Goal: Task Accomplishment & Management: Manage account settings

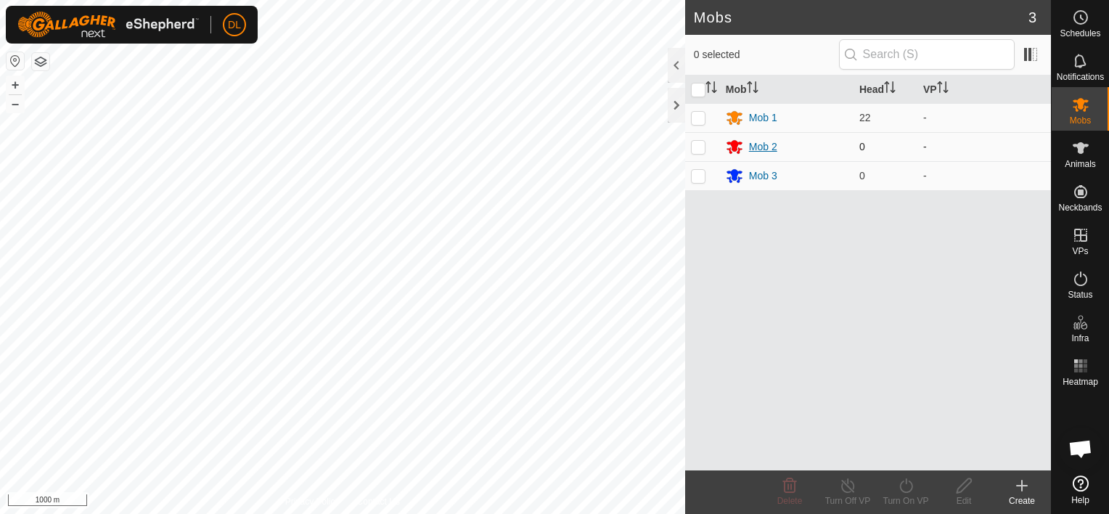
click at [769, 146] on div "Mob 2" at bounding box center [763, 146] width 28 height 15
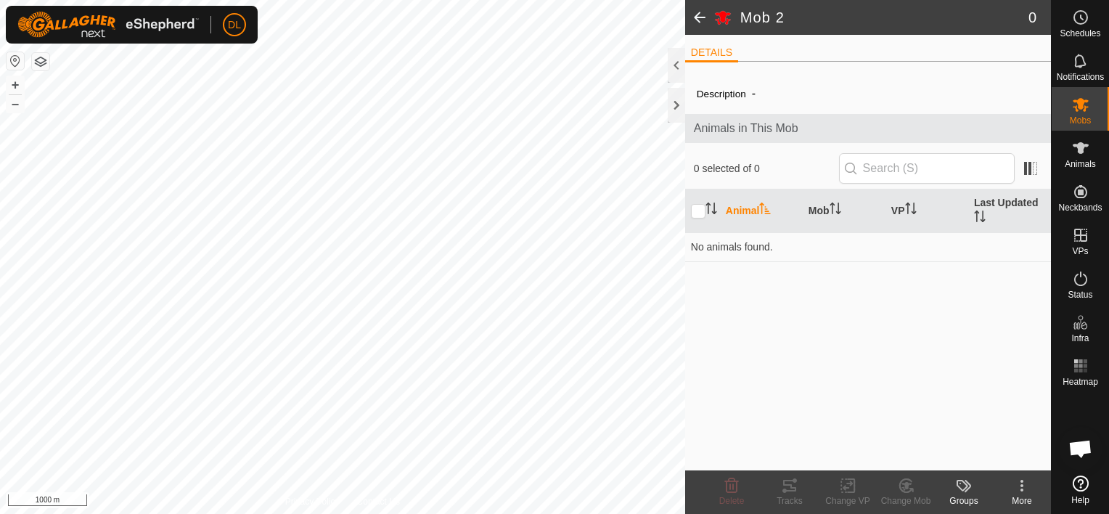
click at [970, 484] on icon at bounding box center [968, 486] width 7 height 12
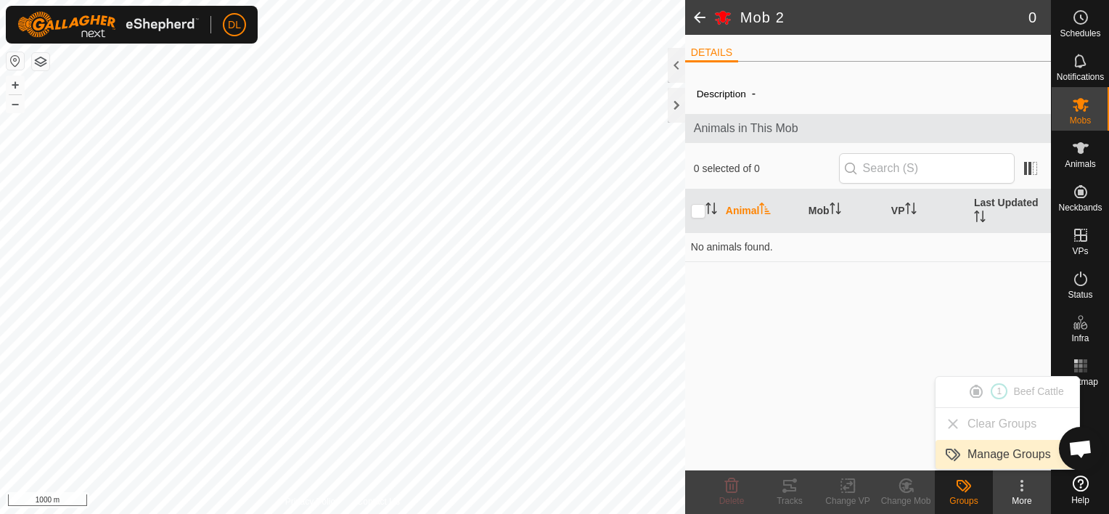
click at [1005, 450] on link "Manage Groups" at bounding box center [1008, 454] width 144 height 29
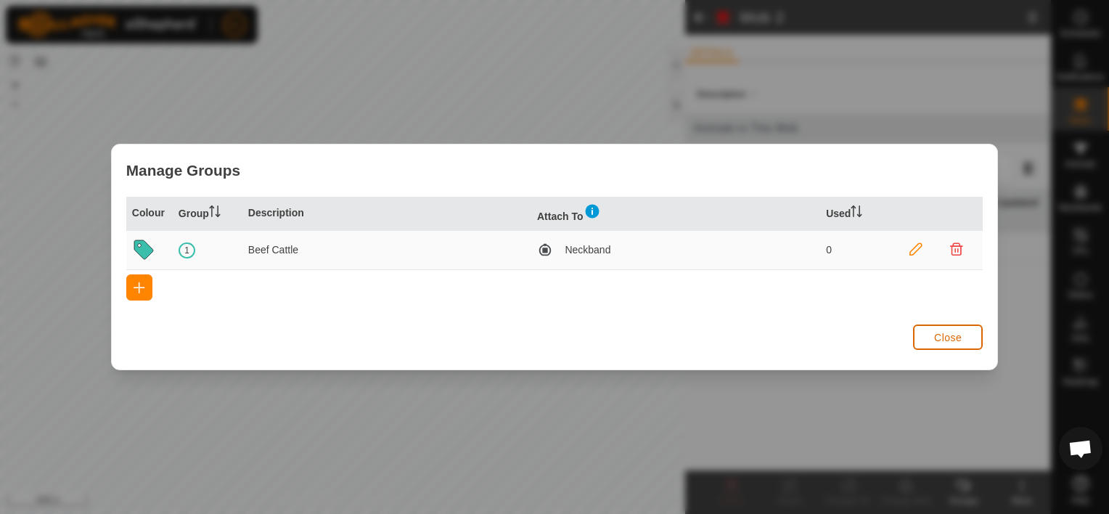
click at [966, 335] on button "Close" at bounding box center [948, 337] width 70 height 25
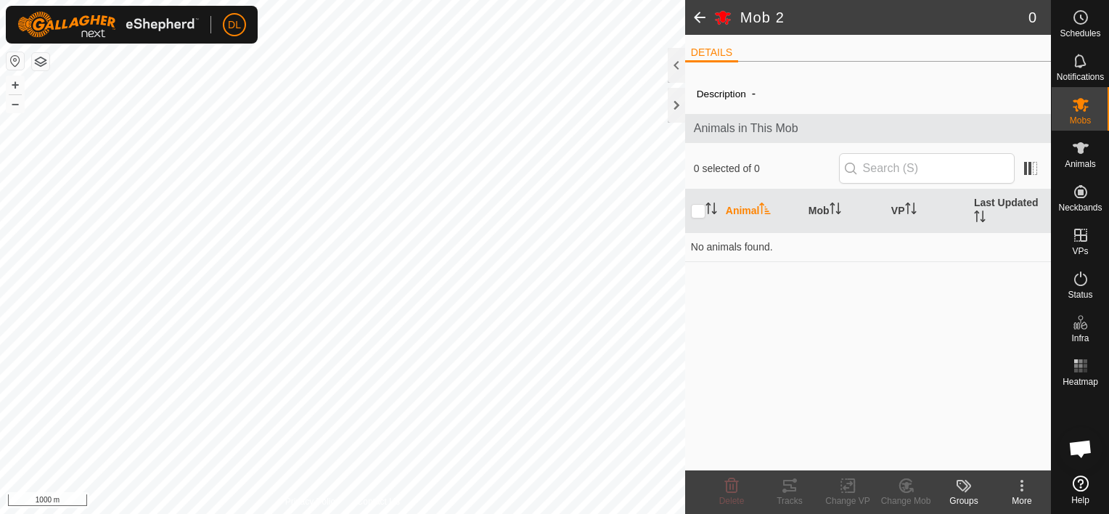
click at [1021, 482] on icon at bounding box center [1021, 485] width 17 height 17
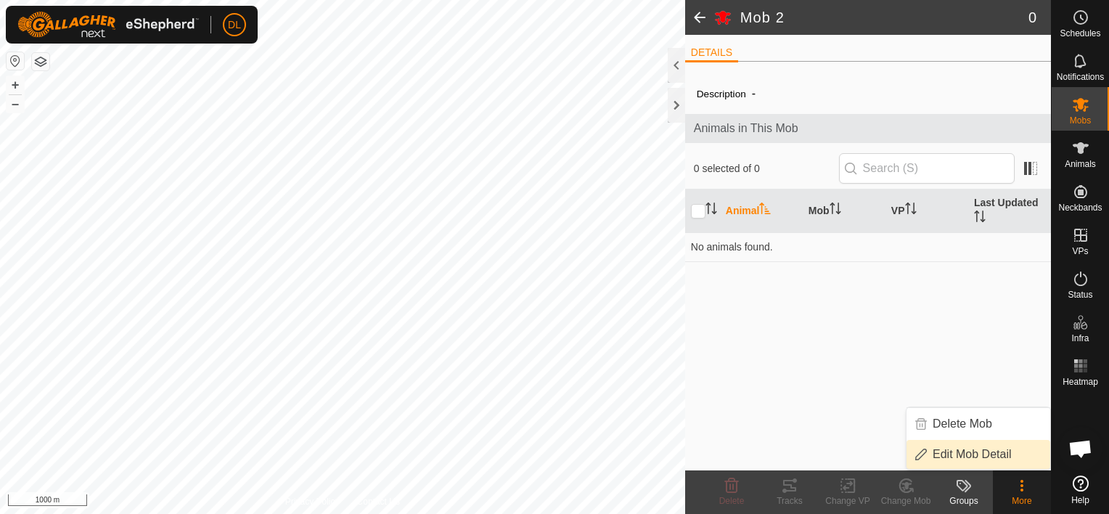
click at [973, 452] on link "Edit Mob Detail" at bounding box center [979, 454] width 144 height 29
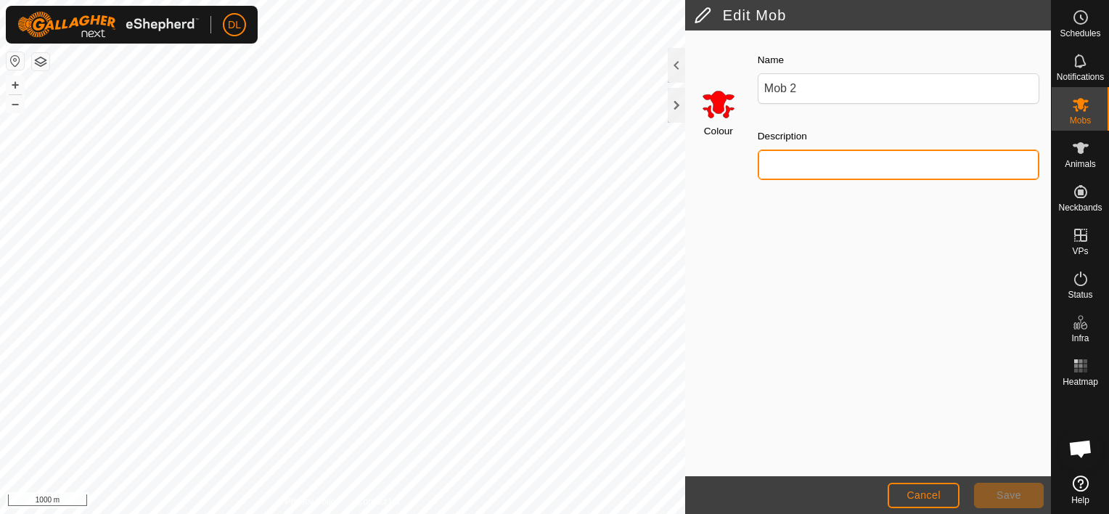
click at [788, 167] on input "Description" at bounding box center [899, 165] width 282 height 30
type input "Blackcurrants"
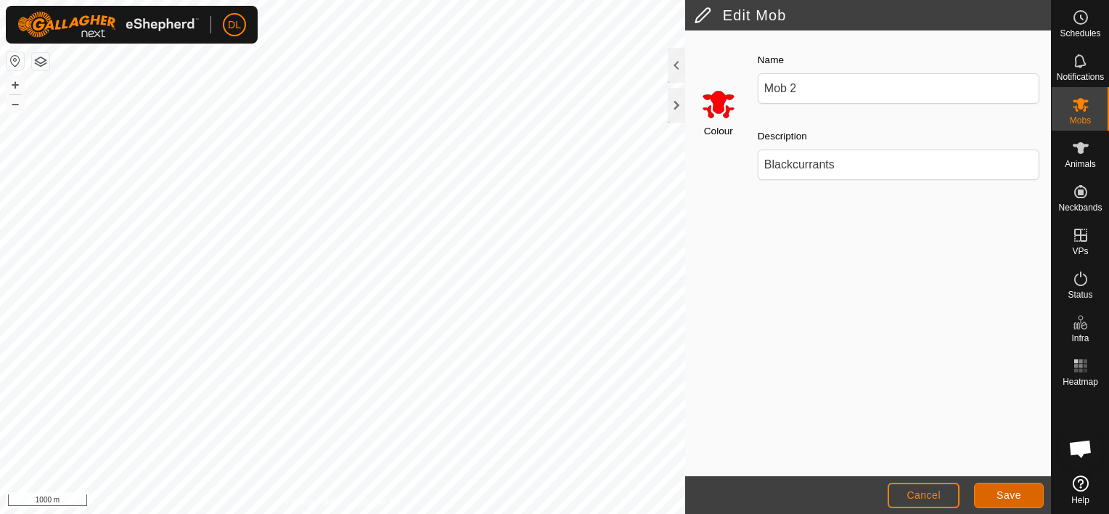
click at [1007, 496] on span "Save" at bounding box center [1009, 495] width 25 height 12
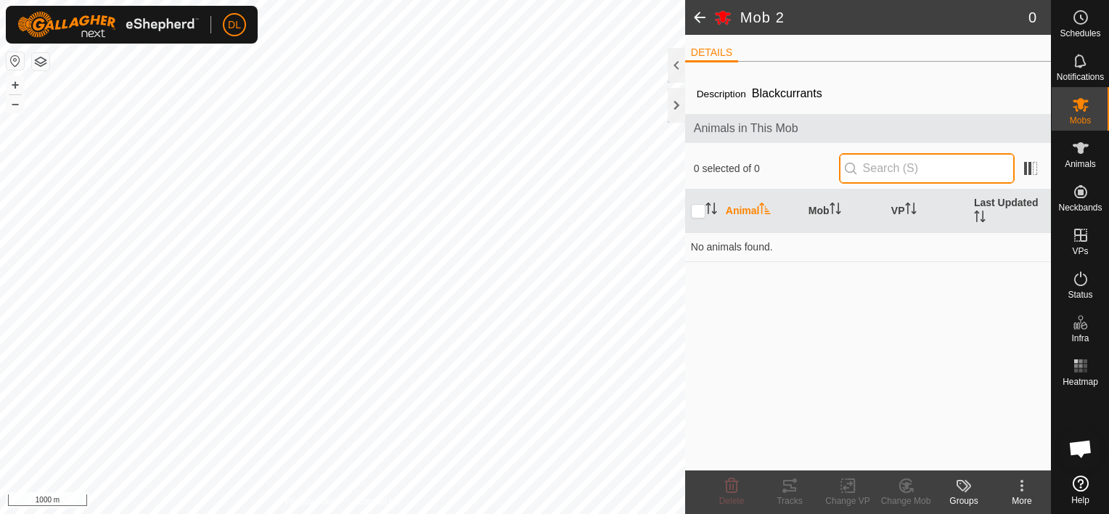
click at [902, 163] on input "text" at bounding box center [927, 168] width 176 height 30
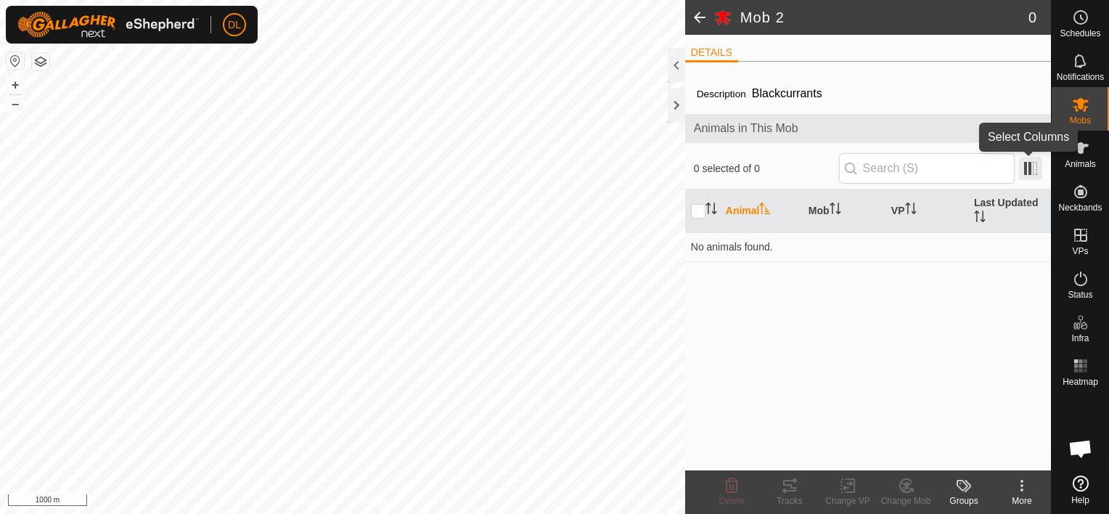
click at [1027, 171] on span at bounding box center [1030, 168] width 23 height 23
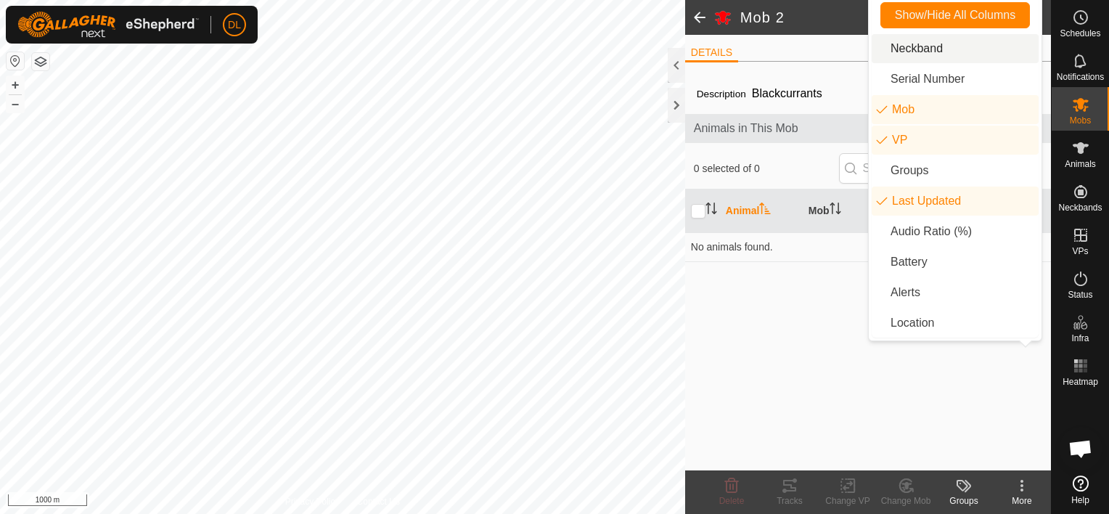
click at [939, 49] on li "Neckband" at bounding box center [955, 48] width 167 height 29
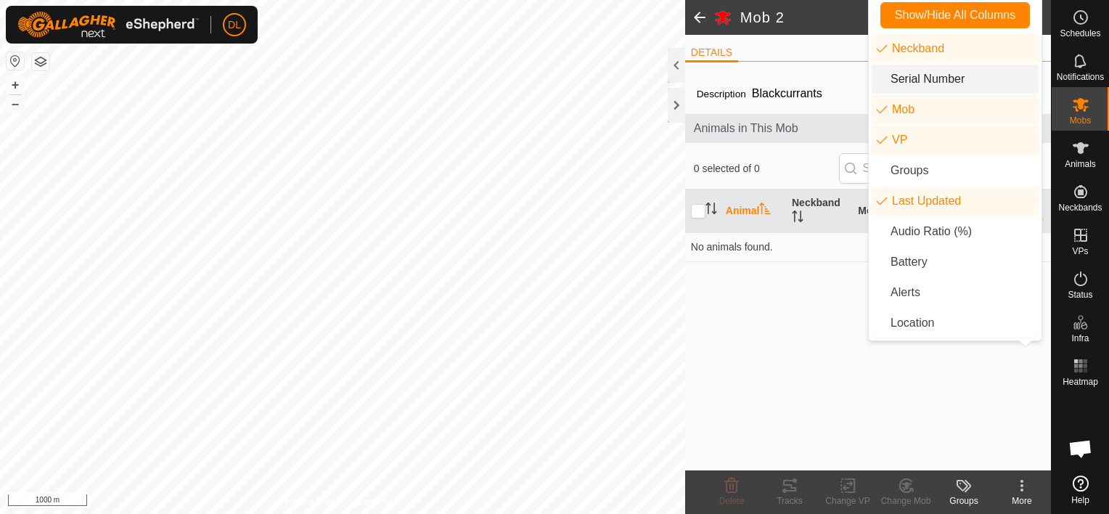
click at [938, 81] on li "Serial Number" at bounding box center [955, 79] width 167 height 29
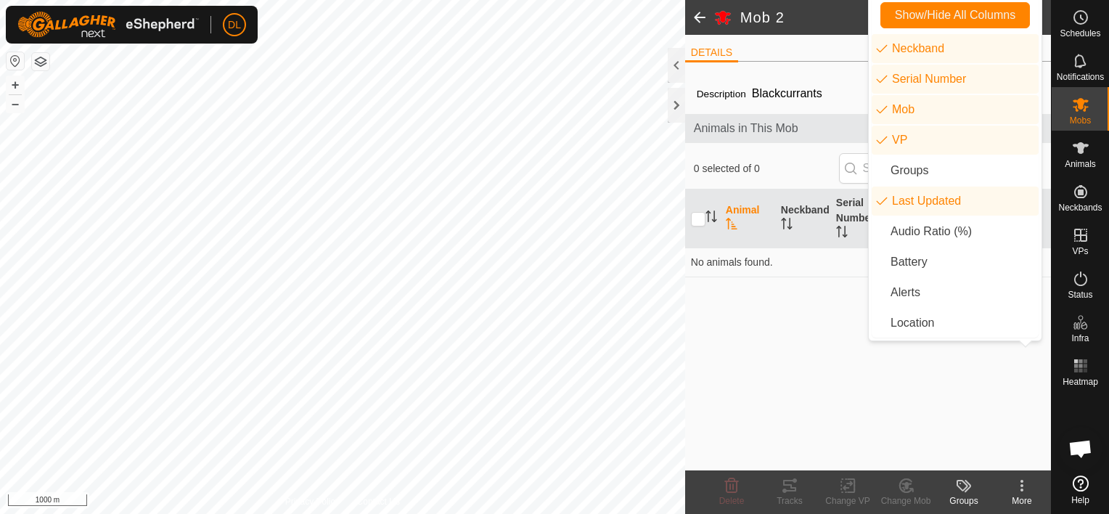
click at [805, 360] on div "Description Blackcurrants Animals in This Mob 0 selected of 0 Animal Neckband S…" at bounding box center [868, 271] width 366 height 397
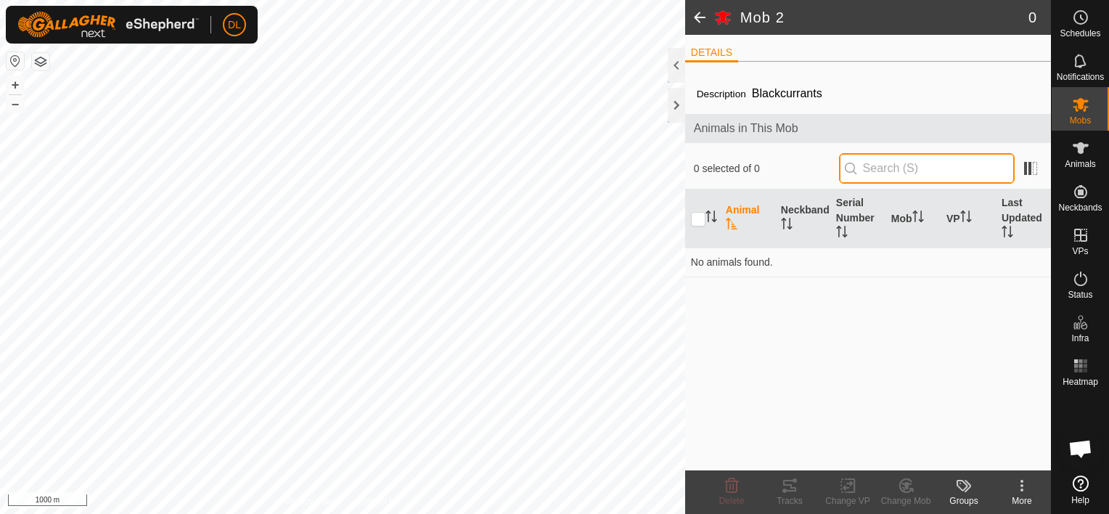
click at [882, 177] on input "text" at bounding box center [927, 168] width 176 height 30
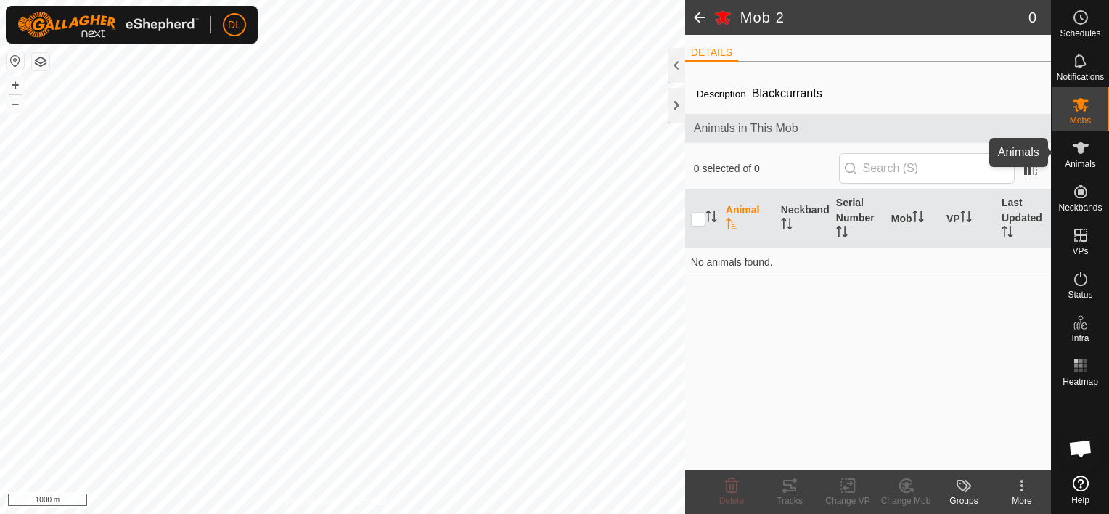
click at [1077, 150] on icon at bounding box center [1080, 147] width 17 height 17
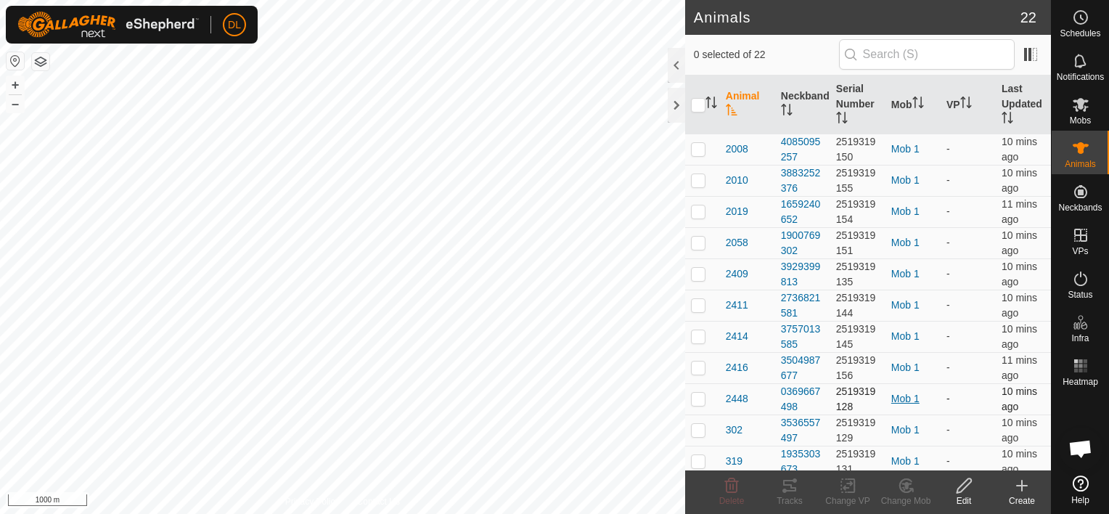
click at [899, 398] on div "Mob 1" at bounding box center [914, 398] width 44 height 15
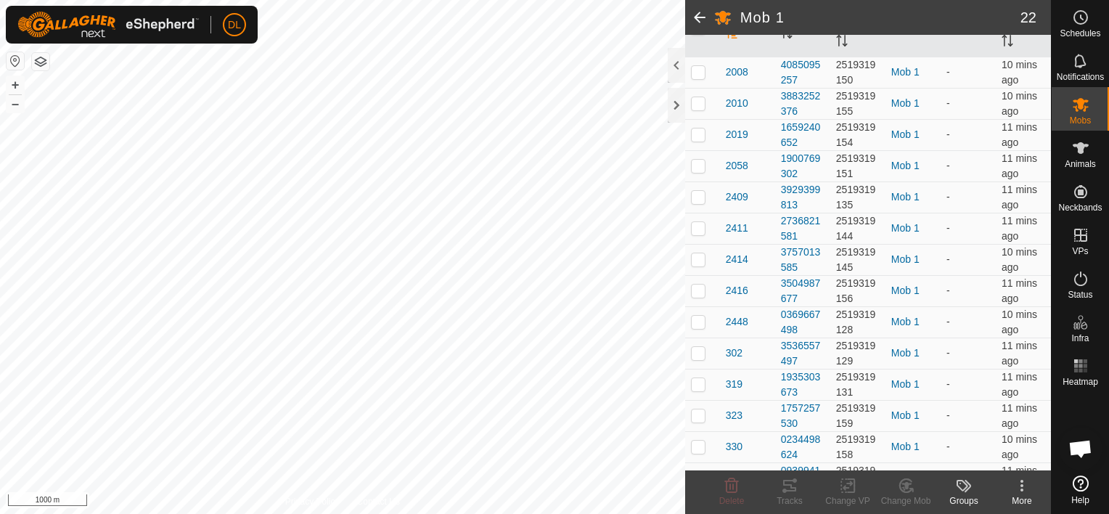
scroll to position [192, 0]
click at [731, 317] on span "2448" at bounding box center [737, 321] width 23 height 15
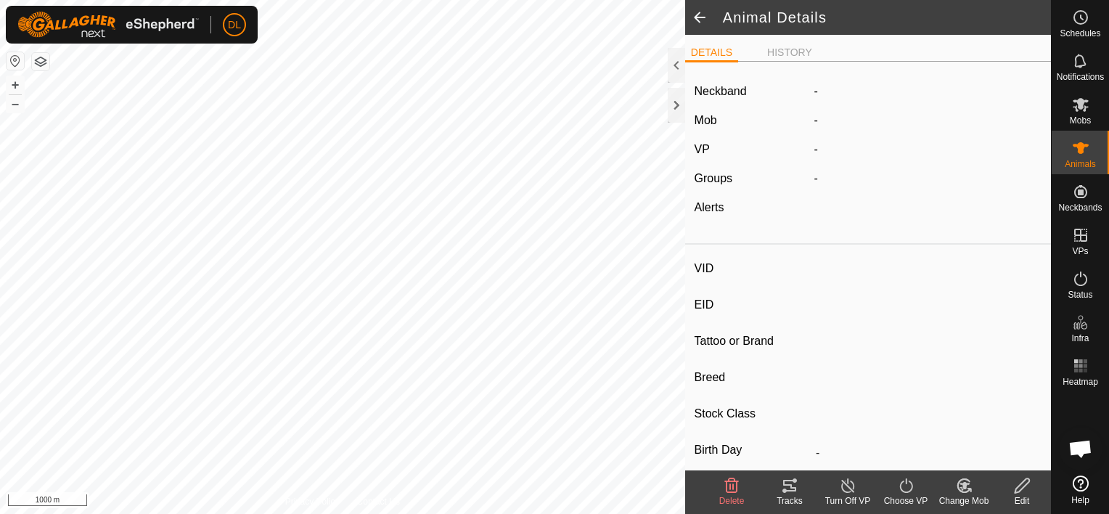
type input "2448"
type input "-"
type input "Blue Tag"
type input "White face"
type input "-"
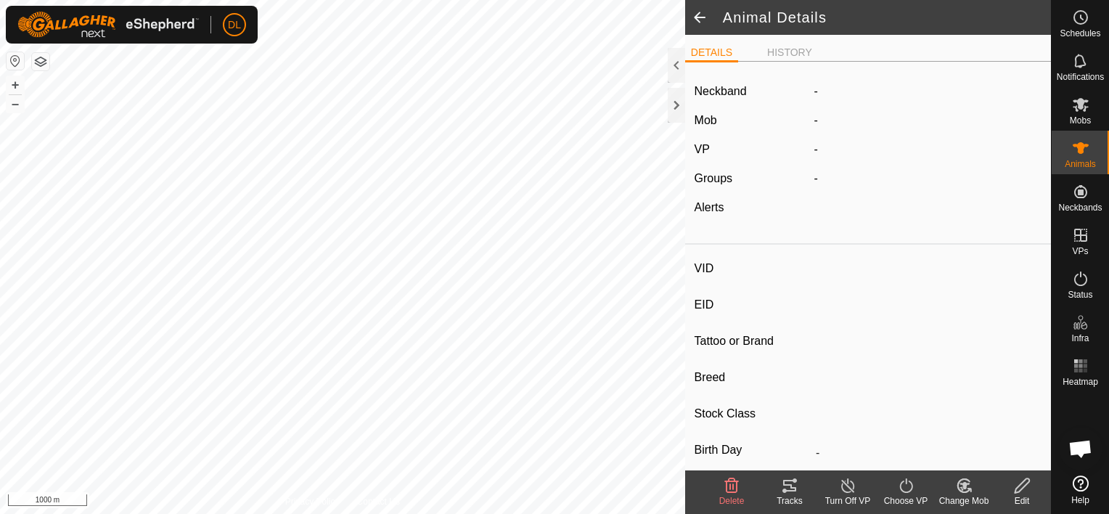
type input "0 kg"
type input "-"
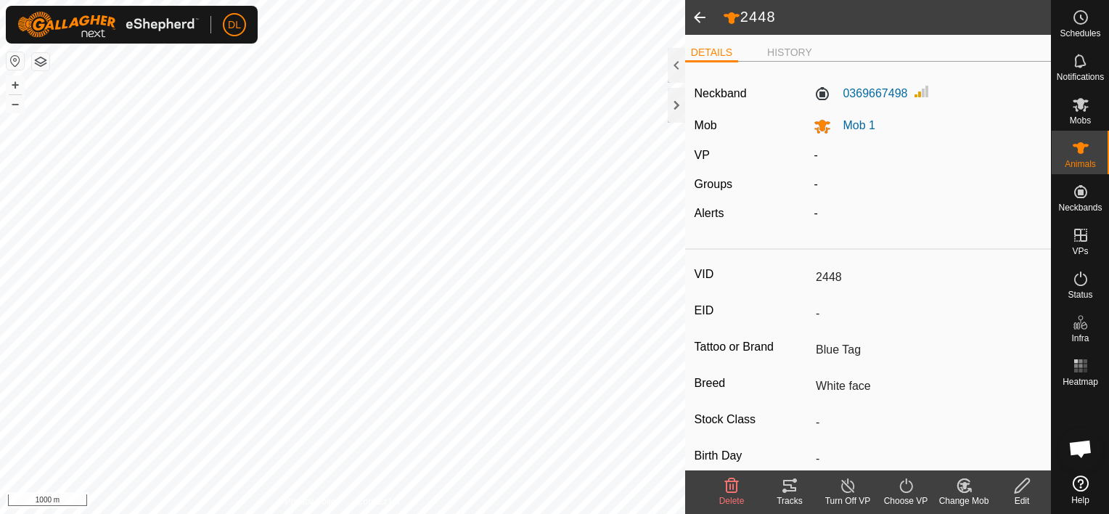
click at [961, 486] on icon at bounding box center [964, 485] width 18 height 17
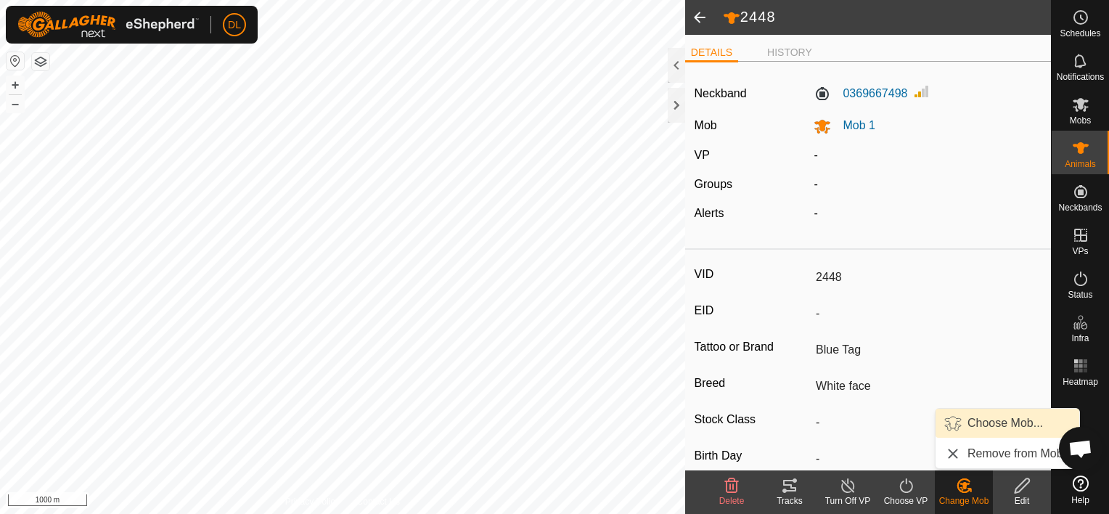
click at [978, 418] on link "Choose Mob..." at bounding box center [1008, 423] width 144 height 29
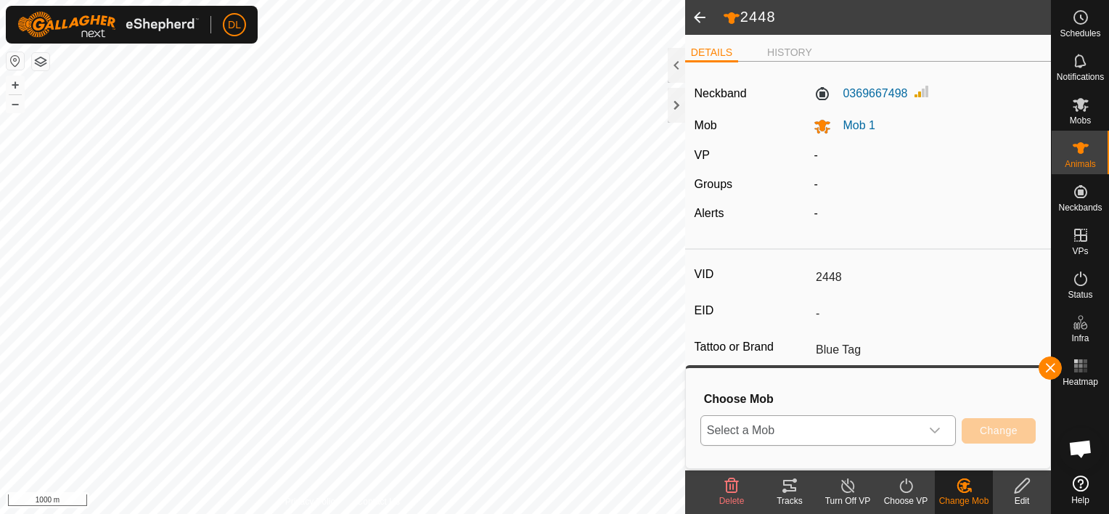
click at [937, 427] on icon "dropdown trigger" at bounding box center [935, 431] width 12 height 12
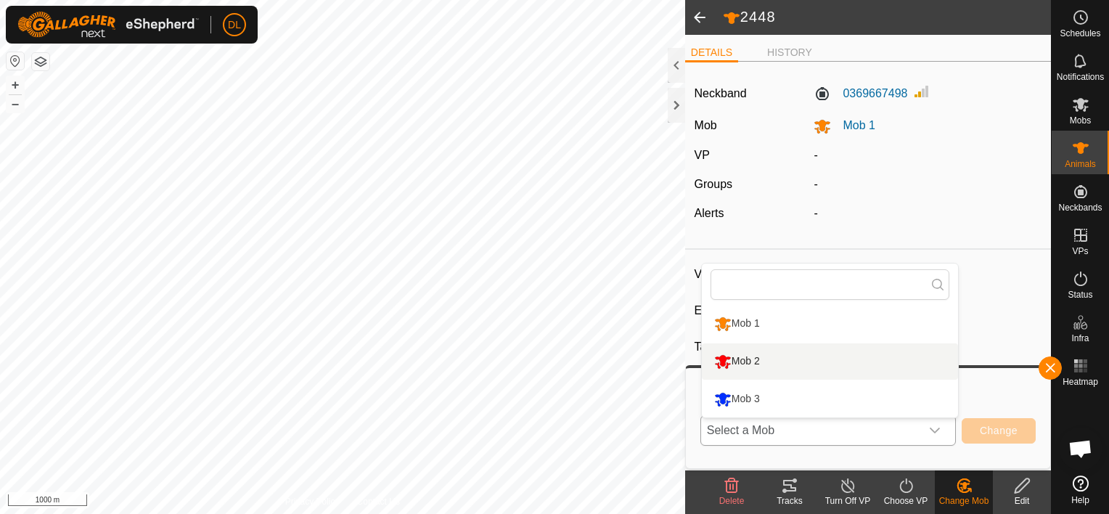
click at [838, 371] on li "Mob 2" at bounding box center [830, 361] width 256 height 36
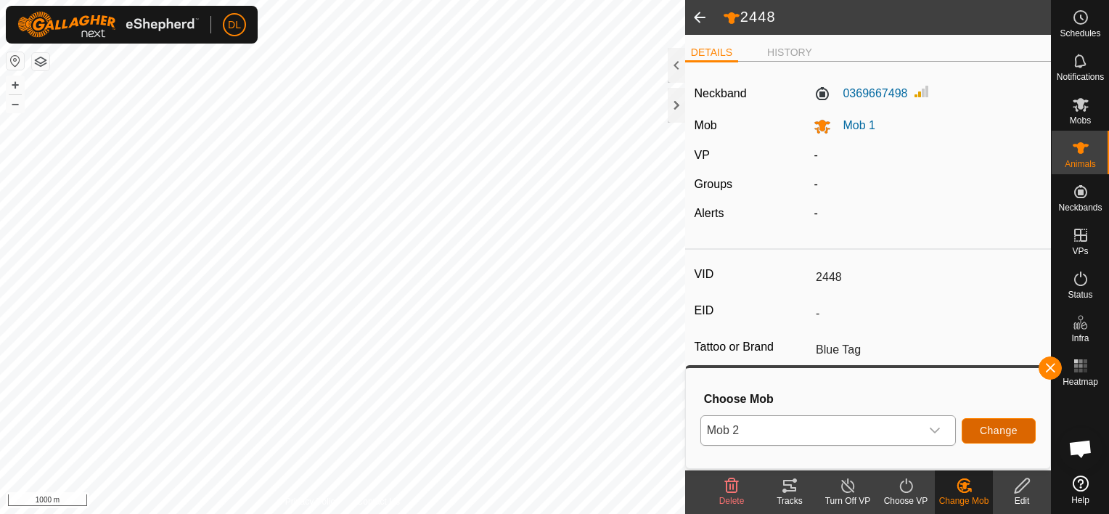
click at [997, 430] on span "Change" at bounding box center [999, 431] width 38 height 12
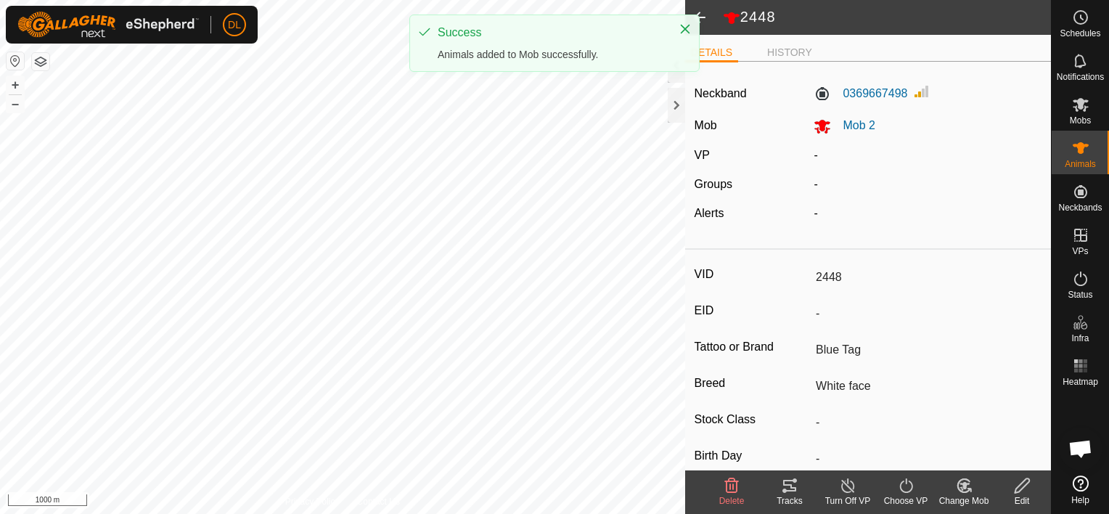
click at [706, 14] on span at bounding box center [699, 17] width 29 height 35
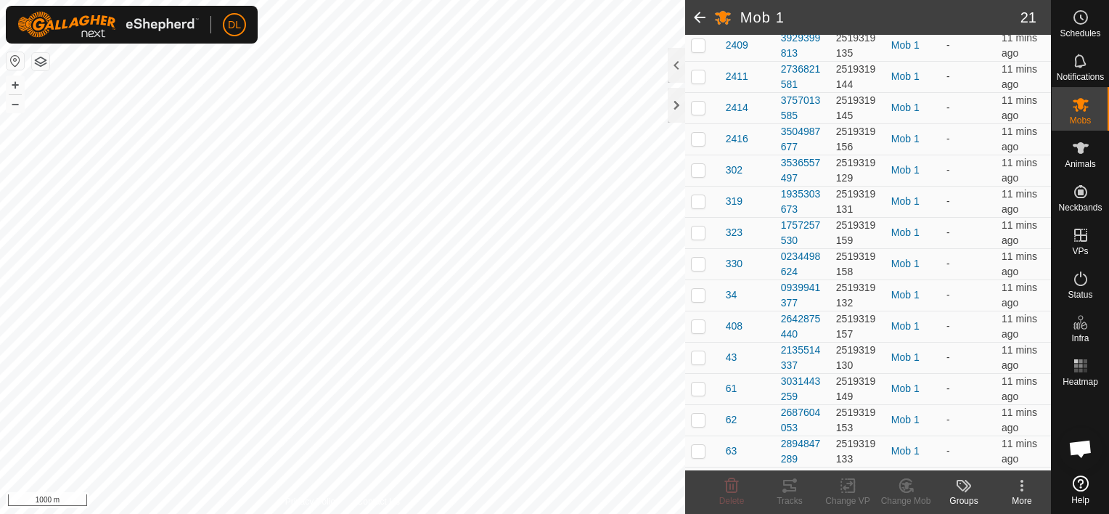
scroll to position [348, 0]
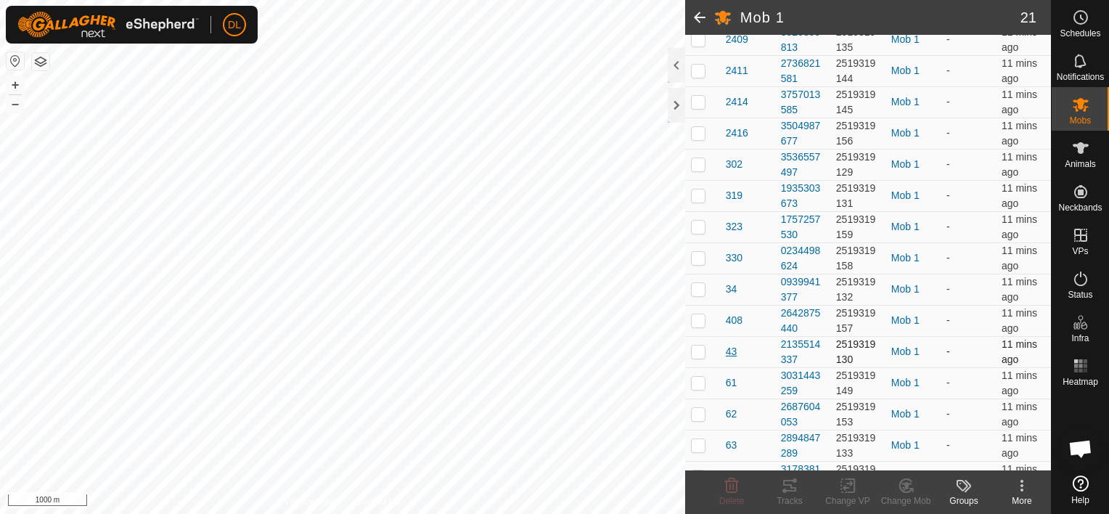
click at [731, 348] on span "43" at bounding box center [732, 351] width 12 height 15
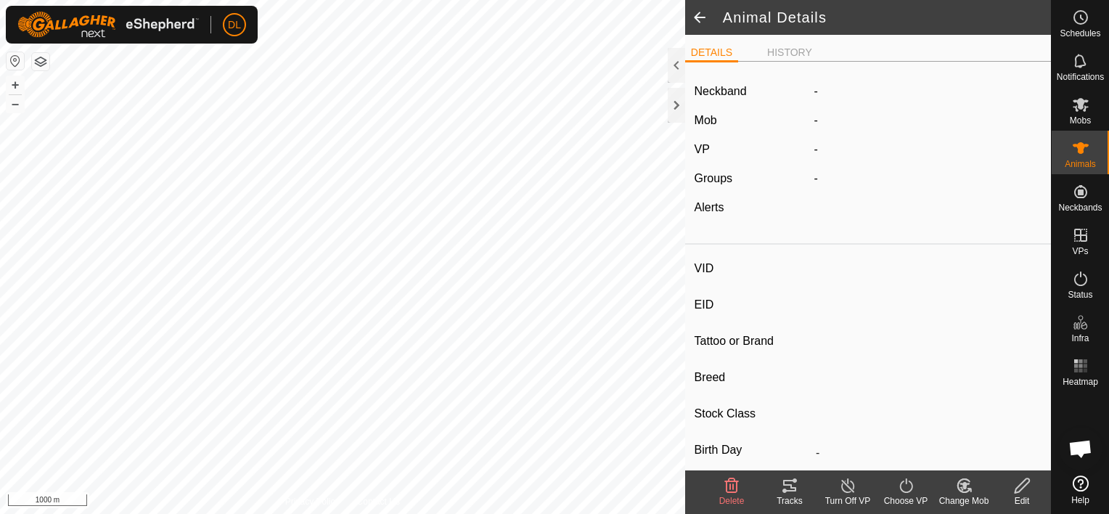
click at [964, 491] on icon at bounding box center [964, 485] width 12 height 13
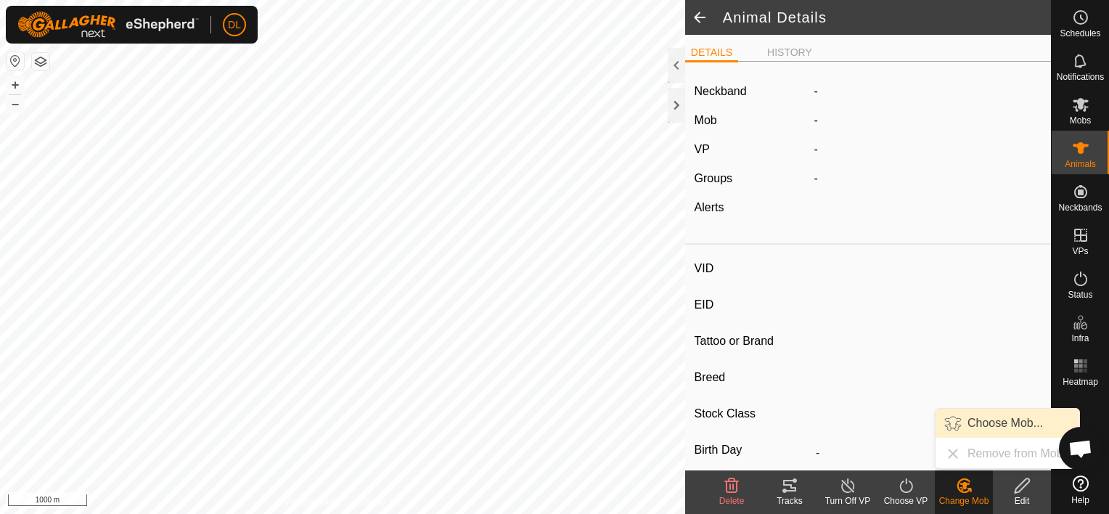
click at [988, 418] on link "Choose Mob..." at bounding box center [1008, 423] width 144 height 29
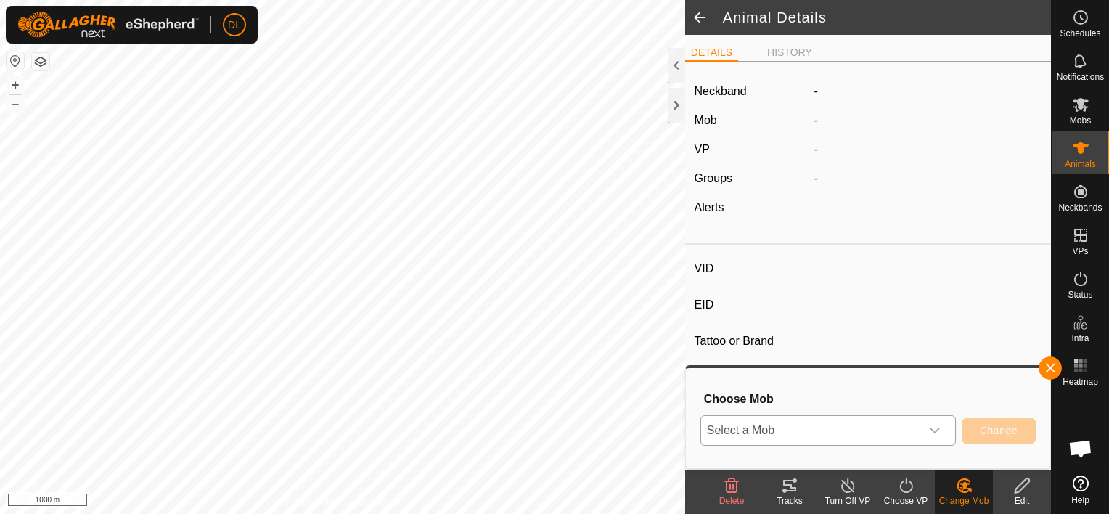
click at [932, 433] on icon "dropdown trigger" at bounding box center [935, 431] width 12 height 12
type input "43"
type input "-"
type input "Yellow Tag"
type input "Black White face Horns"
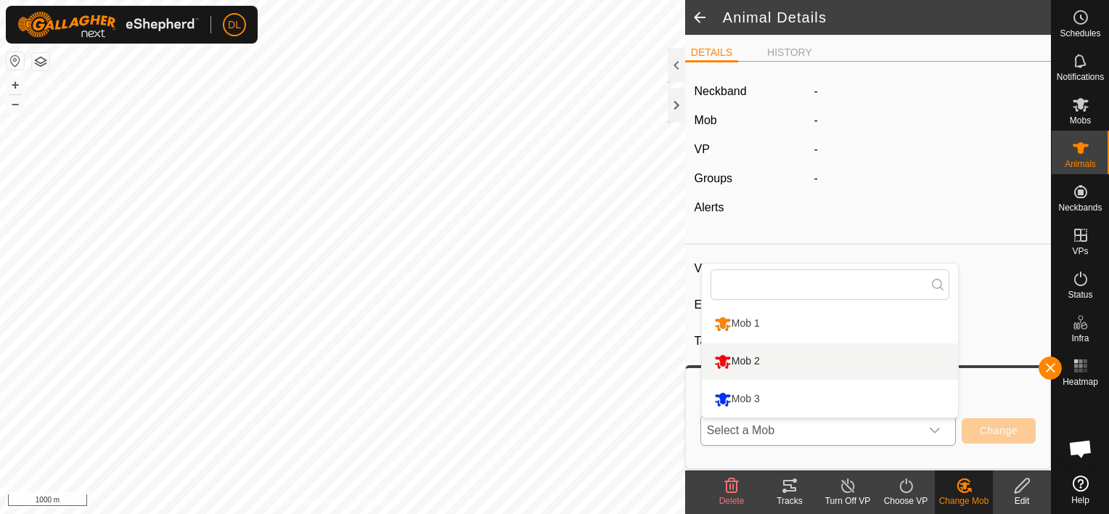
type input "-"
type input "0 kg"
type input "-"
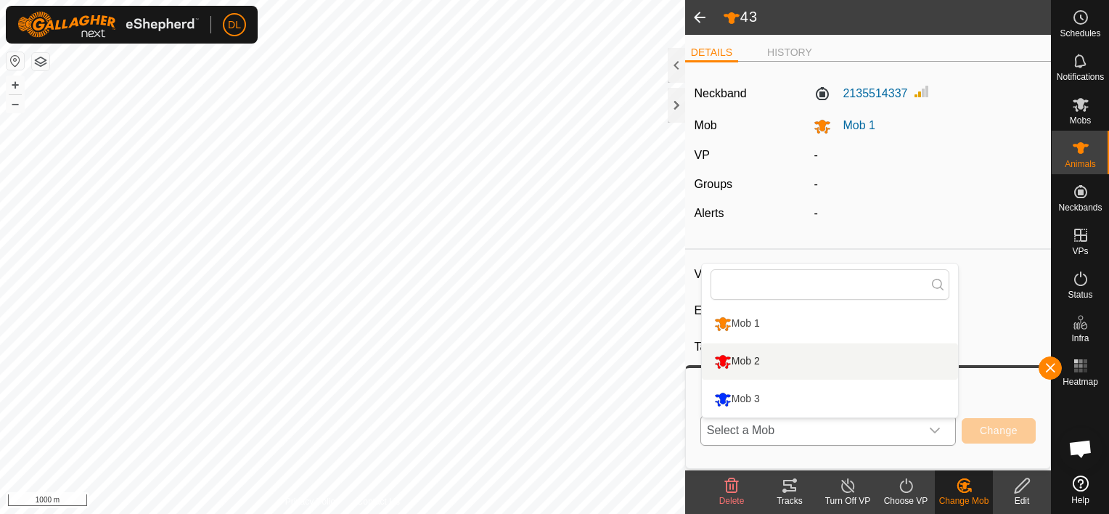
click at [809, 367] on li "Mob 2" at bounding box center [830, 361] width 256 height 36
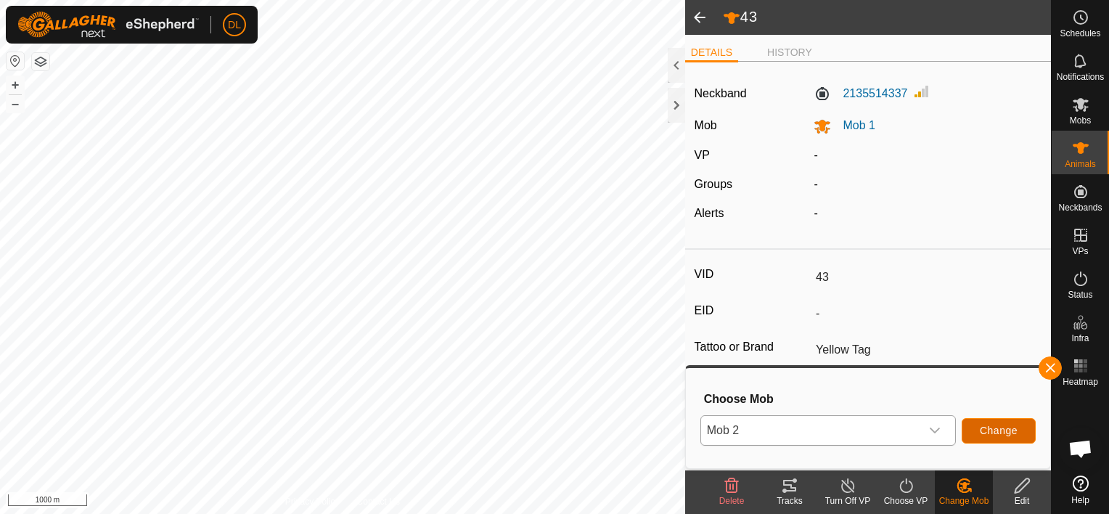
click at [1014, 433] on span "Change" at bounding box center [999, 431] width 38 height 12
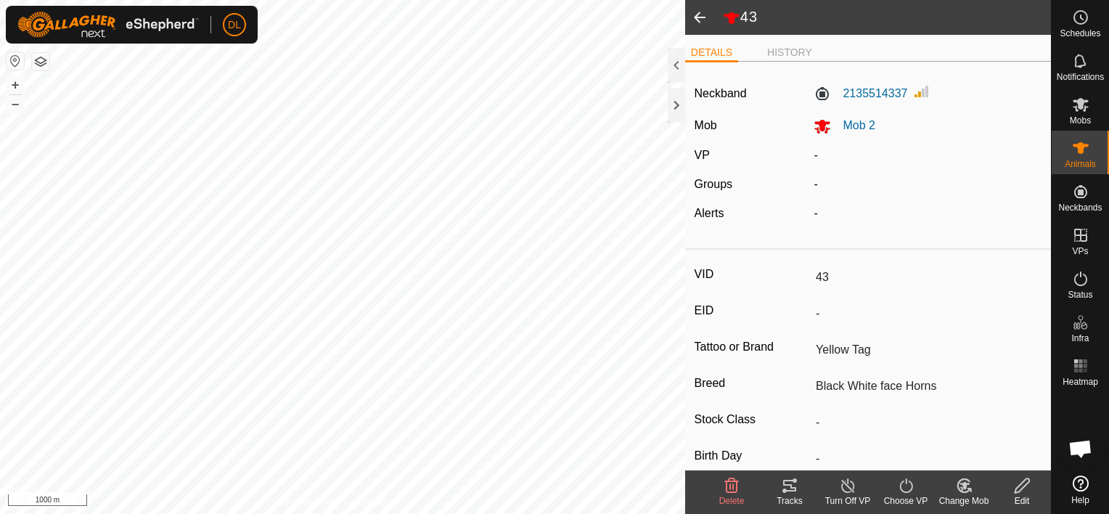
click at [701, 12] on span at bounding box center [699, 17] width 29 height 35
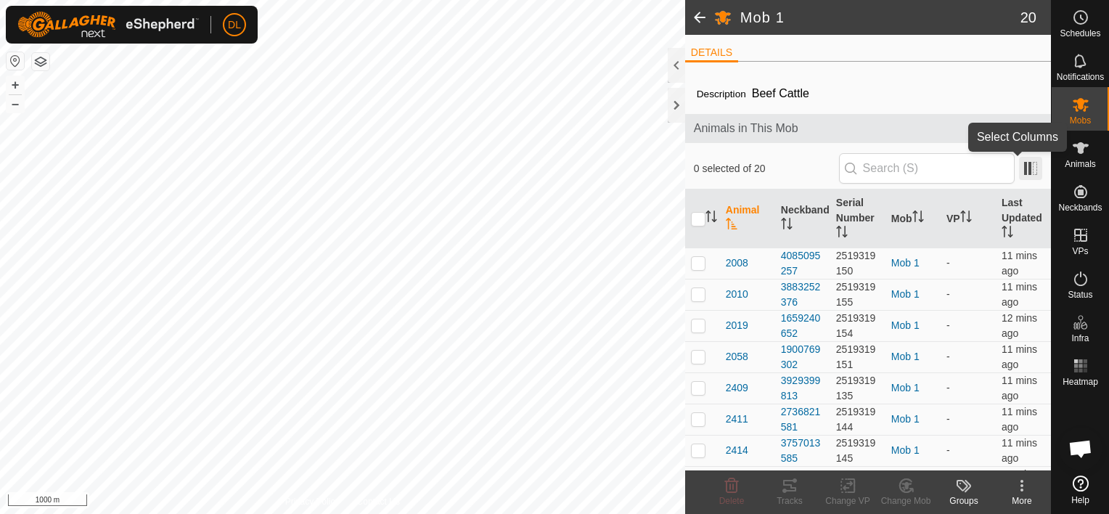
click at [1019, 170] on span at bounding box center [1030, 168] width 23 height 23
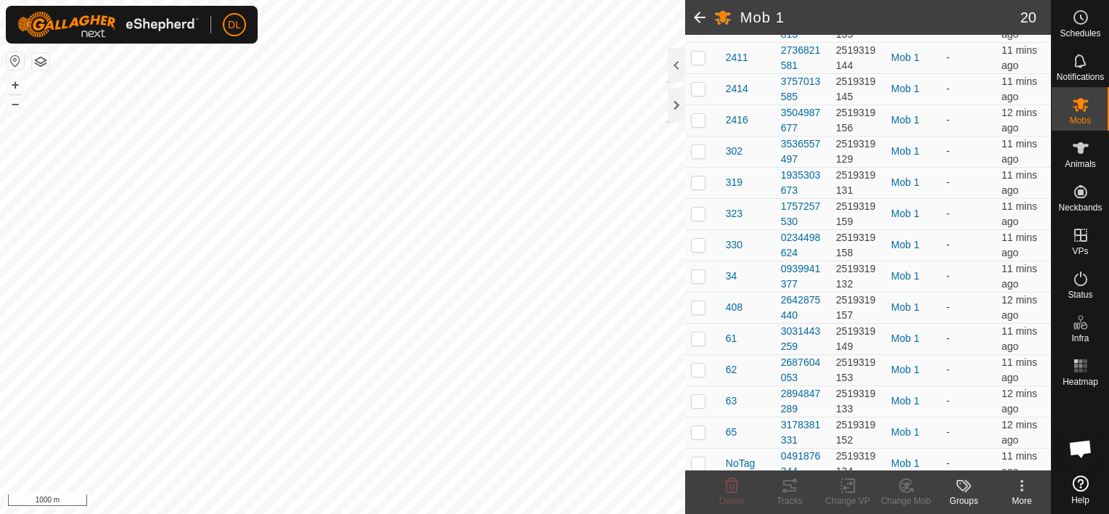
scroll to position [398, 0]
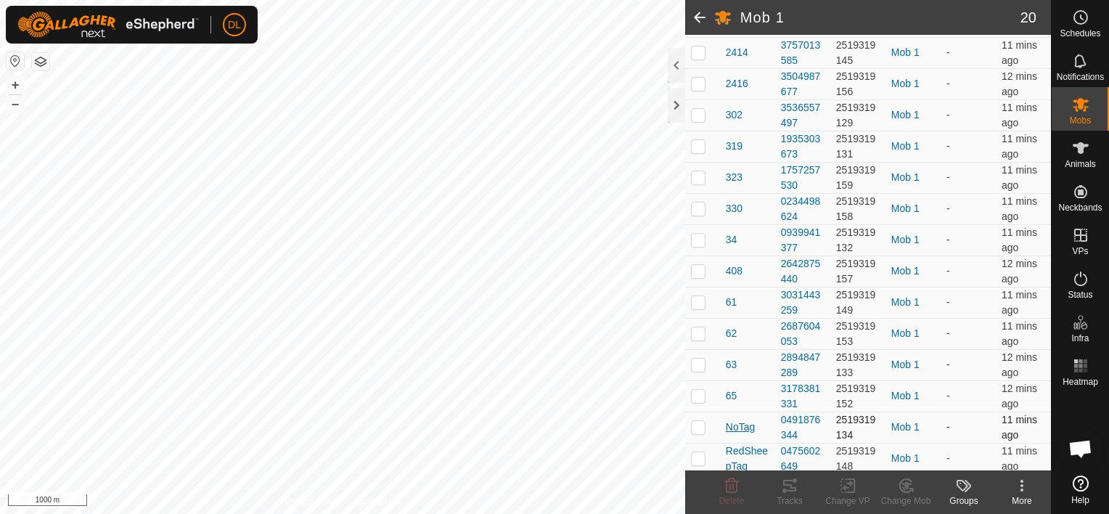
click at [743, 421] on span "NoTag" at bounding box center [740, 427] width 29 height 15
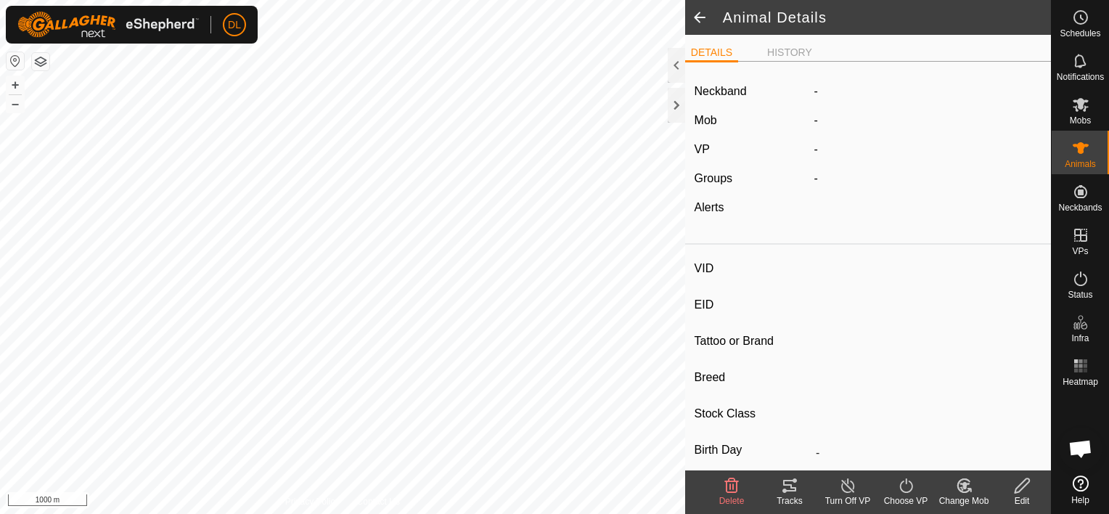
type input "NoTag"
type input "-"
type input "Belgium Blue"
type input "-"
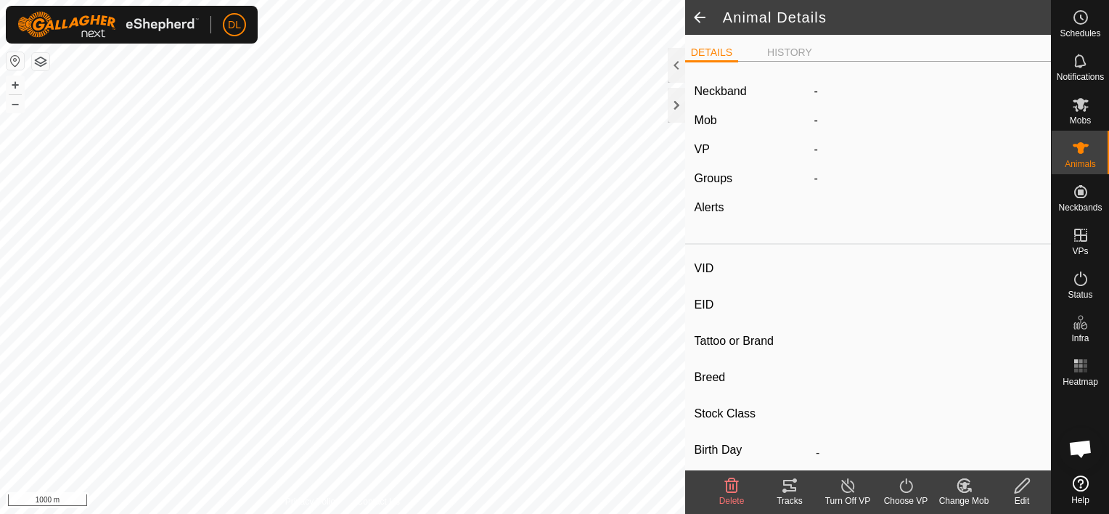
type input "0 kg"
type input "-"
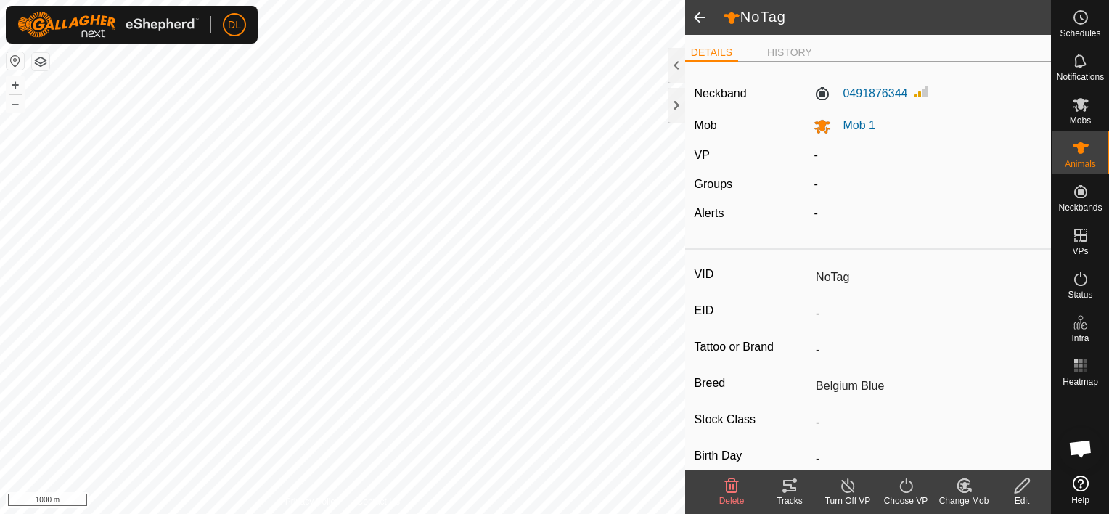
click at [964, 484] on icon at bounding box center [965, 485] width 10 height 7
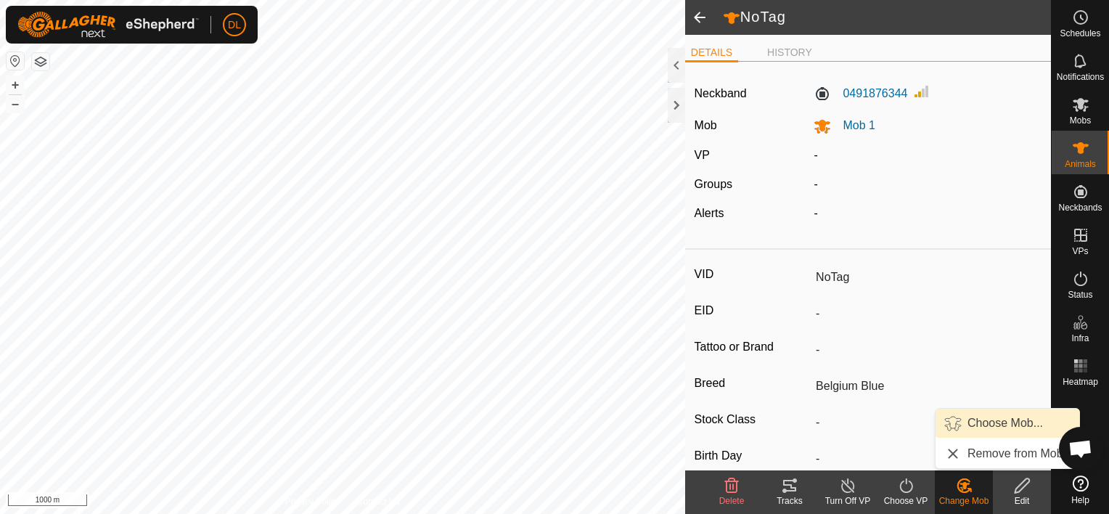
click at [988, 424] on link "Choose Mob..." at bounding box center [1008, 423] width 144 height 29
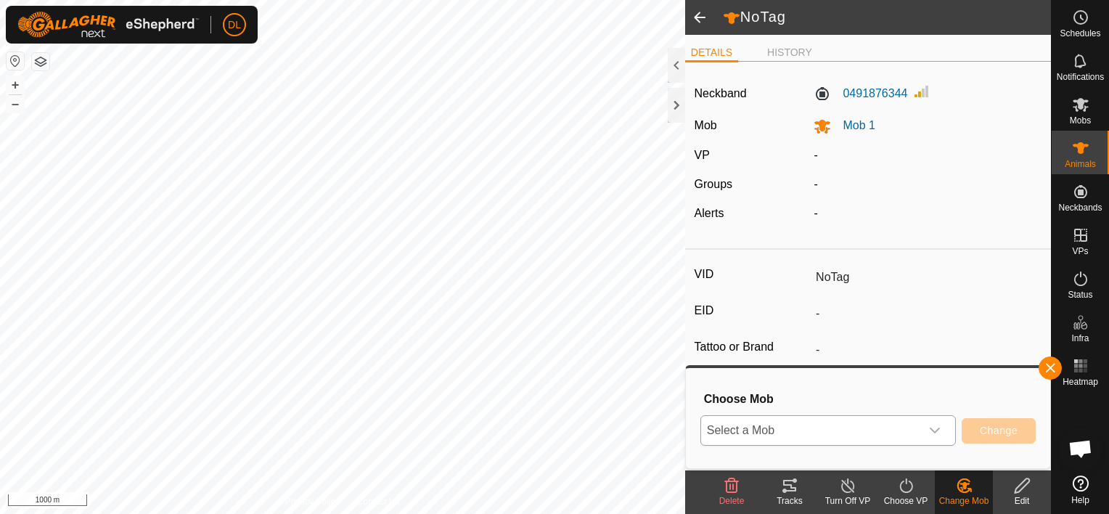
click at [947, 428] on div "dropdown trigger" at bounding box center [935, 430] width 29 height 29
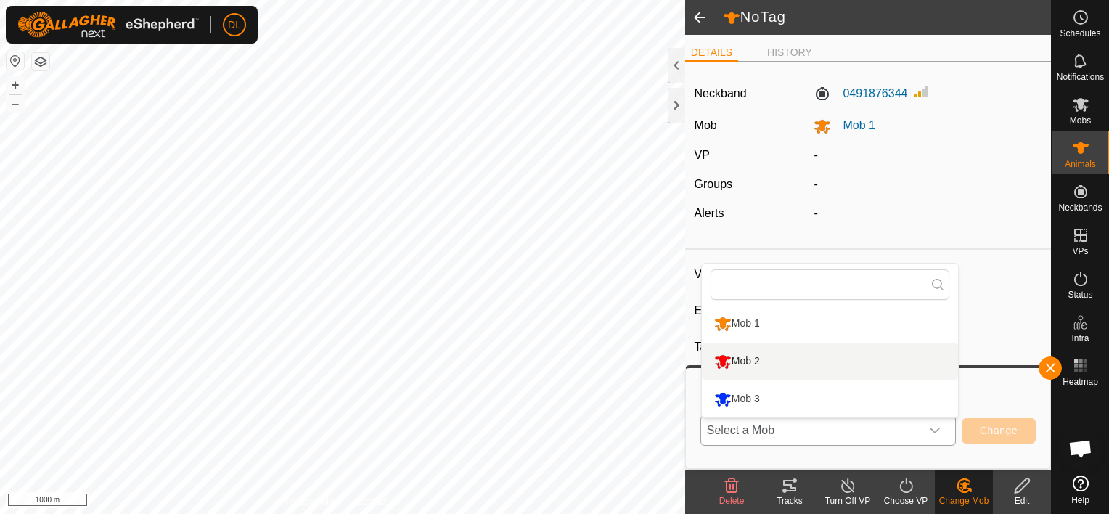
click at [799, 356] on li "Mob 2" at bounding box center [830, 361] width 256 height 36
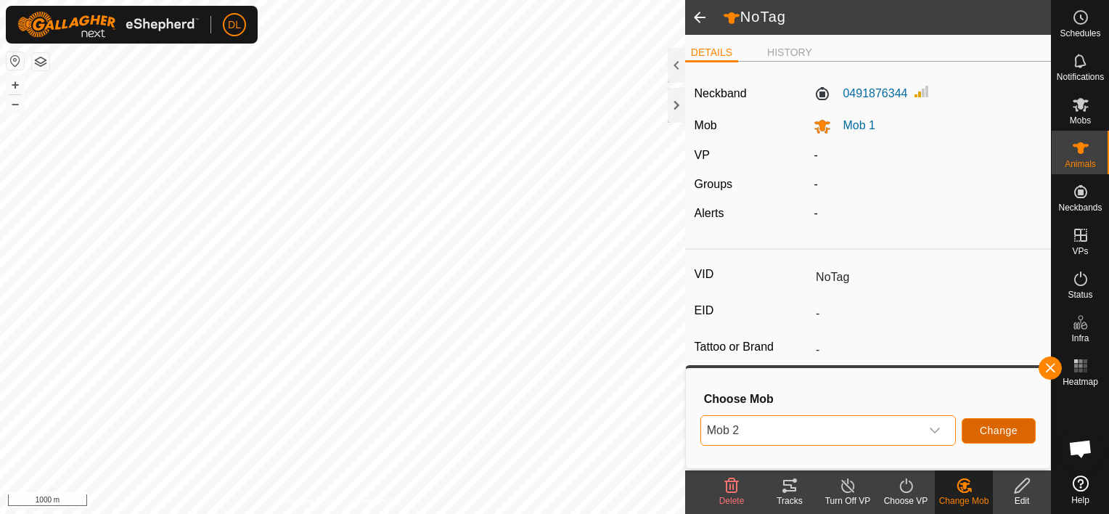
click at [992, 431] on span "Change" at bounding box center [999, 431] width 38 height 12
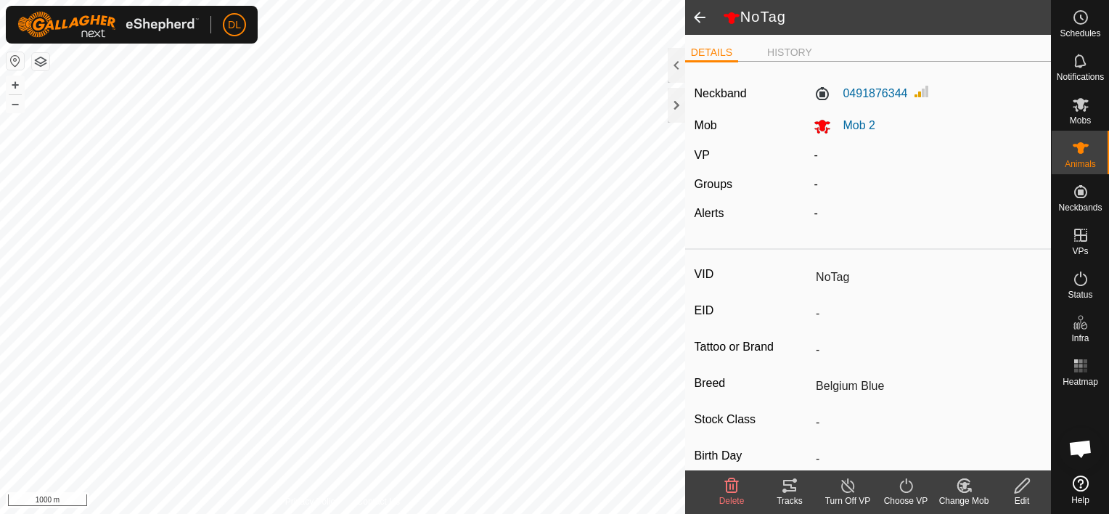
click at [703, 16] on span at bounding box center [699, 17] width 29 height 35
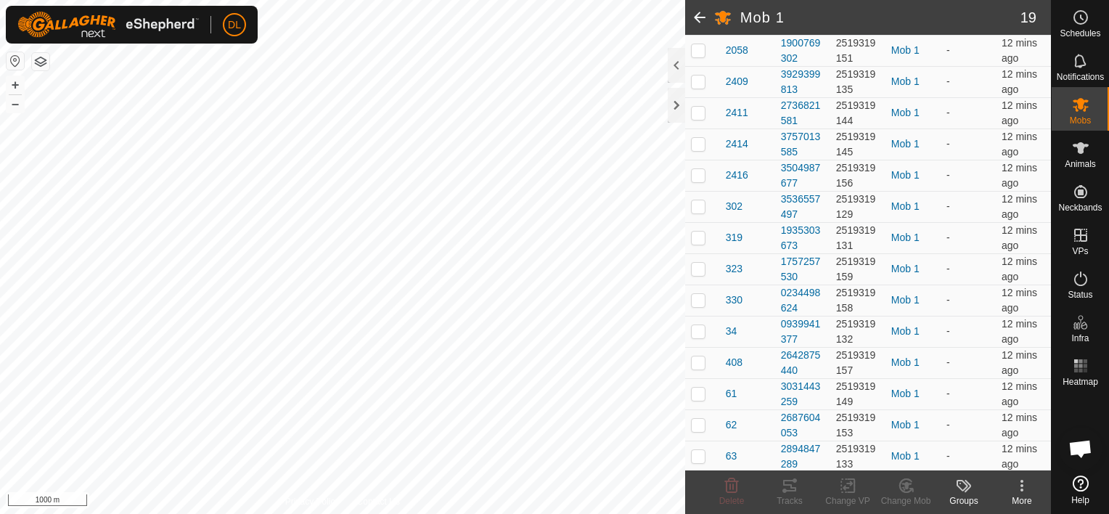
scroll to position [308, 0]
click at [732, 327] on span "34" at bounding box center [732, 329] width 12 height 15
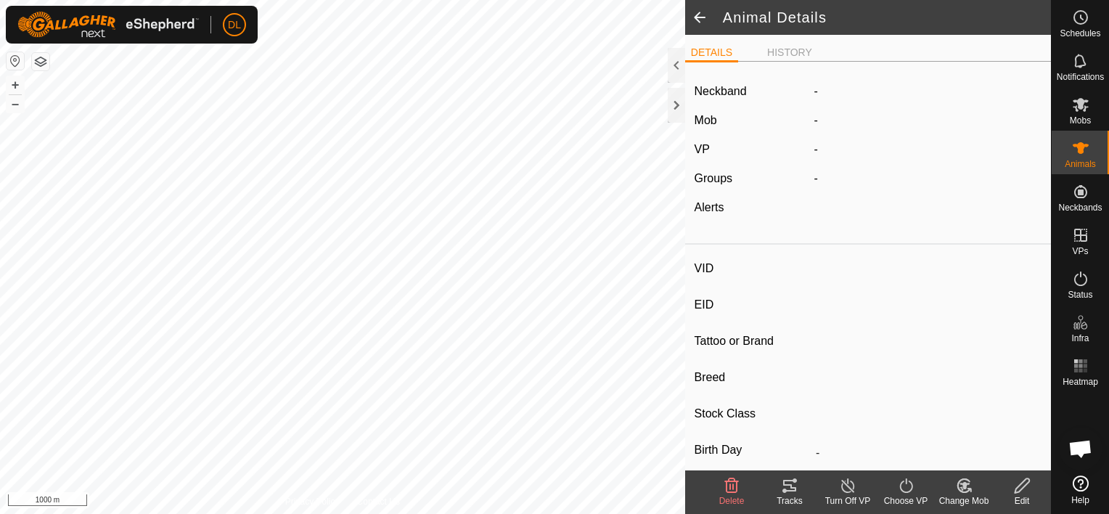
type input "34"
type input "-"
type input "Black White Face"
type input "-"
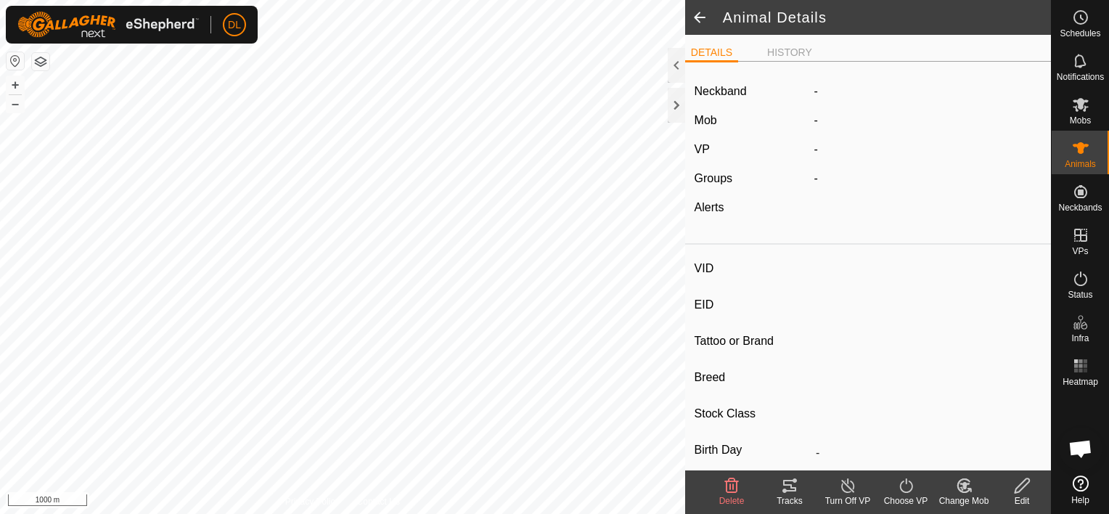
type input "0 kg"
type input "-"
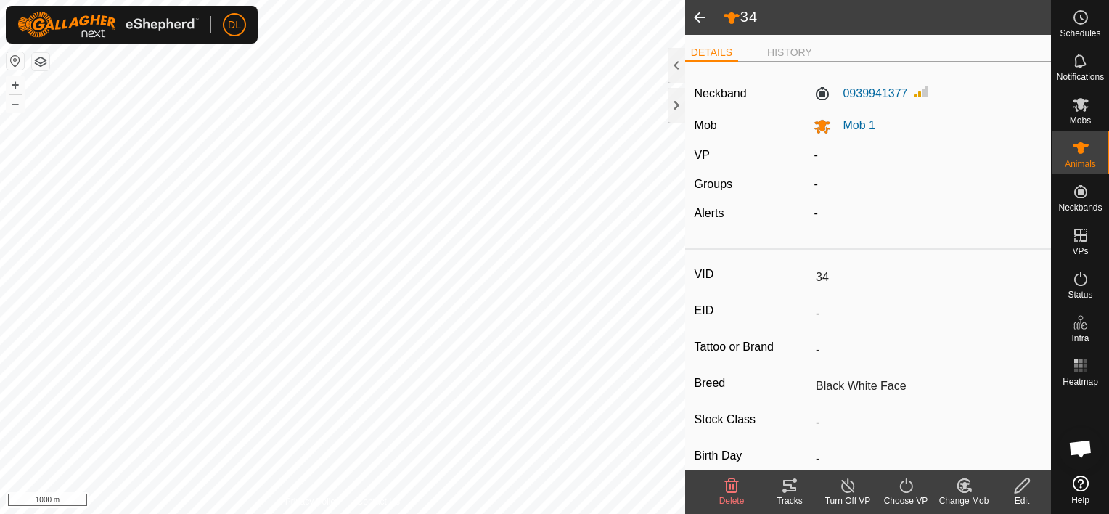
click at [961, 490] on icon at bounding box center [964, 485] width 18 height 17
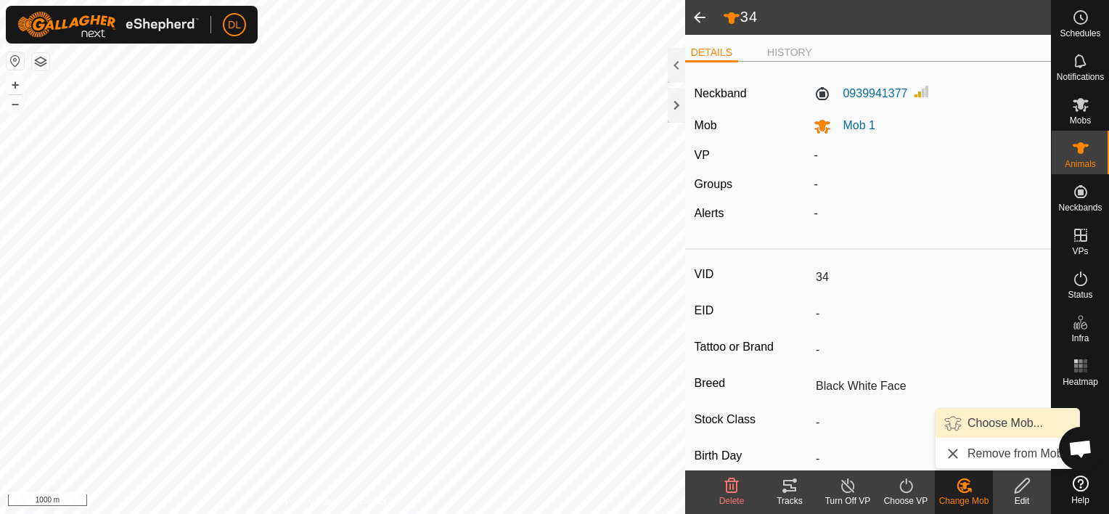
click at [993, 414] on link "Choose Mob..." at bounding box center [1008, 423] width 144 height 29
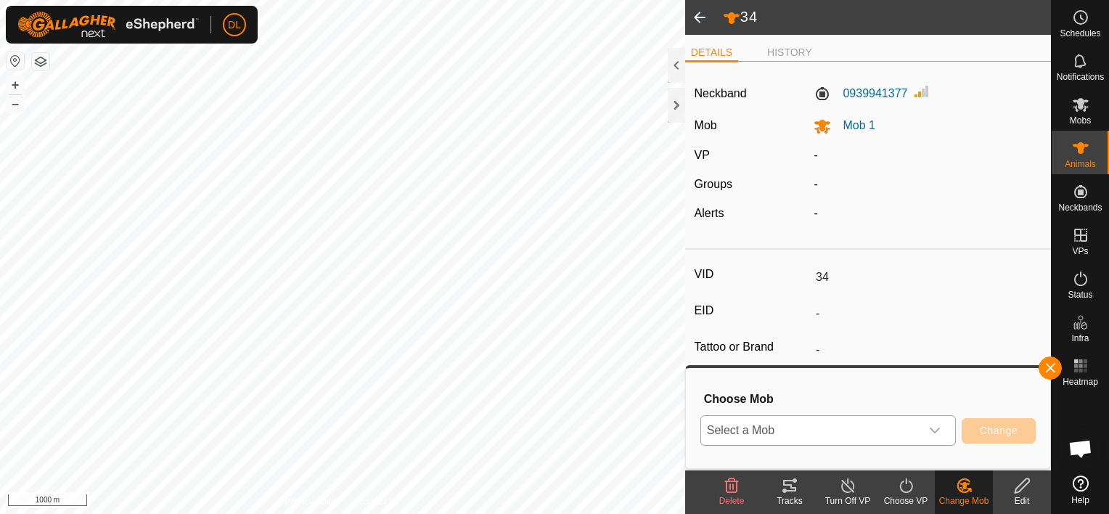
click at [946, 432] on div "dropdown trigger" at bounding box center [935, 430] width 29 height 29
click at [819, 377] on li "Mob 2" at bounding box center [830, 361] width 256 height 36
click at [1005, 432] on span "Change" at bounding box center [999, 431] width 38 height 12
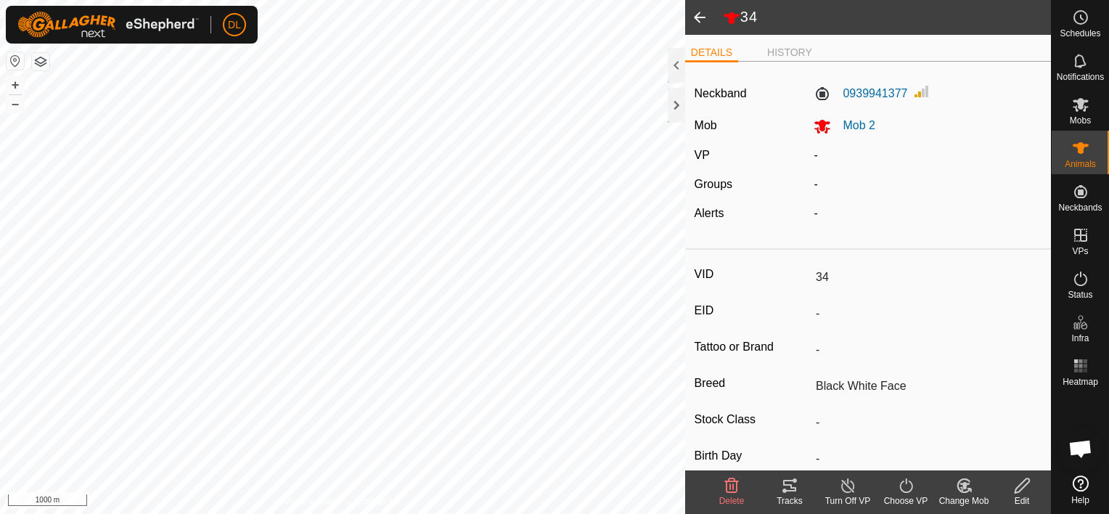
click at [698, 17] on span at bounding box center [699, 17] width 29 height 35
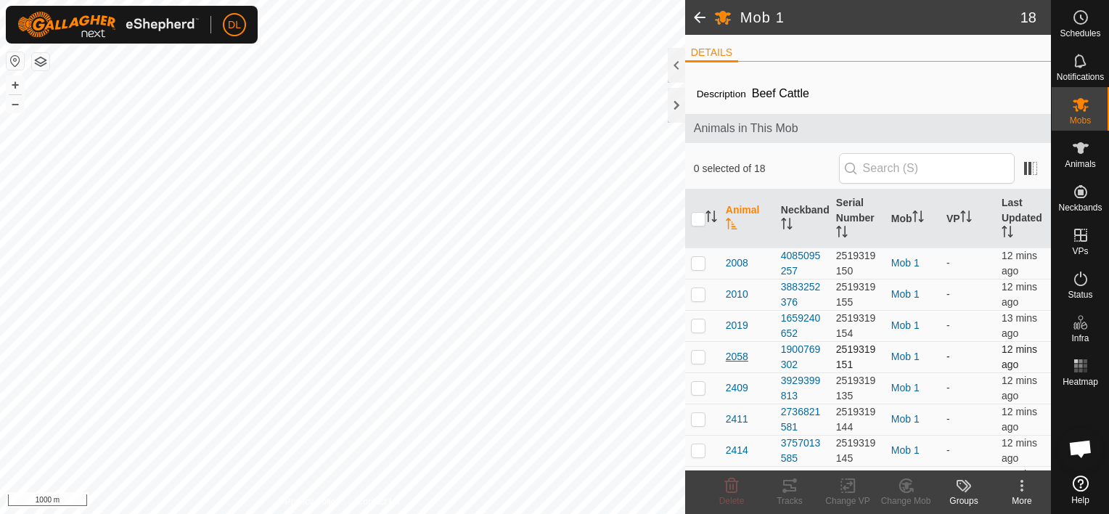
click at [741, 354] on span "2058" at bounding box center [737, 356] width 23 height 15
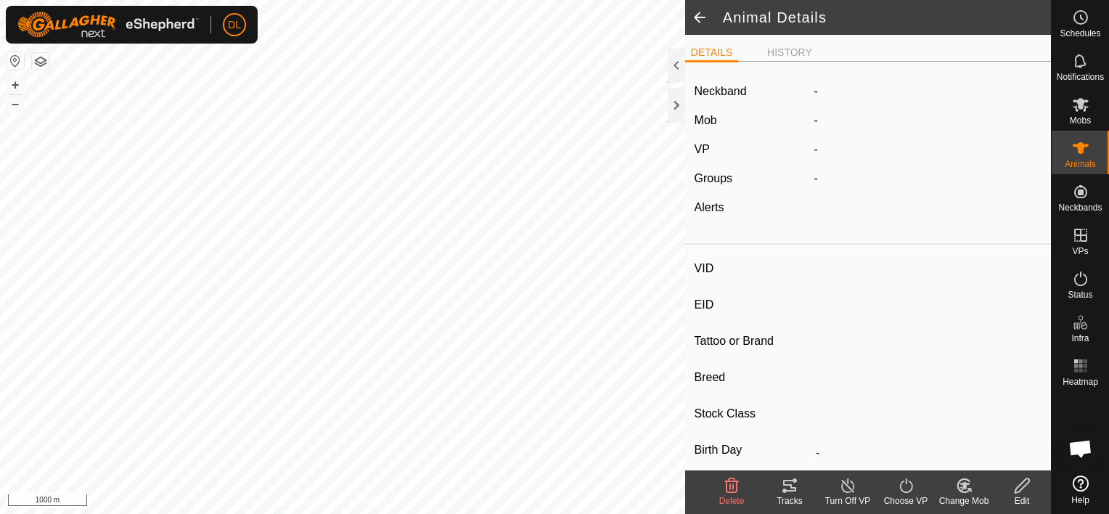
type input "2058"
type input "-"
type input "Blue Tag"
type input "Red"
type input "-"
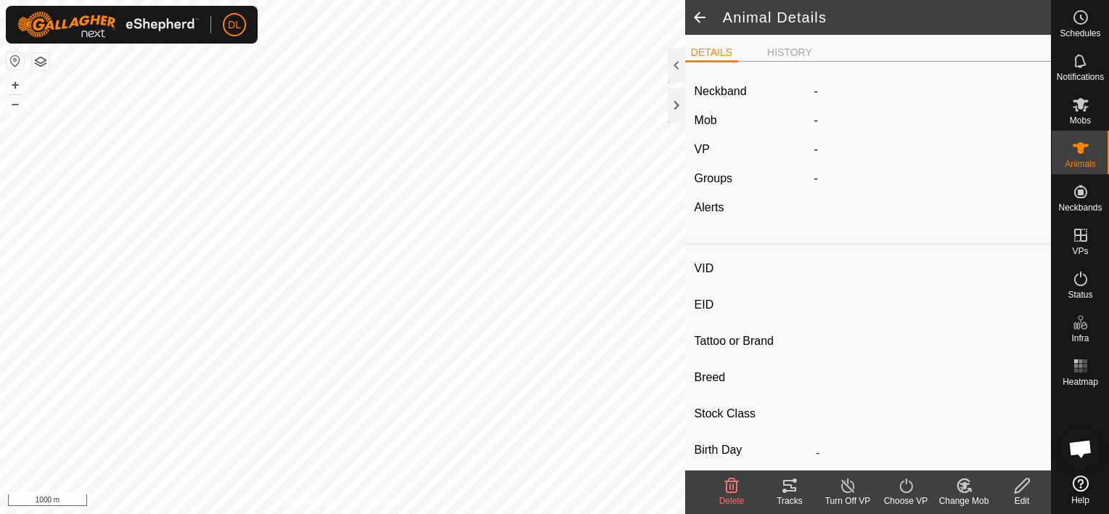
type input "0 kg"
type input "-"
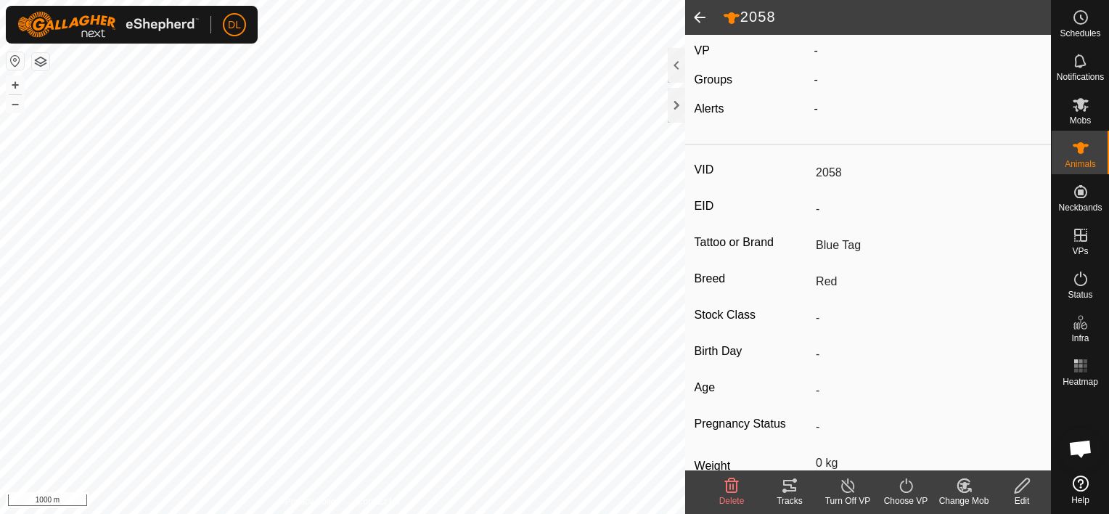
scroll to position [105, 0]
click at [960, 483] on icon at bounding box center [965, 485] width 10 height 7
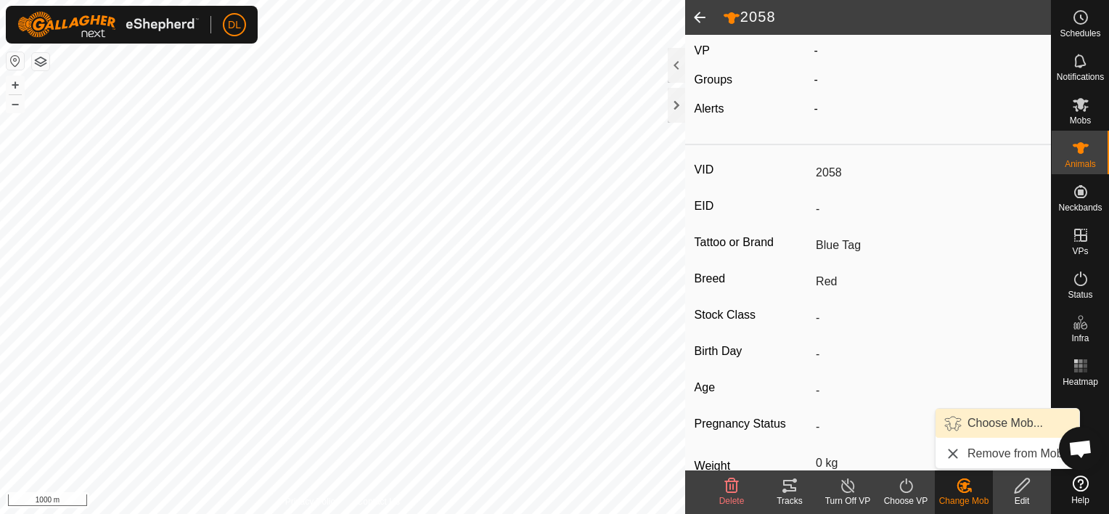
click at [982, 416] on link "Choose Mob..." at bounding box center [1008, 423] width 144 height 29
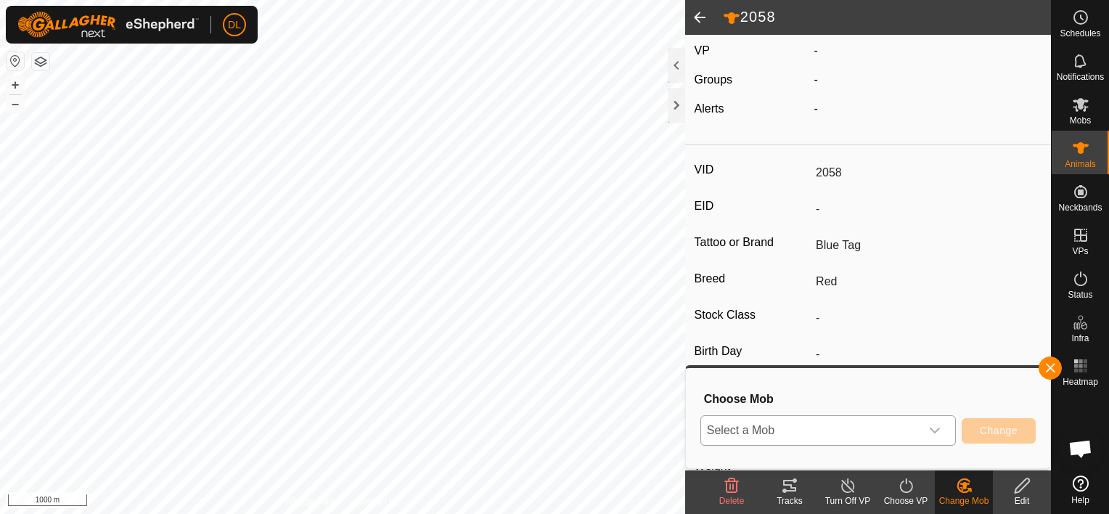
click at [935, 427] on icon "dropdown trigger" at bounding box center [935, 431] width 12 height 12
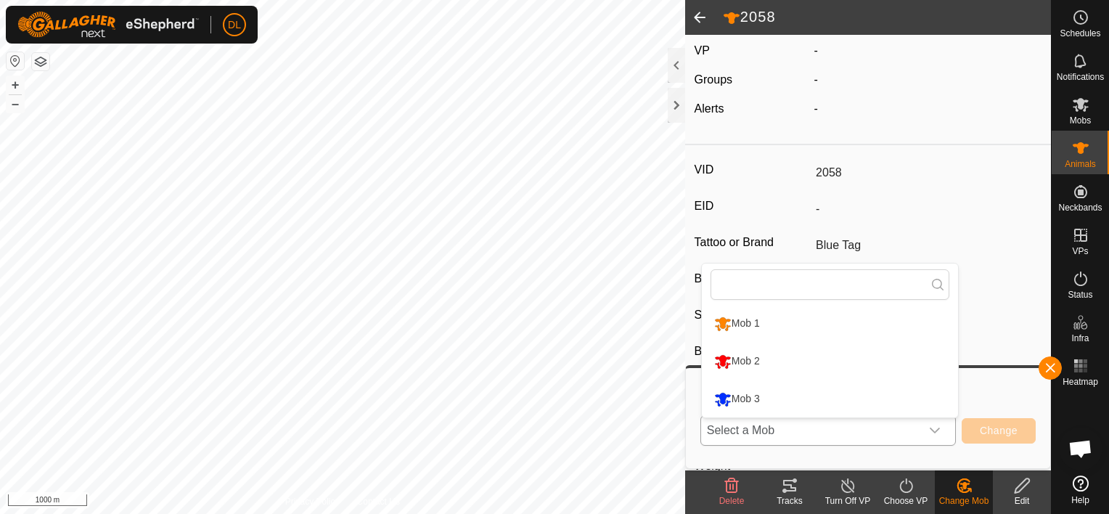
click at [807, 370] on li "Mob 2" at bounding box center [830, 361] width 256 height 36
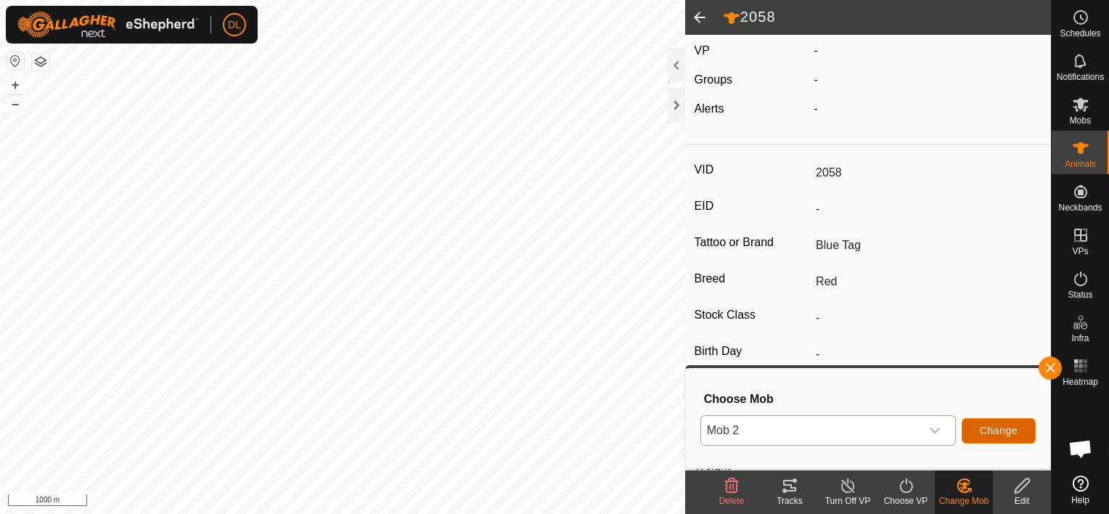
click at [1000, 426] on span "Change" at bounding box center [999, 431] width 38 height 12
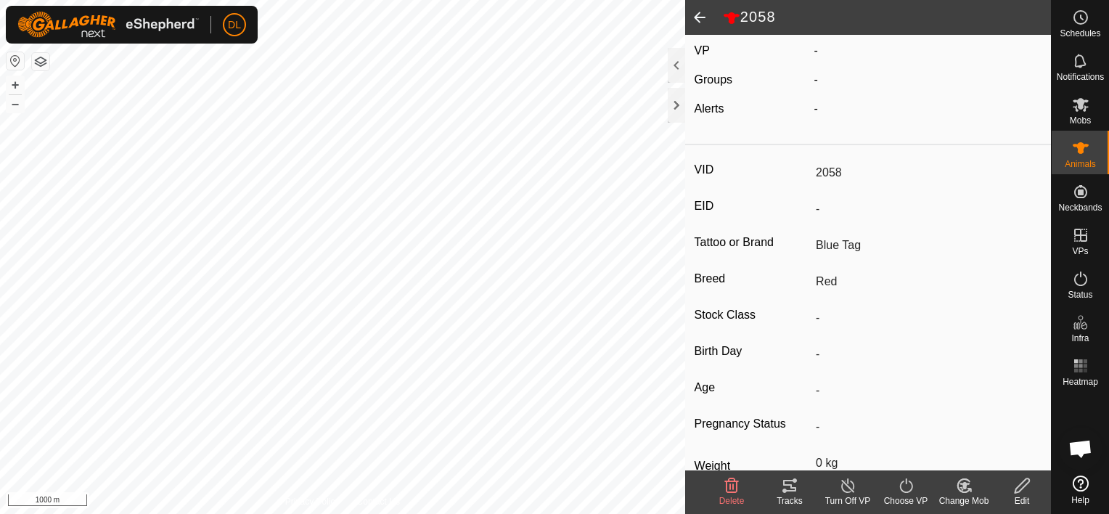
click at [694, 19] on span at bounding box center [699, 17] width 29 height 35
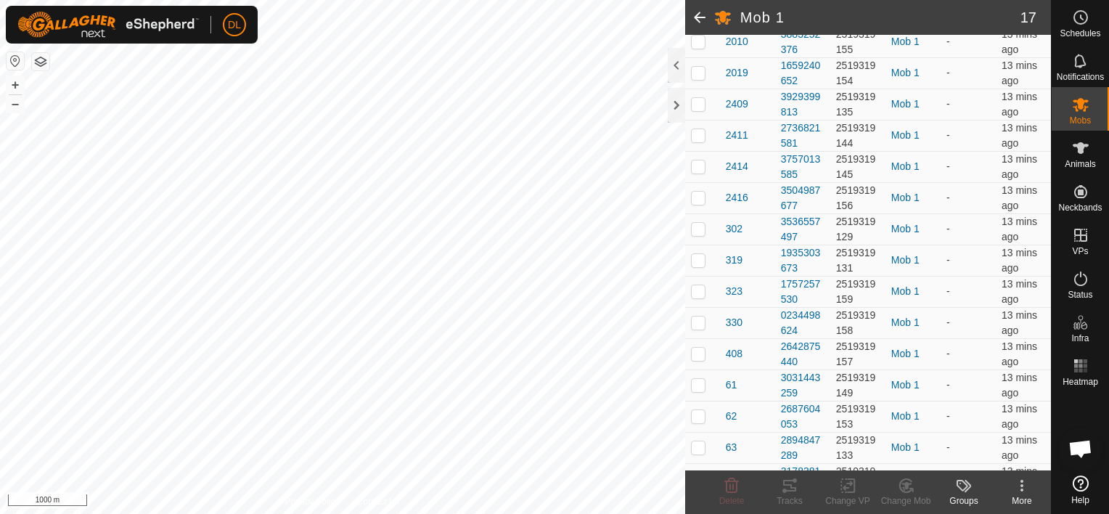
scroll to position [305, 0]
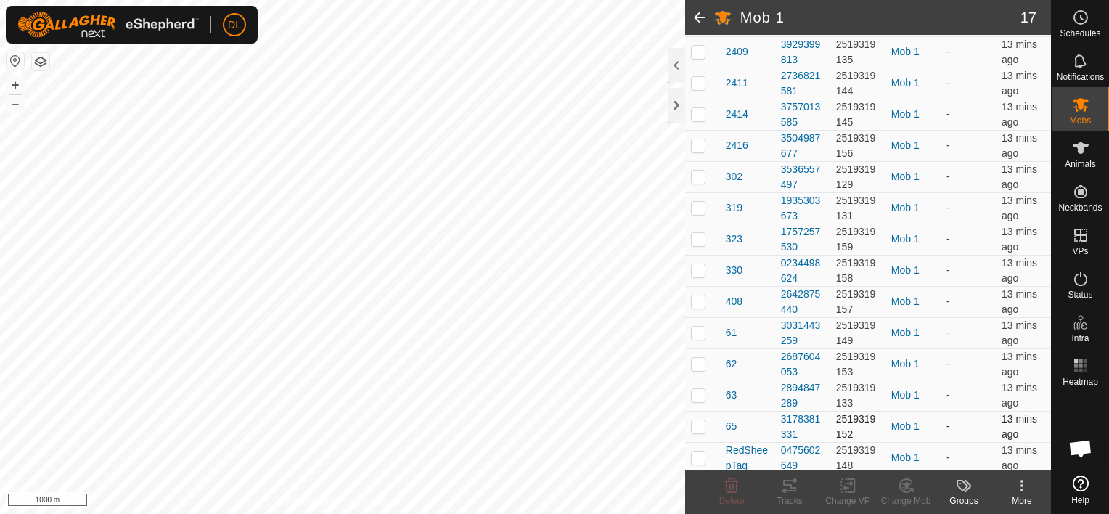
click at [732, 422] on span "65" at bounding box center [732, 426] width 12 height 15
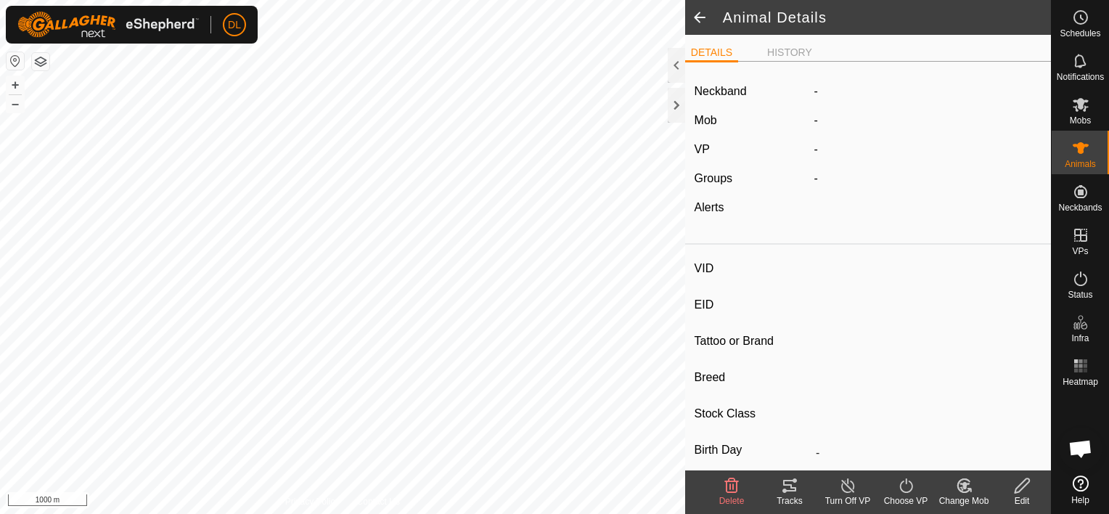
type input "65"
type input "-"
type input "Green Tag"
type input "White Face"
type input "-"
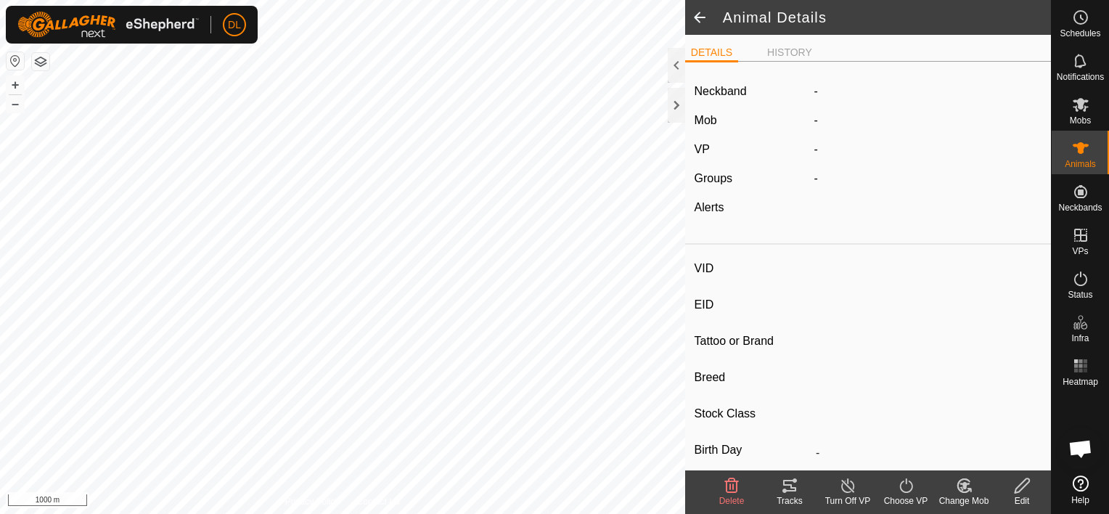
type input "0 kg"
type input "-"
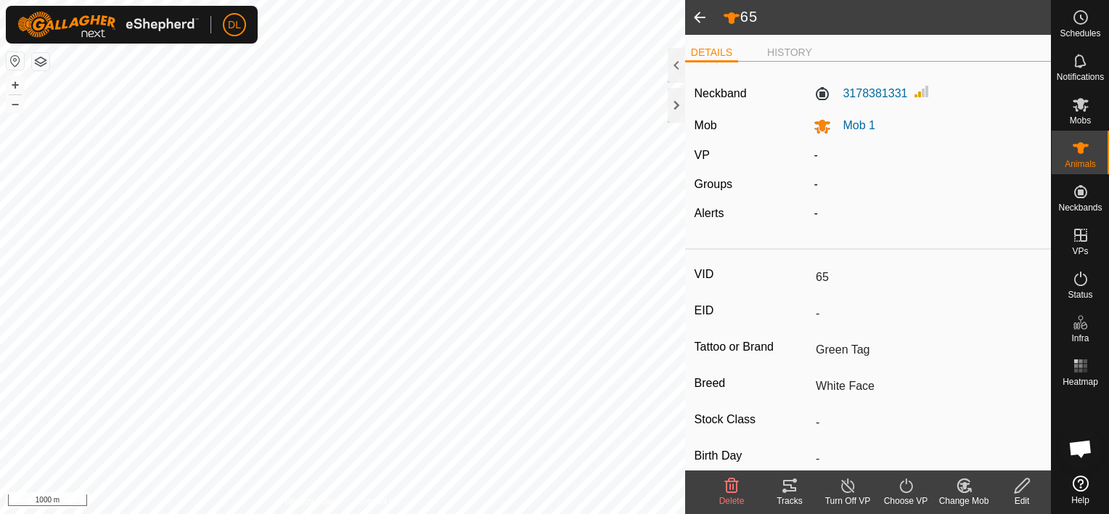
click at [963, 486] on icon at bounding box center [965, 485] width 10 height 7
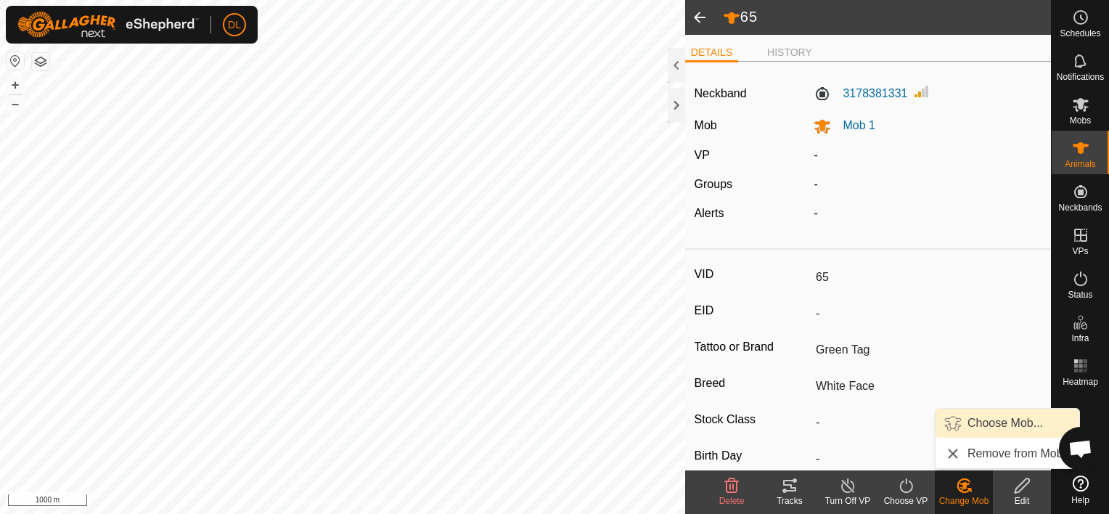
click at [987, 420] on link "Choose Mob..." at bounding box center [1008, 423] width 144 height 29
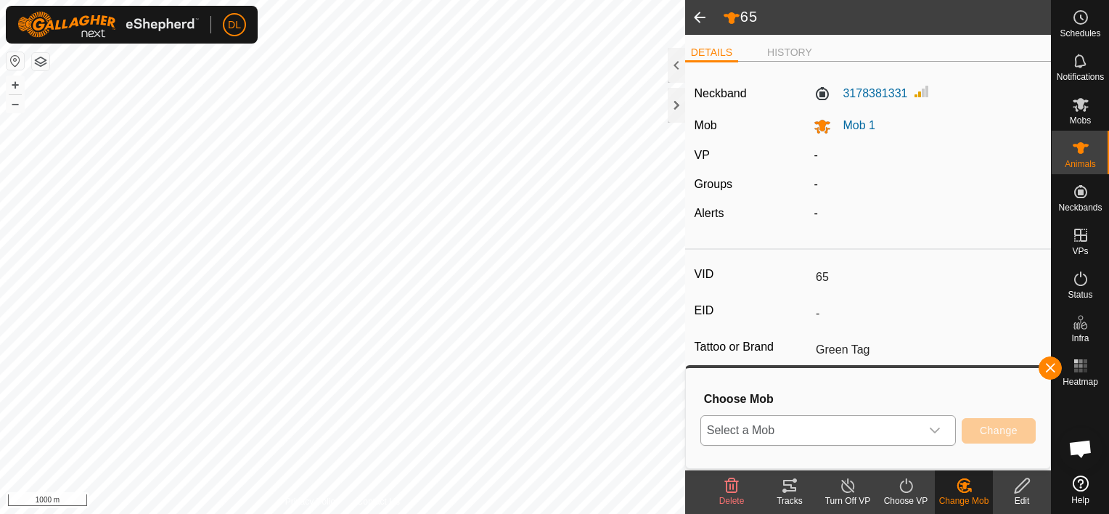
click at [939, 431] on icon "dropdown trigger" at bounding box center [935, 431] width 12 height 12
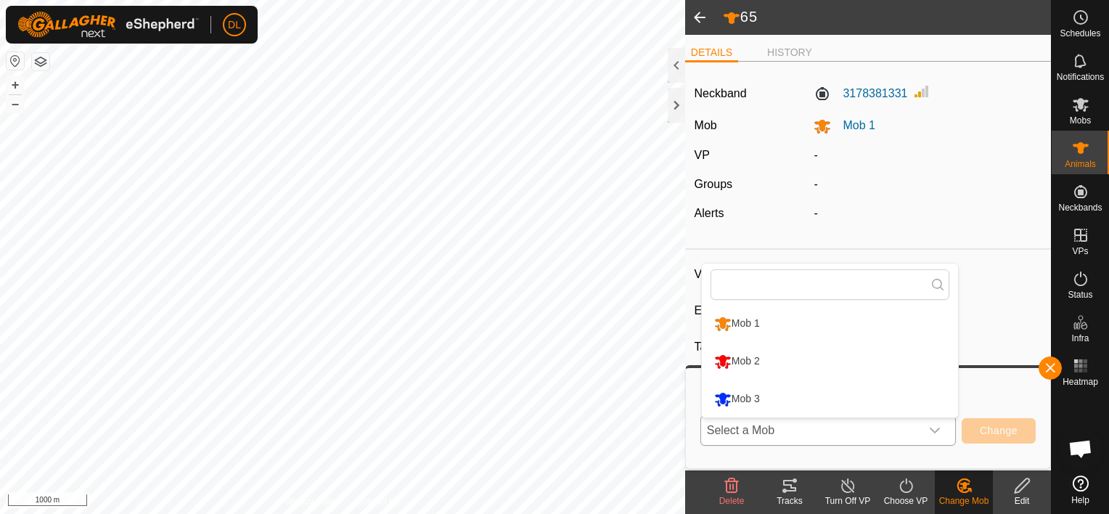
click at [835, 362] on li "Mob 2" at bounding box center [830, 361] width 256 height 36
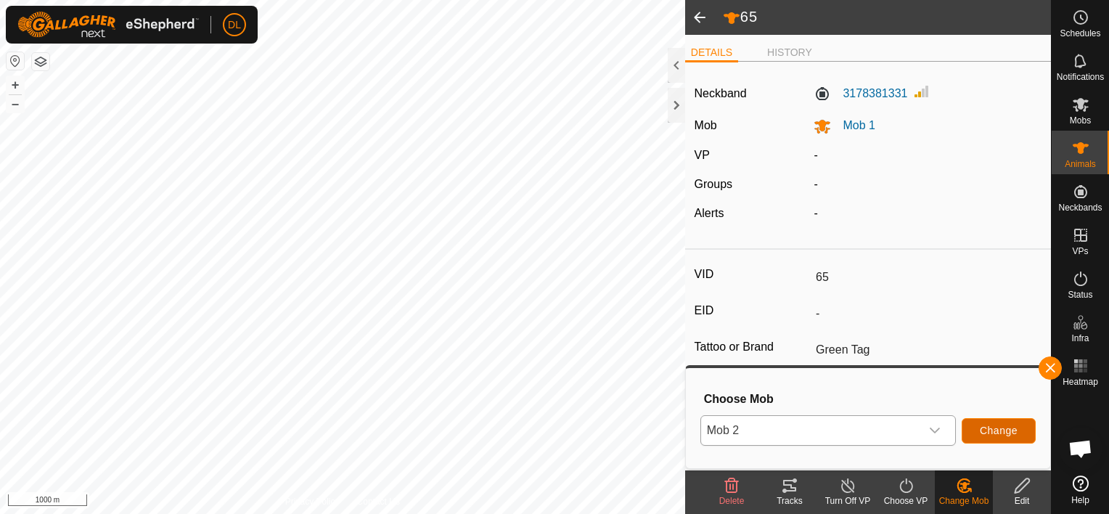
click at [1004, 428] on span "Change" at bounding box center [999, 431] width 38 height 12
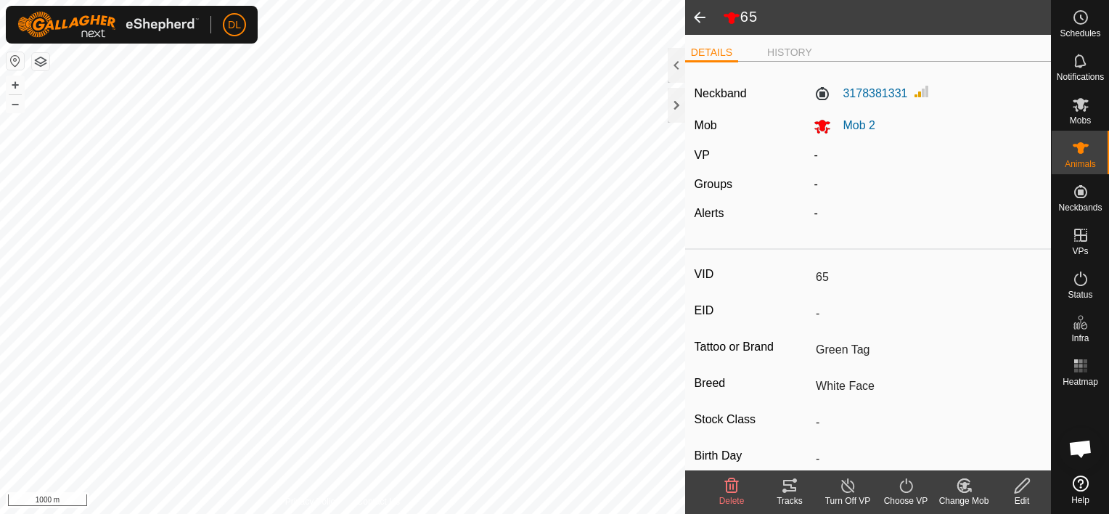
click at [696, 16] on span at bounding box center [699, 17] width 29 height 35
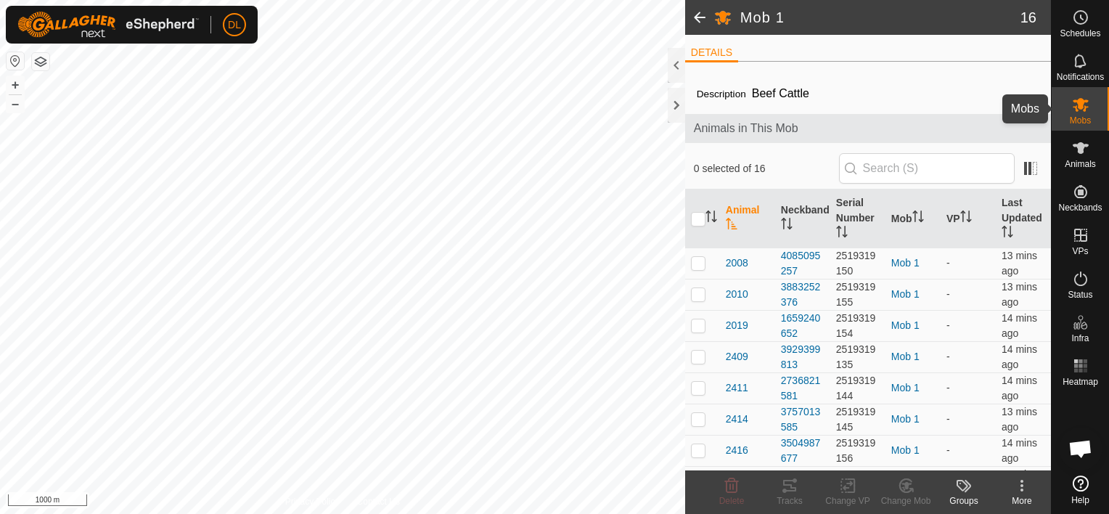
click at [1088, 110] on icon at bounding box center [1080, 104] width 17 height 17
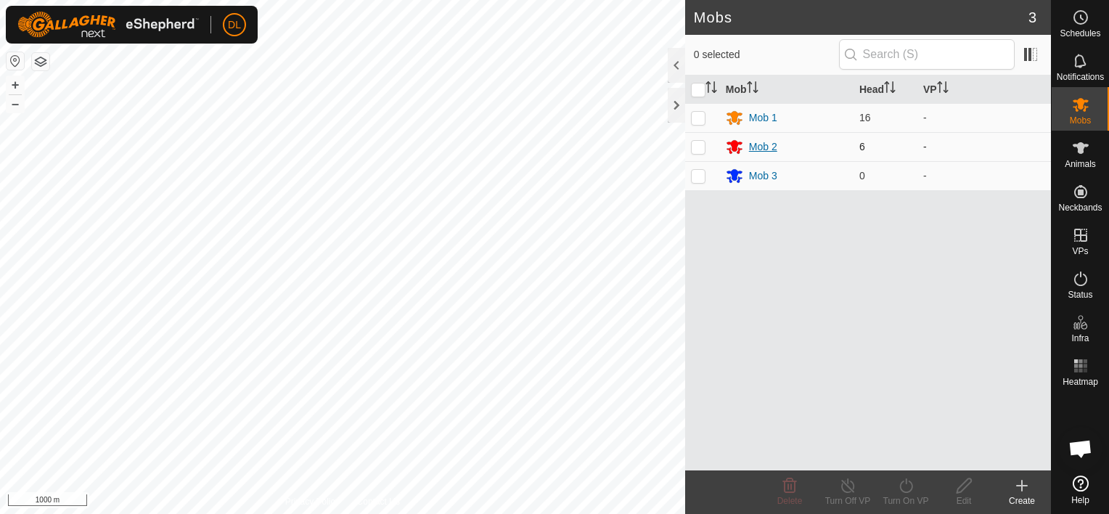
click at [763, 145] on div "Mob 2" at bounding box center [763, 146] width 28 height 15
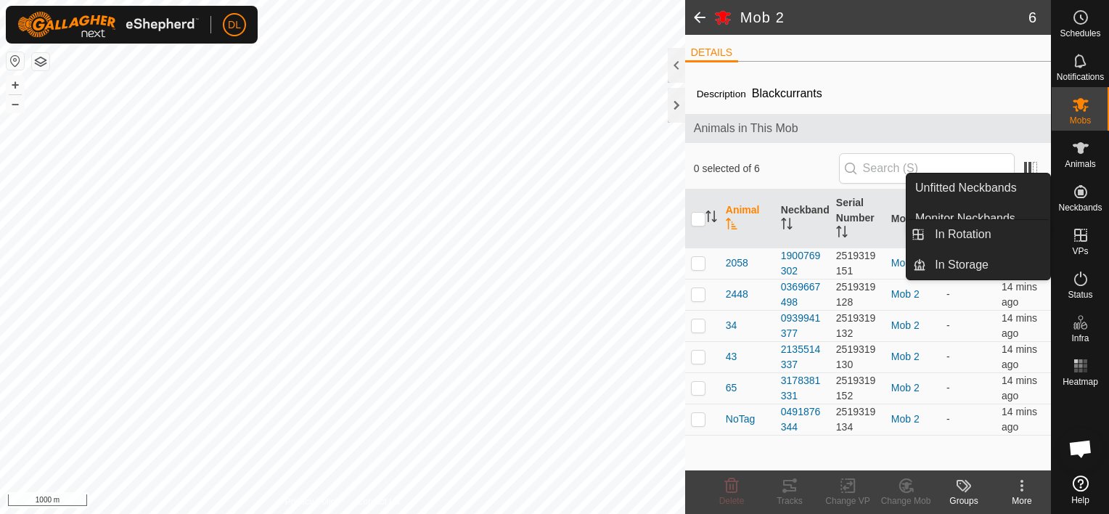
click at [1080, 237] on icon at bounding box center [1080, 235] width 13 height 13
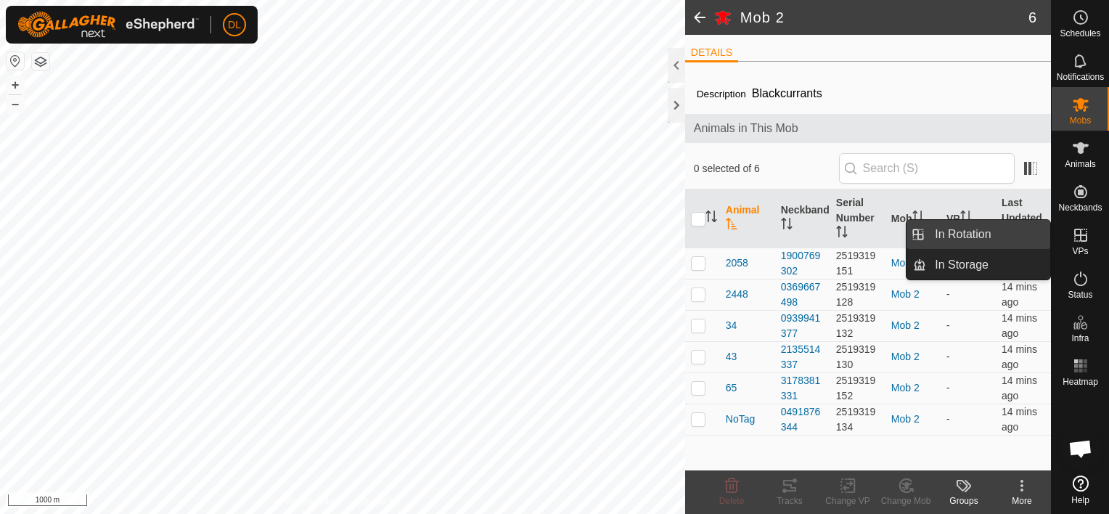
click at [998, 232] on link "In Rotation" at bounding box center [988, 234] width 124 height 29
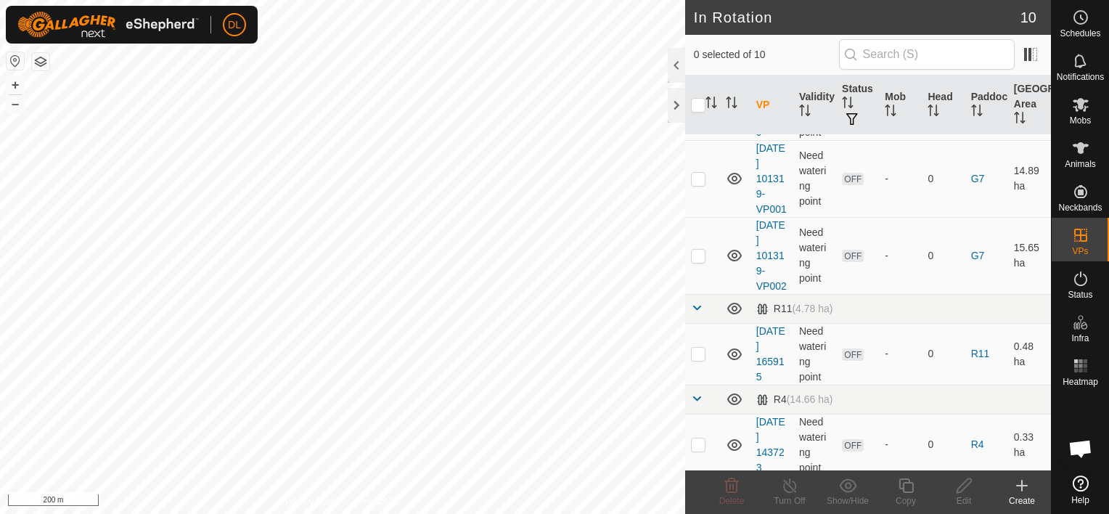
scroll to position [456, 0]
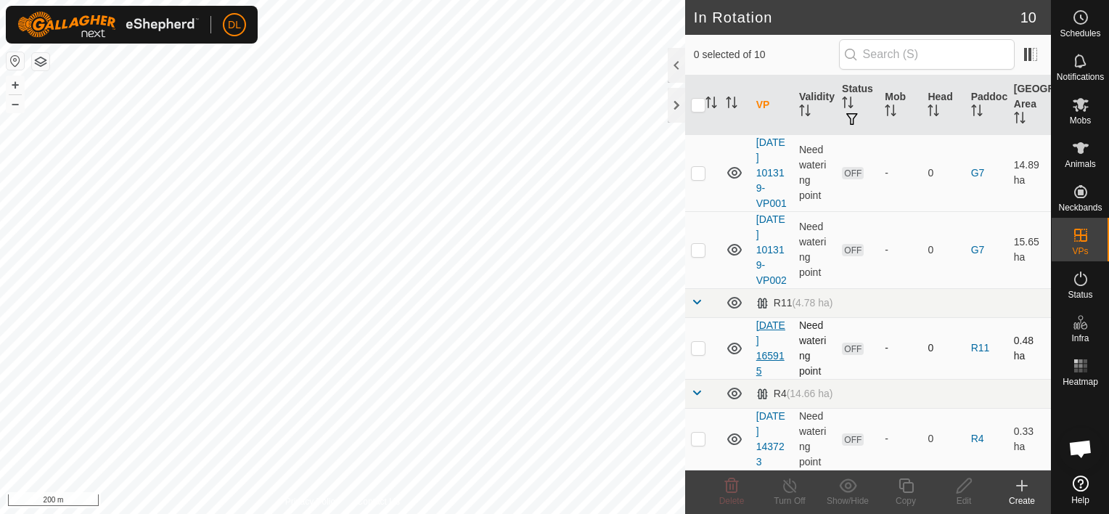
click at [775, 339] on link "[DATE] 165915" at bounding box center [770, 347] width 29 height 57
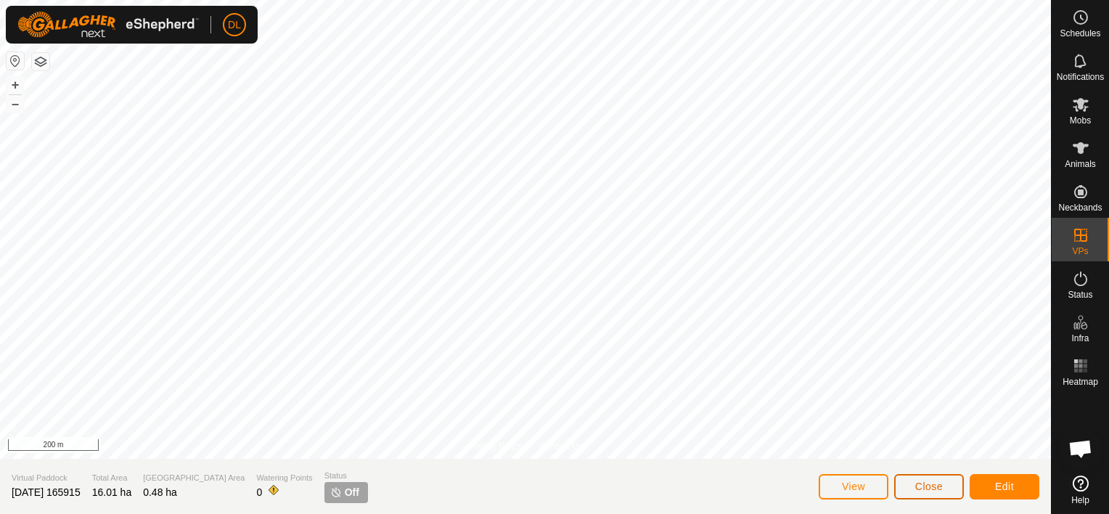
click at [944, 482] on button "Close" at bounding box center [929, 486] width 70 height 25
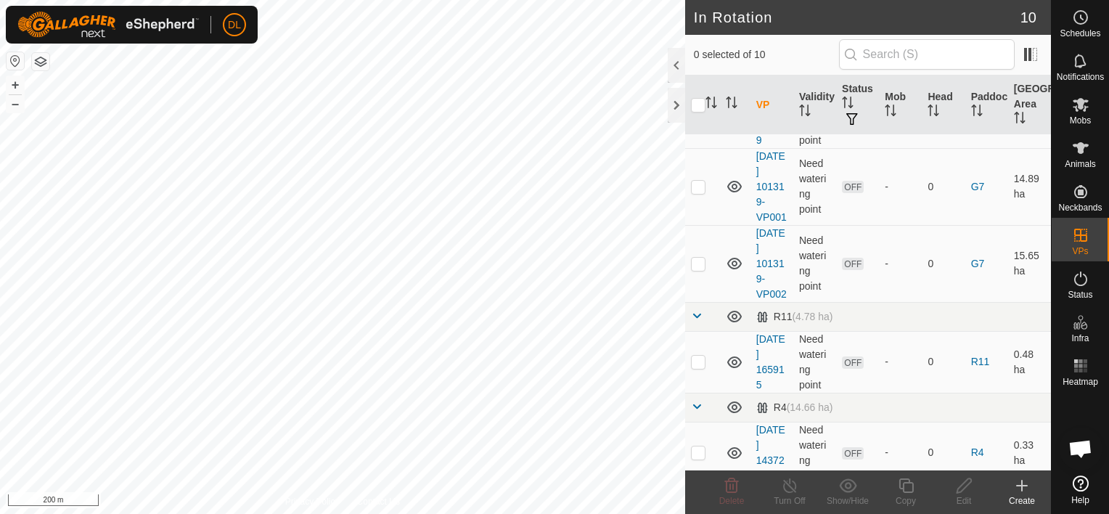
scroll to position [456, 0]
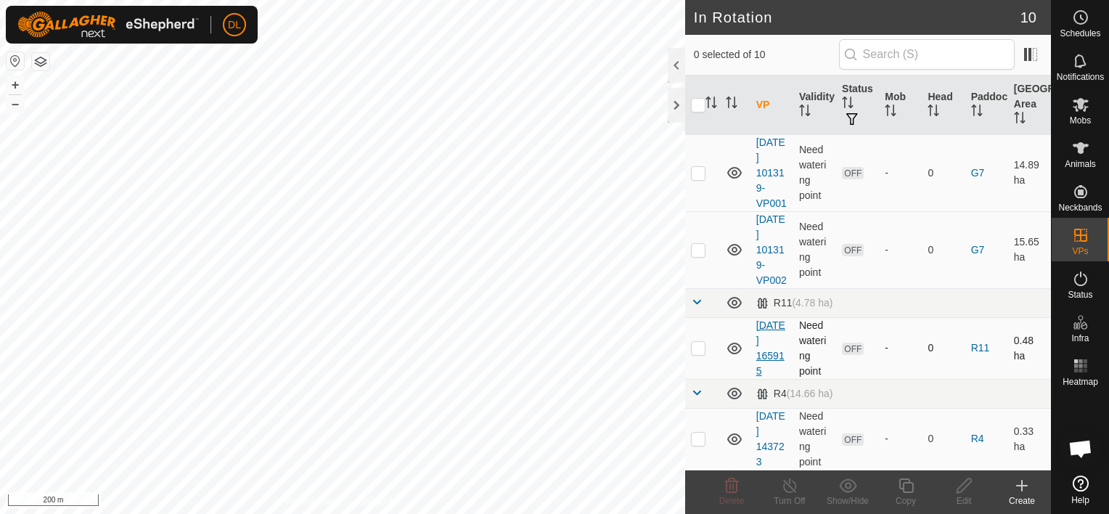
click at [772, 342] on link "[DATE] 165915" at bounding box center [770, 347] width 29 height 57
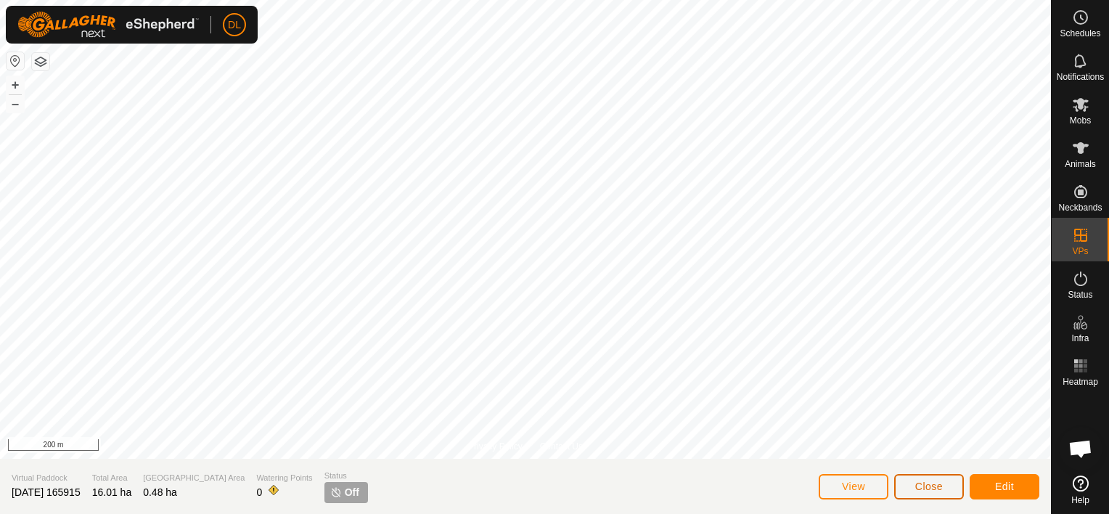
click at [933, 482] on span "Close" at bounding box center [929, 487] width 28 height 12
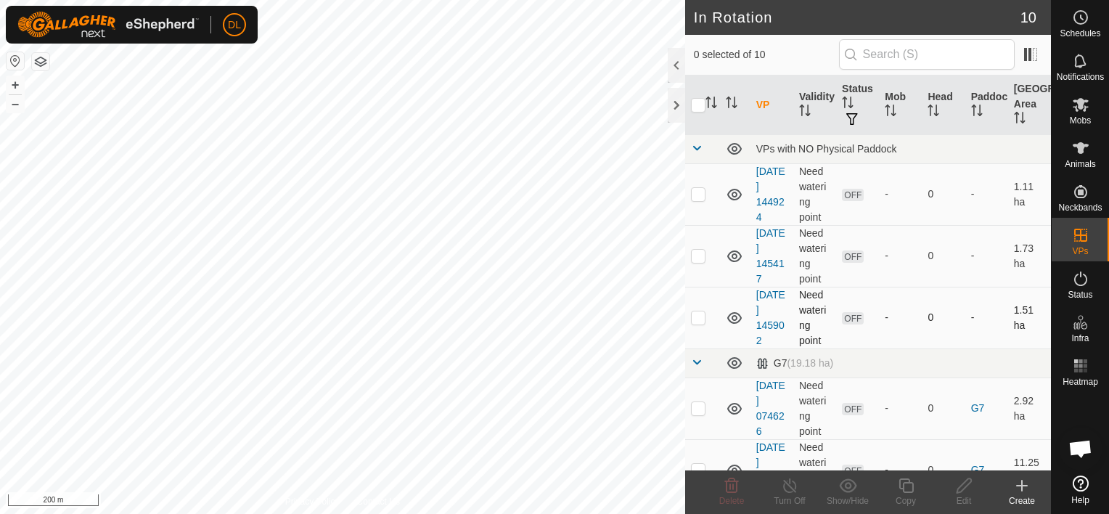
click at [737, 315] on icon at bounding box center [734, 318] width 15 height 12
click at [737, 315] on icon at bounding box center [734, 317] width 17 height 17
click at [738, 193] on icon at bounding box center [734, 194] width 17 height 17
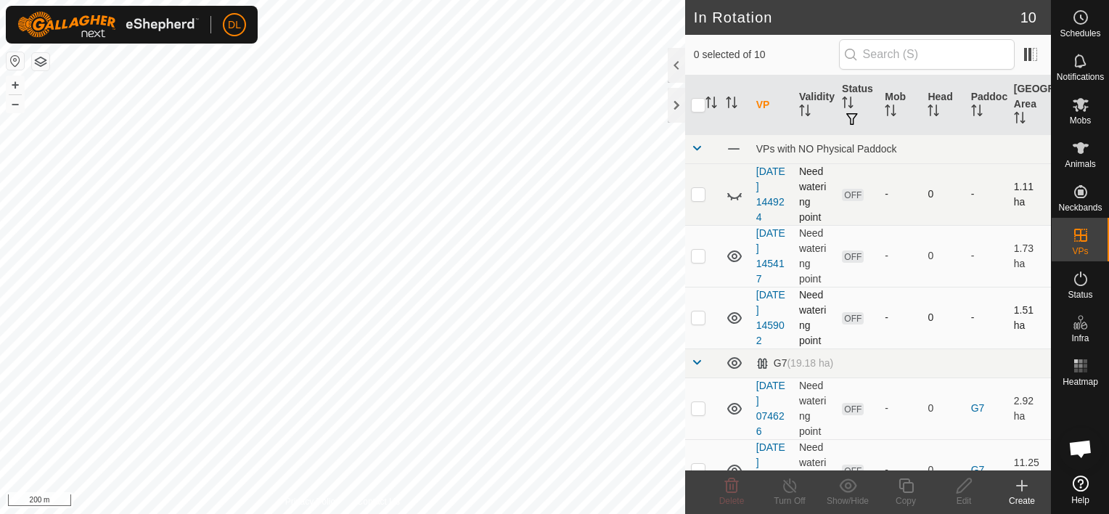
click at [738, 193] on icon at bounding box center [734, 194] width 17 height 17
click at [735, 256] on icon at bounding box center [734, 256] width 15 height 12
click at [735, 256] on icon at bounding box center [734, 256] width 17 height 17
click at [736, 193] on icon at bounding box center [734, 195] width 15 height 12
click at [736, 193] on icon at bounding box center [734, 194] width 17 height 17
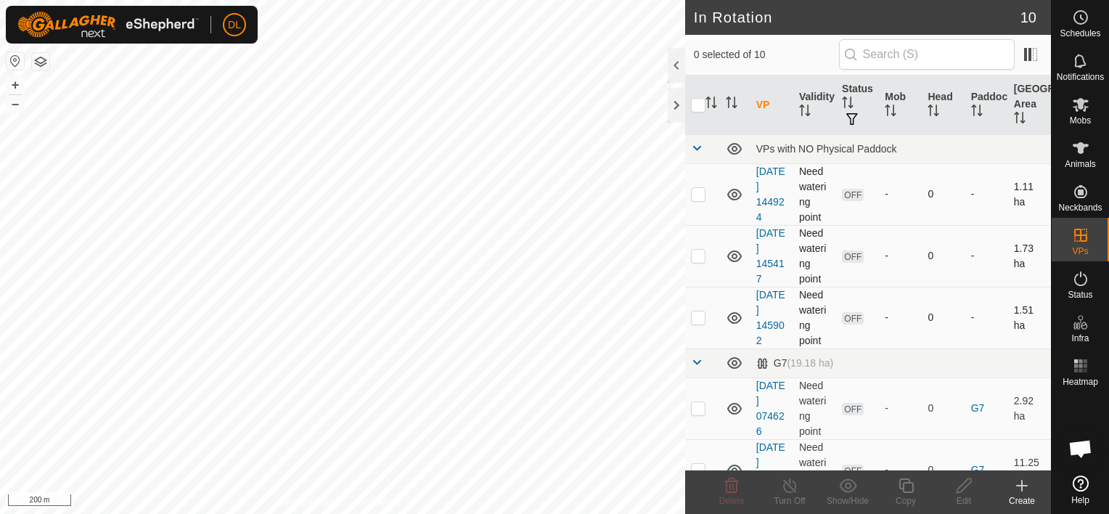
click at [699, 196] on p-checkbox at bounding box center [698, 194] width 15 height 12
checkbox input "true"
click at [1076, 113] on es-mob-svg-icon at bounding box center [1081, 104] width 26 height 23
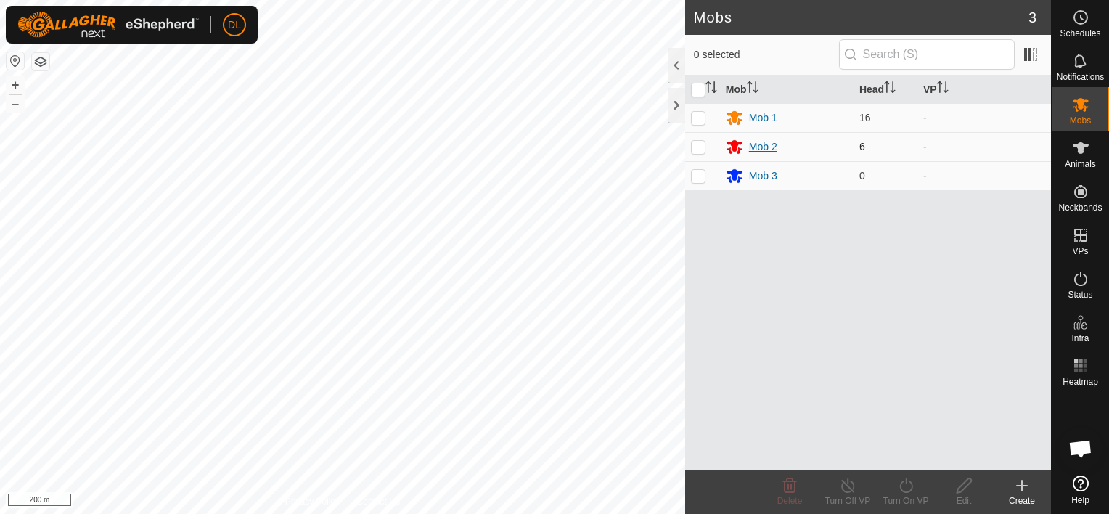
click at [761, 143] on div "Mob 2" at bounding box center [763, 146] width 28 height 15
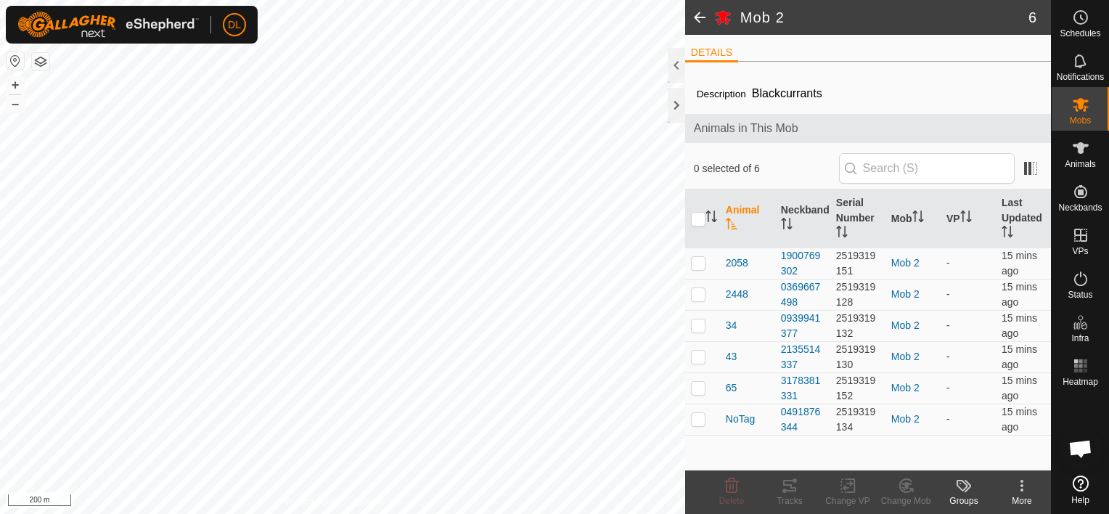
click at [1022, 491] on icon at bounding box center [1022, 490] width 3 height 3
click at [968, 487] on icon at bounding box center [963, 485] width 17 height 17
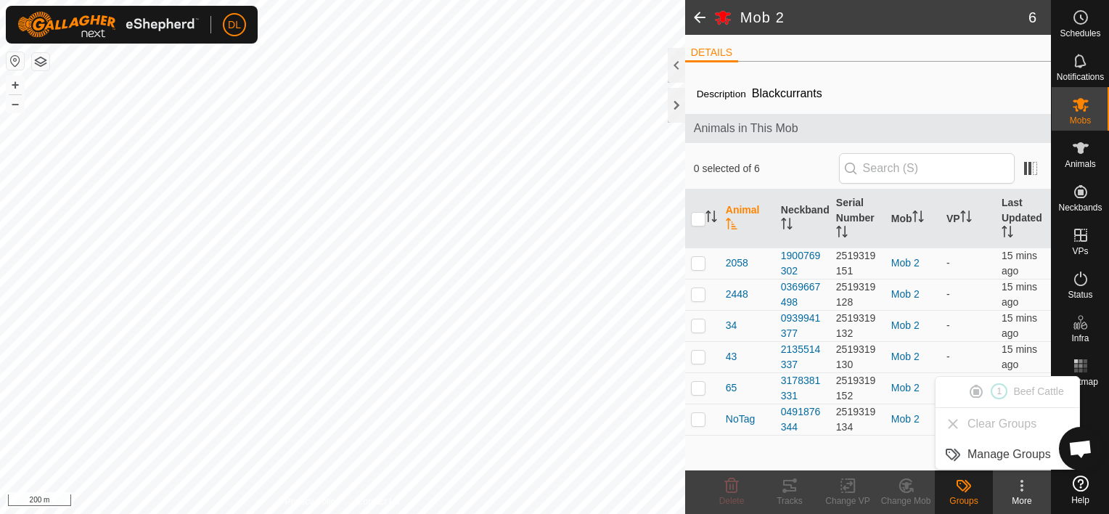
click at [968, 487] on icon at bounding box center [963, 485] width 17 height 17
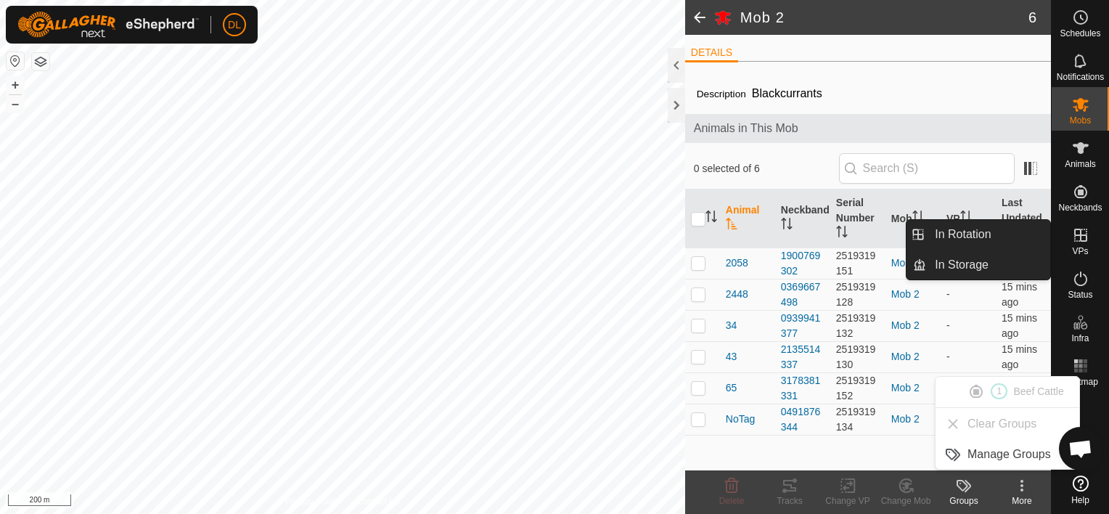
click at [1083, 230] on icon at bounding box center [1080, 235] width 17 height 17
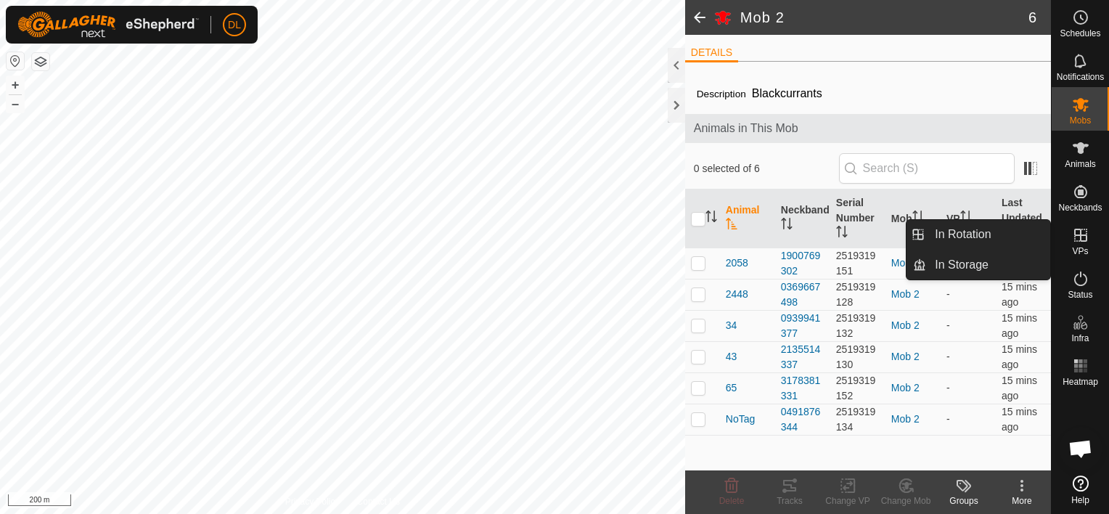
click at [1082, 234] on icon at bounding box center [1080, 235] width 13 height 13
click at [985, 235] on link "In Rotation" at bounding box center [988, 234] width 124 height 29
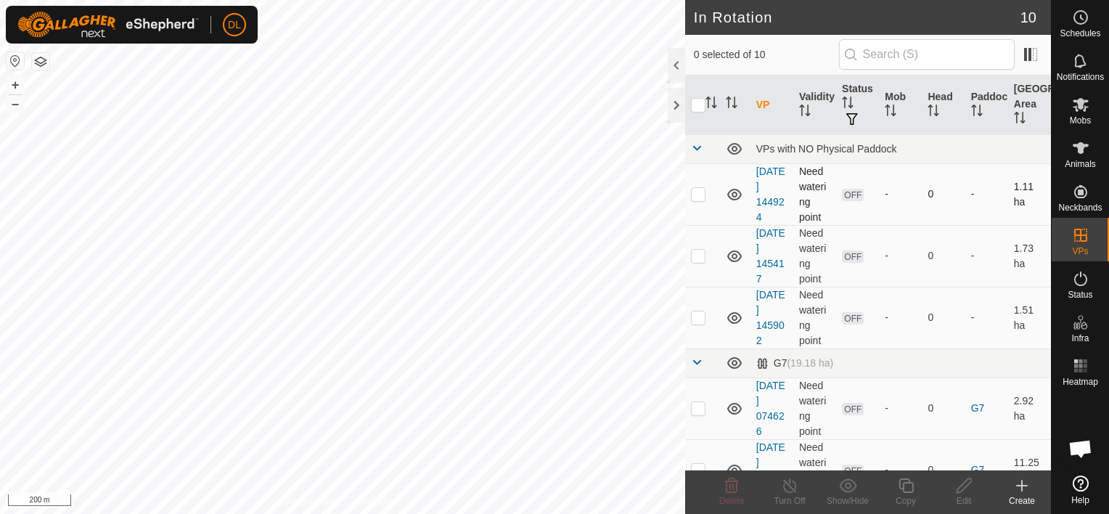
click at [698, 189] on p-checkbox at bounding box center [698, 194] width 15 height 12
checkbox input "true"
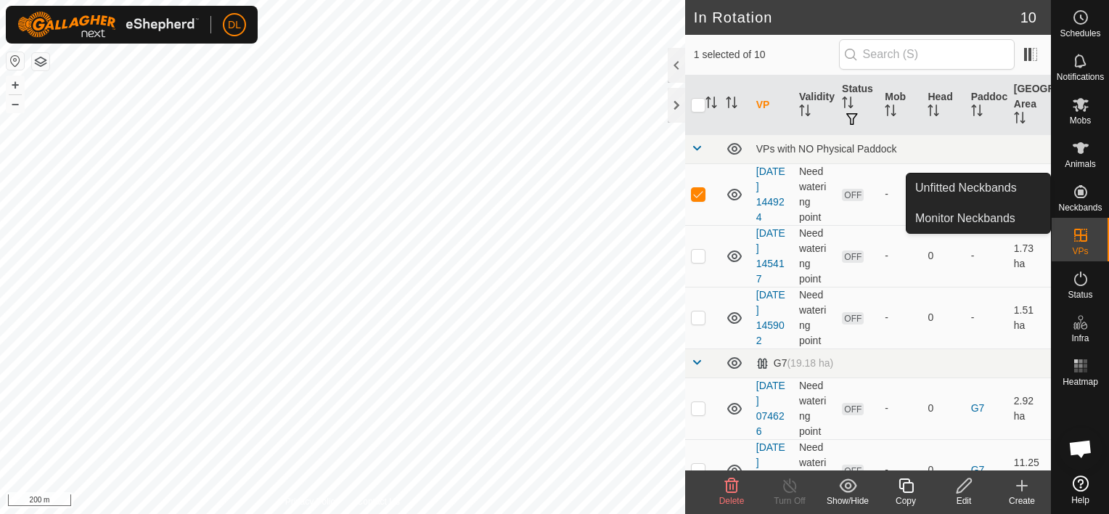
click at [1080, 192] on icon at bounding box center [1080, 191] width 13 height 13
click at [958, 215] on link "Monitor Neckbands" at bounding box center [979, 218] width 144 height 29
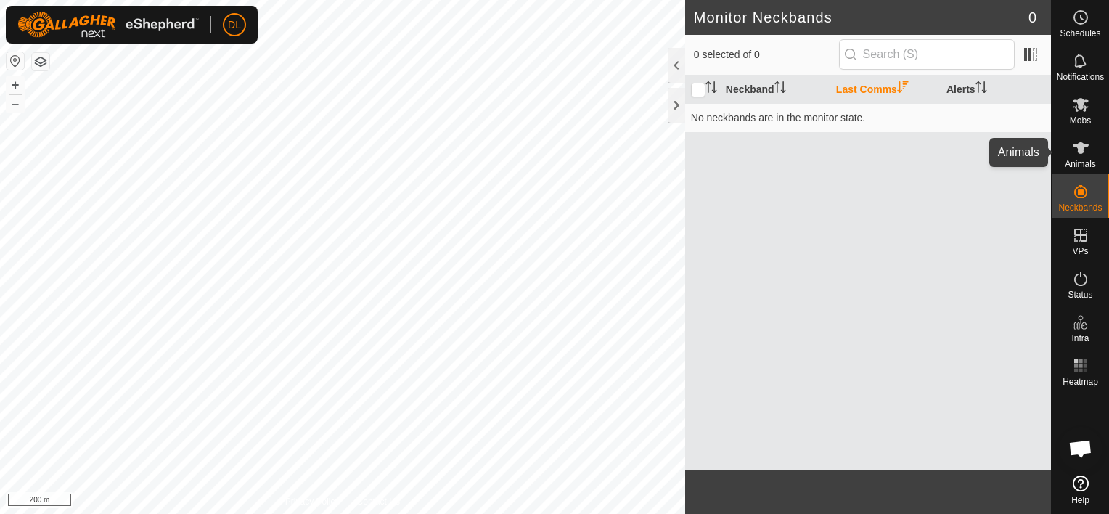
click at [1088, 142] on icon at bounding box center [1080, 147] width 17 height 17
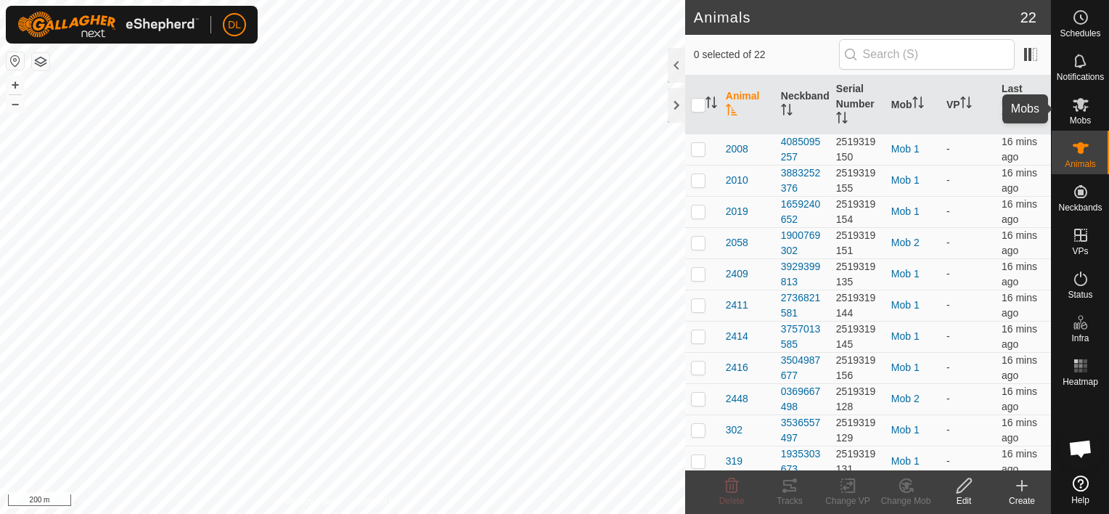
click at [1077, 103] on icon at bounding box center [1080, 104] width 17 height 17
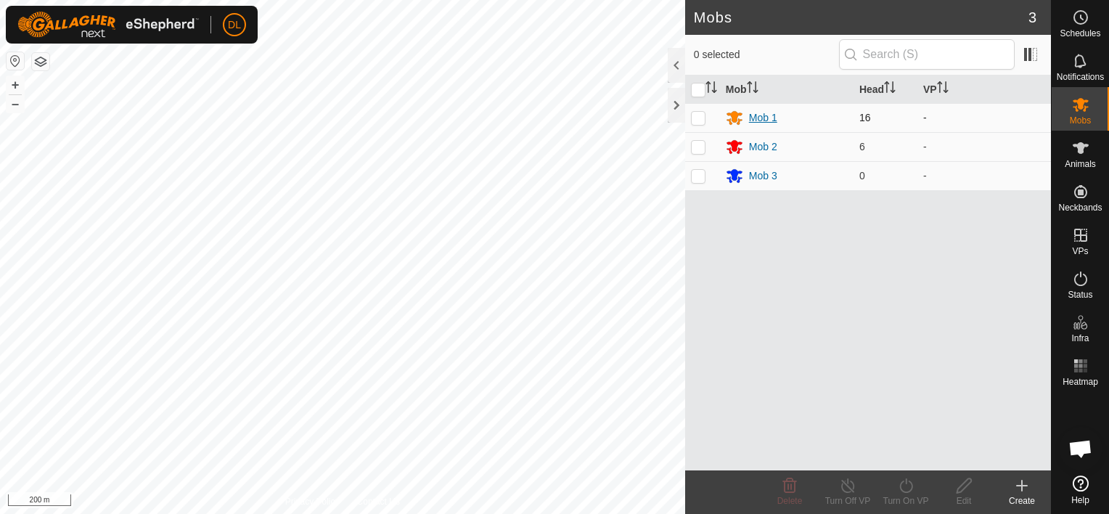
click at [770, 110] on div "Mob 1" at bounding box center [763, 117] width 28 height 15
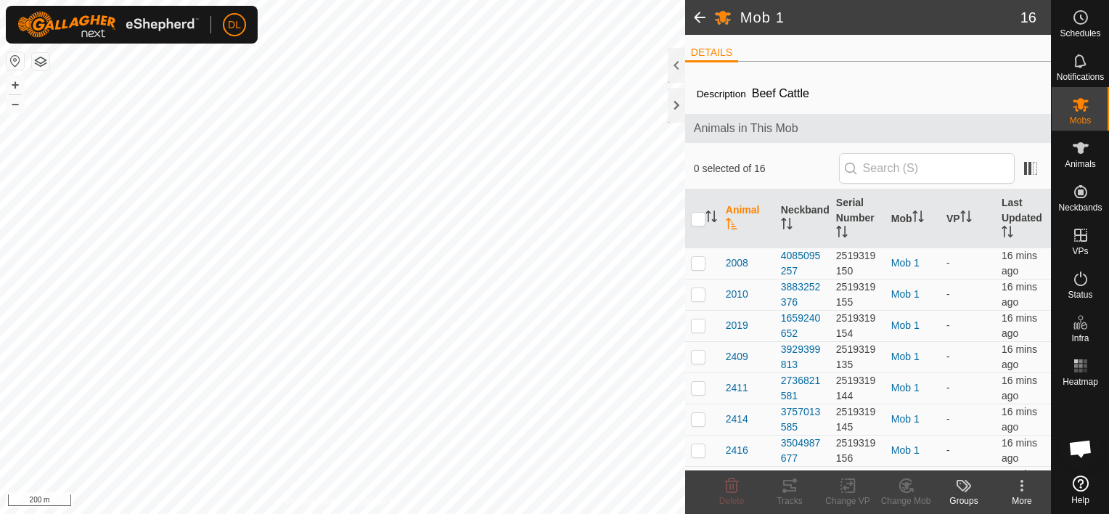
click at [703, 17] on span at bounding box center [699, 17] width 29 height 35
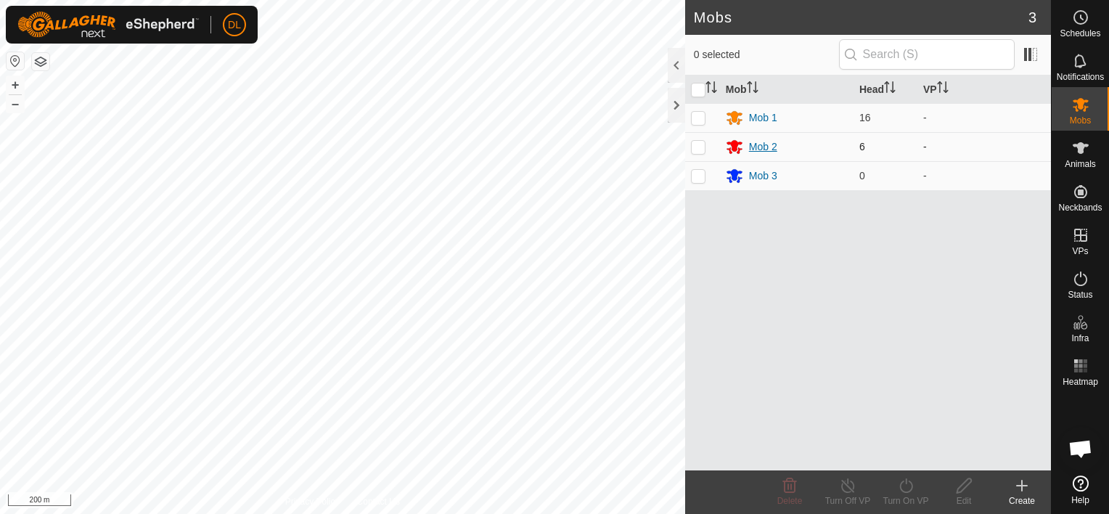
click at [759, 148] on div "Mob 2" at bounding box center [763, 146] width 28 height 15
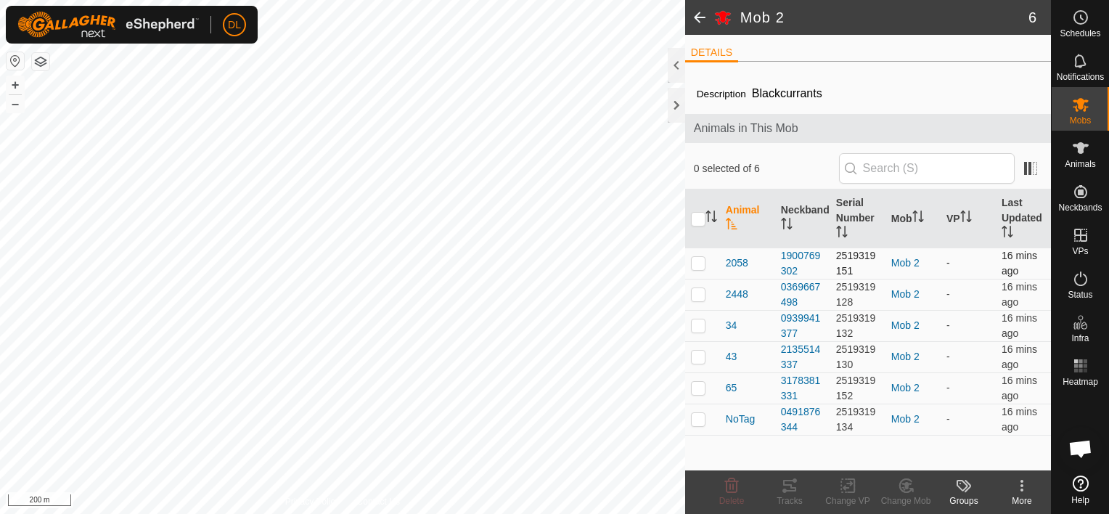
click at [700, 260] on p-checkbox at bounding box center [698, 263] width 15 height 12
checkbox input "true"
click at [694, 293] on p-checkbox at bounding box center [698, 294] width 15 height 12
checkbox input "true"
click at [701, 327] on p-checkbox at bounding box center [698, 325] width 15 height 12
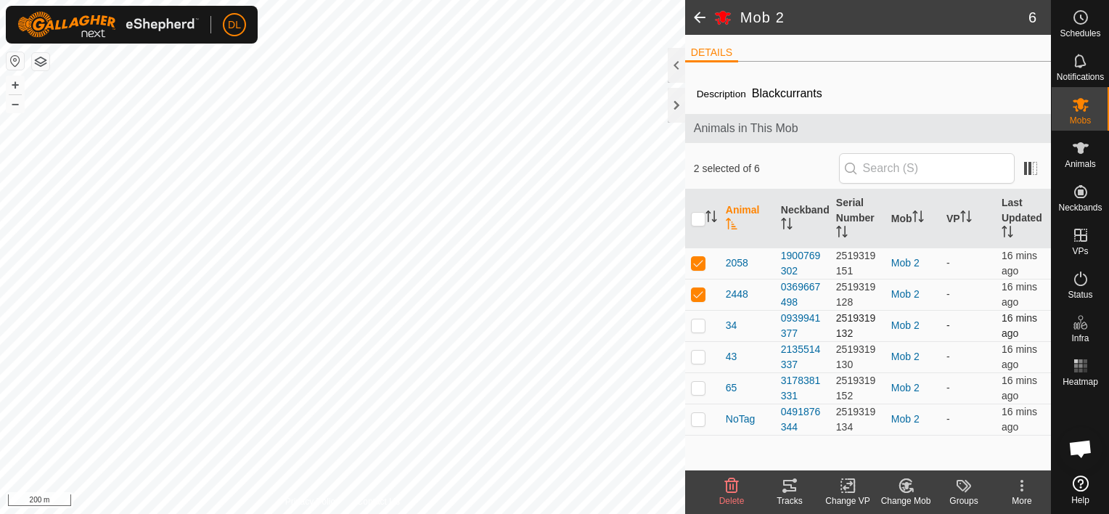
checkbox input "true"
click at [701, 352] on p-checkbox at bounding box center [698, 357] width 15 height 12
checkbox input "true"
click at [701, 391] on p-checkbox at bounding box center [698, 388] width 15 height 12
checkbox input "true"
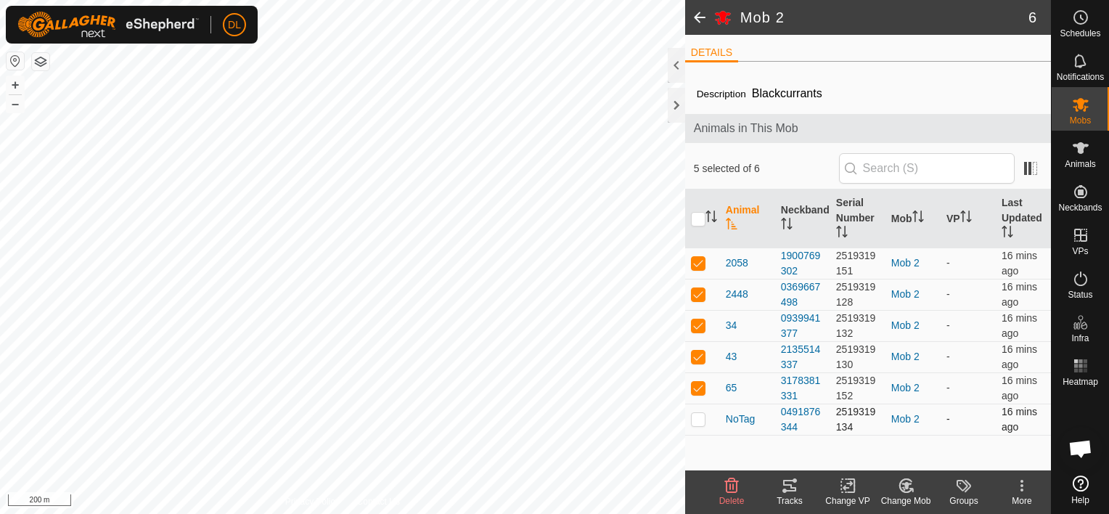
click at [698, 420] on p-checkbox at bounding box center [698, 419] width 15 height 12
checkbox input "true"
click at [849, 485] on icon at bounding box center [848, 485] width 10 height 9
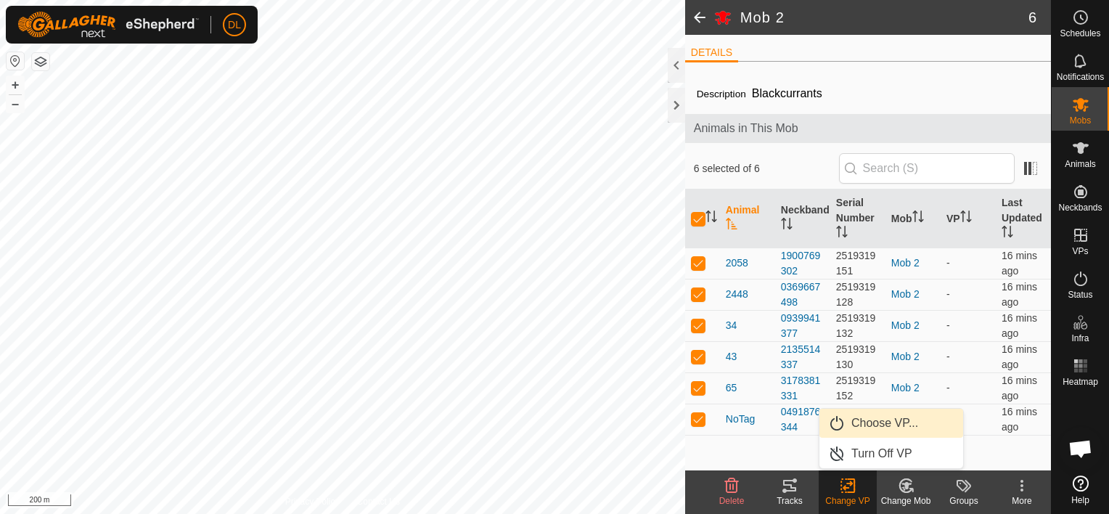
click at [880, 423] on link "Choose VP..." at bounding box center [892, 423] width 144 height 29
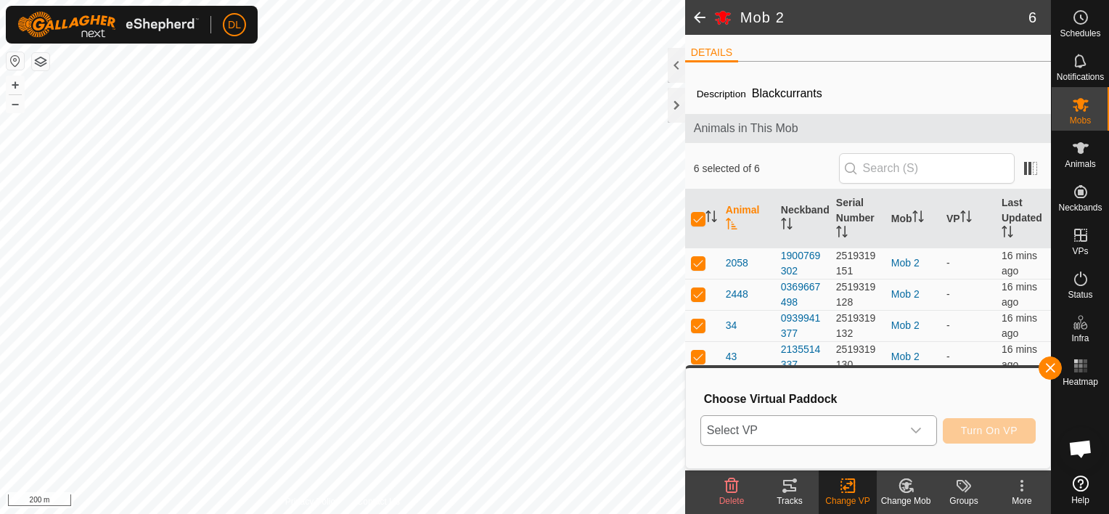
click at [922, 426] on icon "dropdown trigger" at bounding box center [916, 431] width 12 height 12
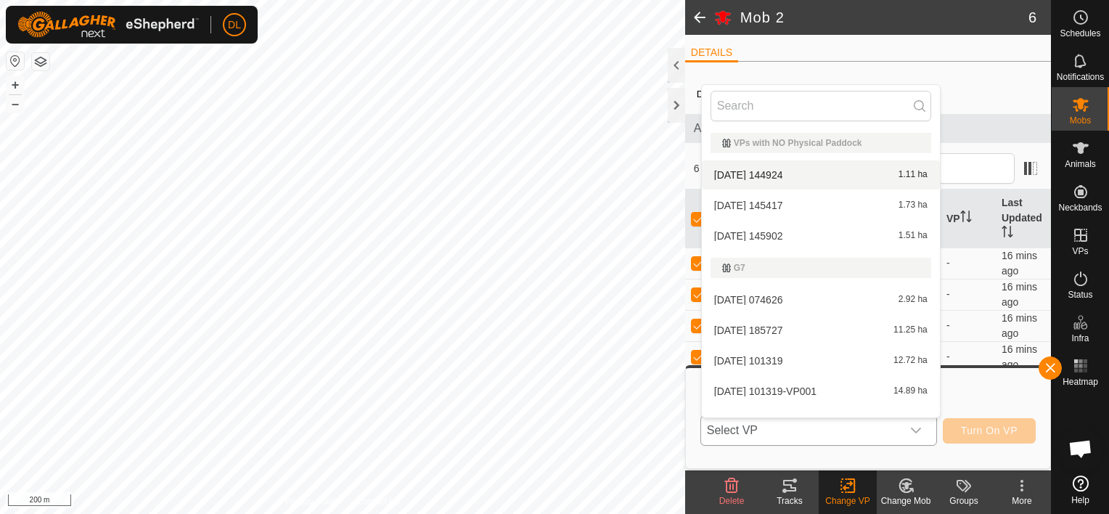
click at [833, 170] on li "[DATE] 144924 1.11 ha" at bounding box center [821, 174] width 238 height 29
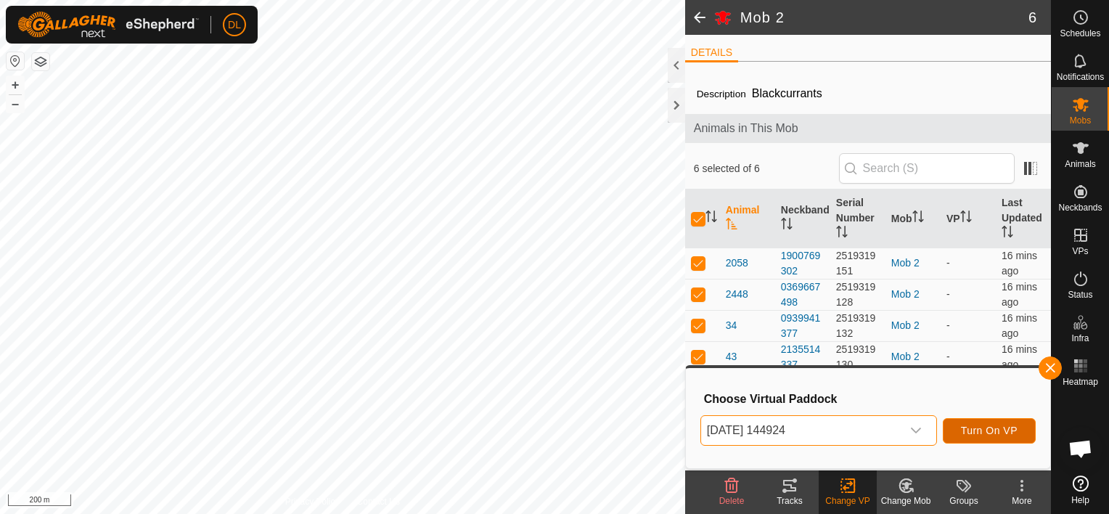
click at [987, 429] on span "Turn On VP" at bounding box center [989, 431] width 57 height 12
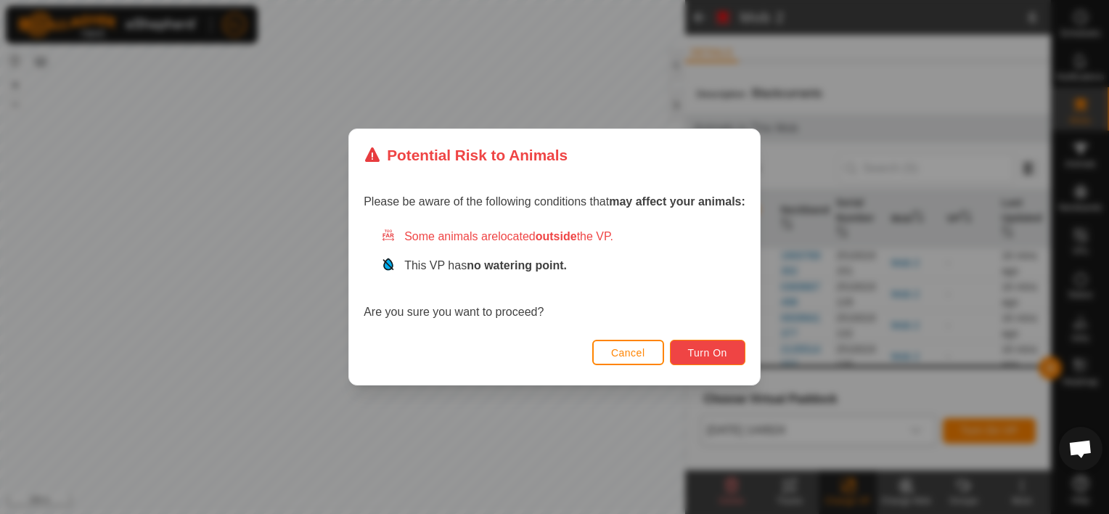
click at [709, 349] on span "Turn On" at bounding box center [707, 353] width 39 height 12
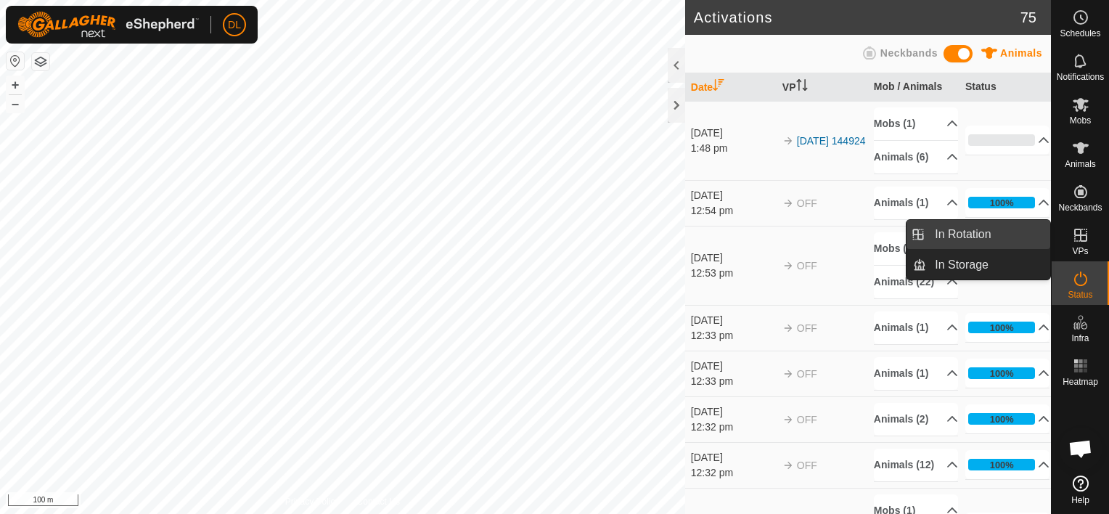
click at [998, 236] on link "In Rotation" at bounding box center [988, 234] width 124 height 29
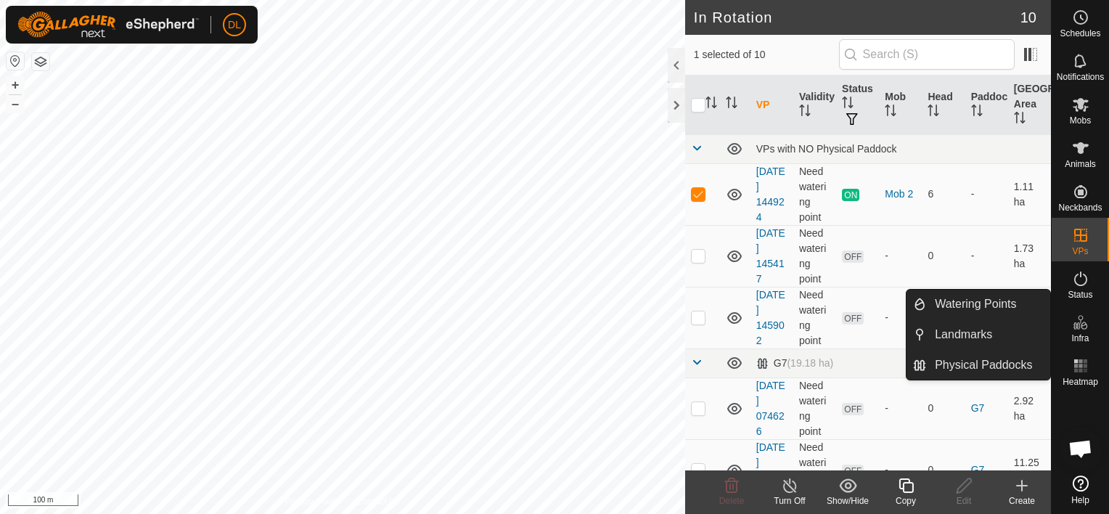
click at [1077, 328] on icon at bounding box center [1080, 322] width 17 height 17
click at [1080, 326] on icon at bounding box center [1080, 322] width 17 height 17
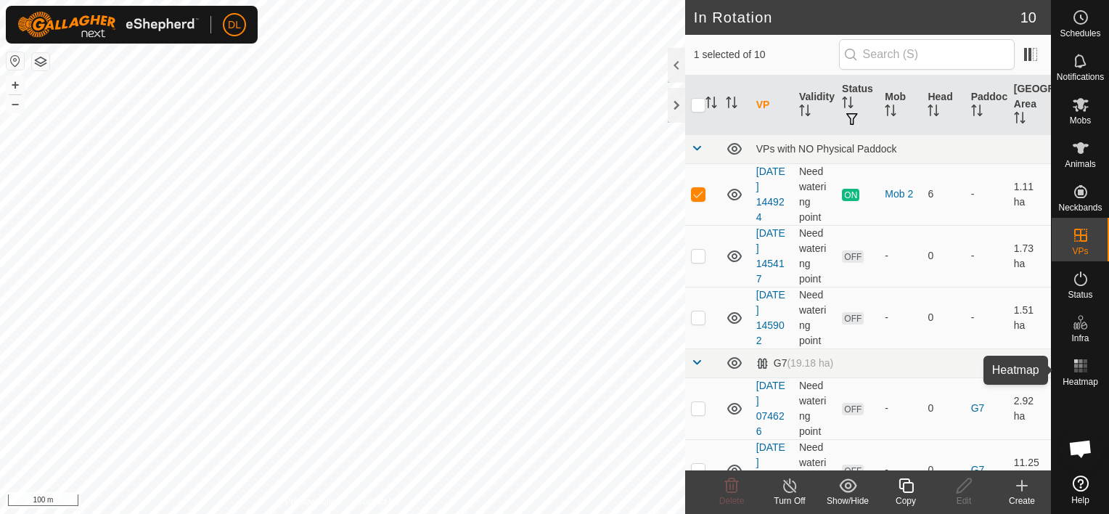
click at [1082, 369] on icon at bounding box center [1080, 365] width 17 height 17
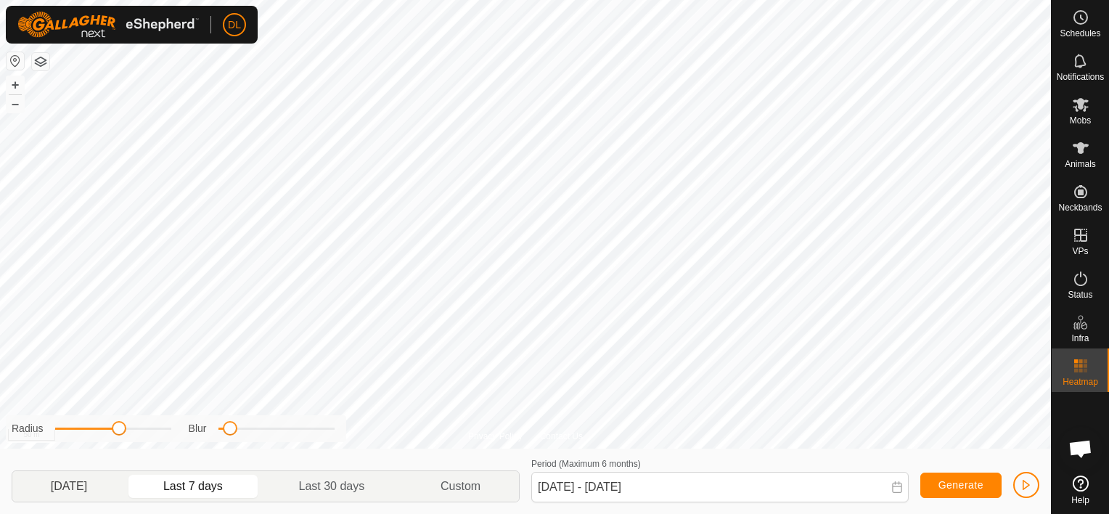
click at [83, 485] on p-togglebutton "[DATE]" at bounding box center [68, 486] width 113 height 30
type input "[DATE] - [DATE]"
click at [1084, 113] on icon at bounding box center [1080, 104] width 17 height 17
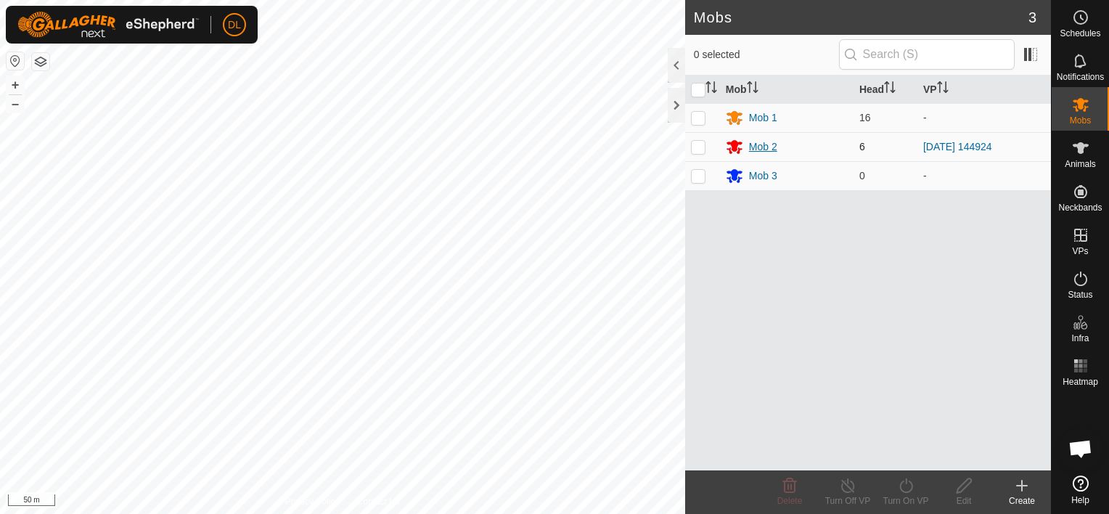
click at [764, 145] on div "Mob 2" at bounding box center [763, 146] width 28 height 15
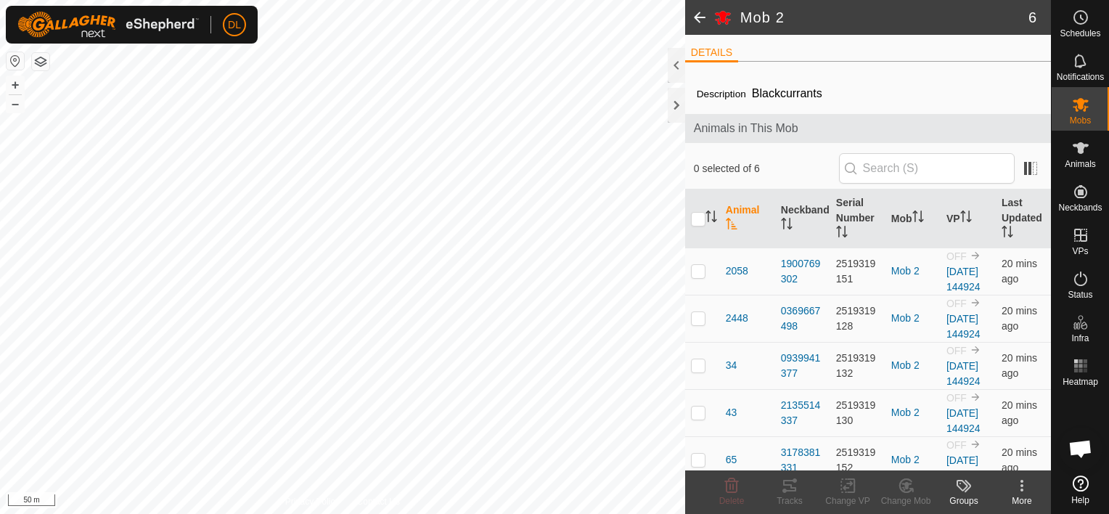
click at [703, 17] on span at bounding box center [699, 17] width 29 height 35
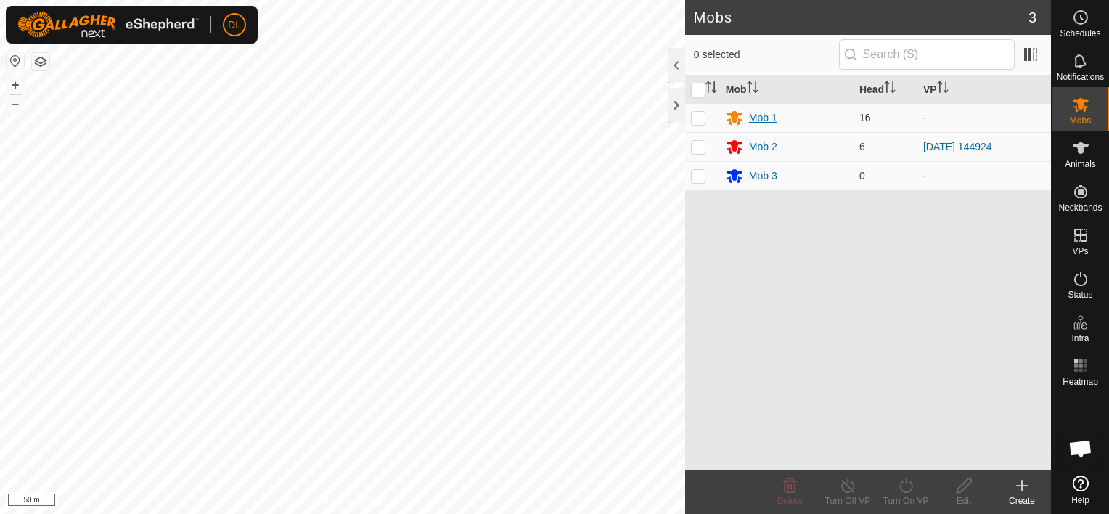
click at [767, 113] on div "Mob 1" at bounding box center [763, 117] width 28 height 15
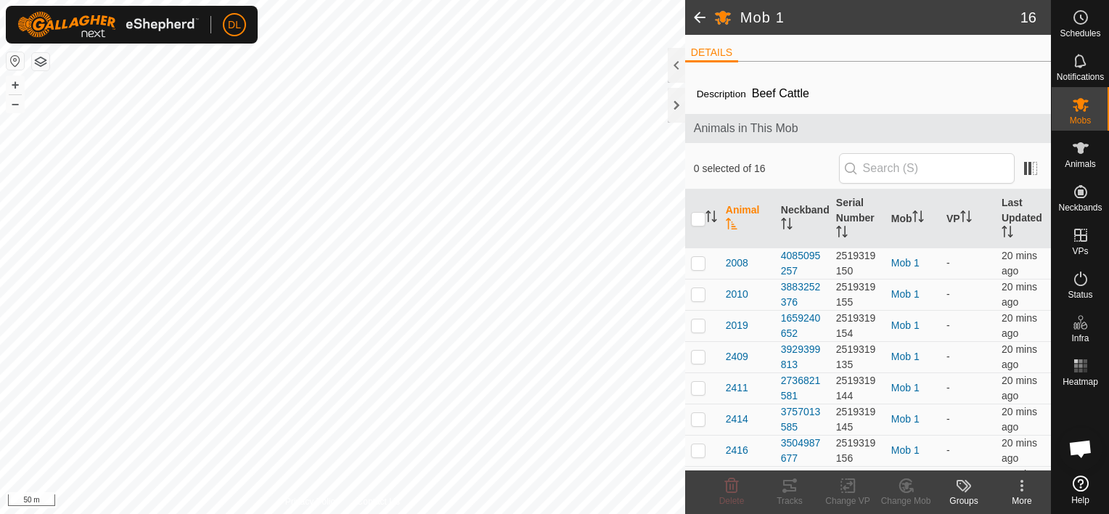
click at [701, 12] on span at bounding box center [699, 17] width 29 height 35
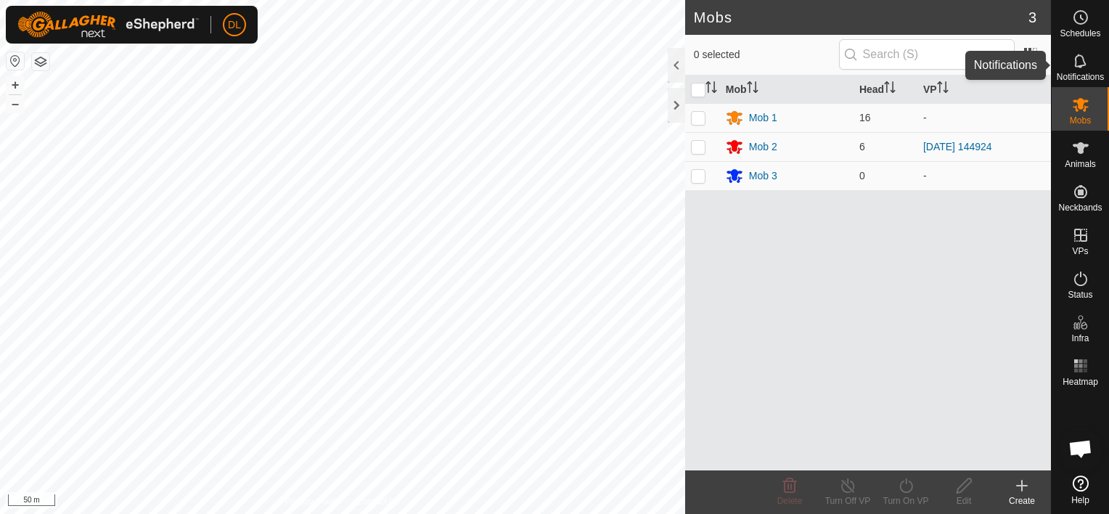
click at [1079, 62] on icon at bounding box center [1080, 60] width 17 height 17
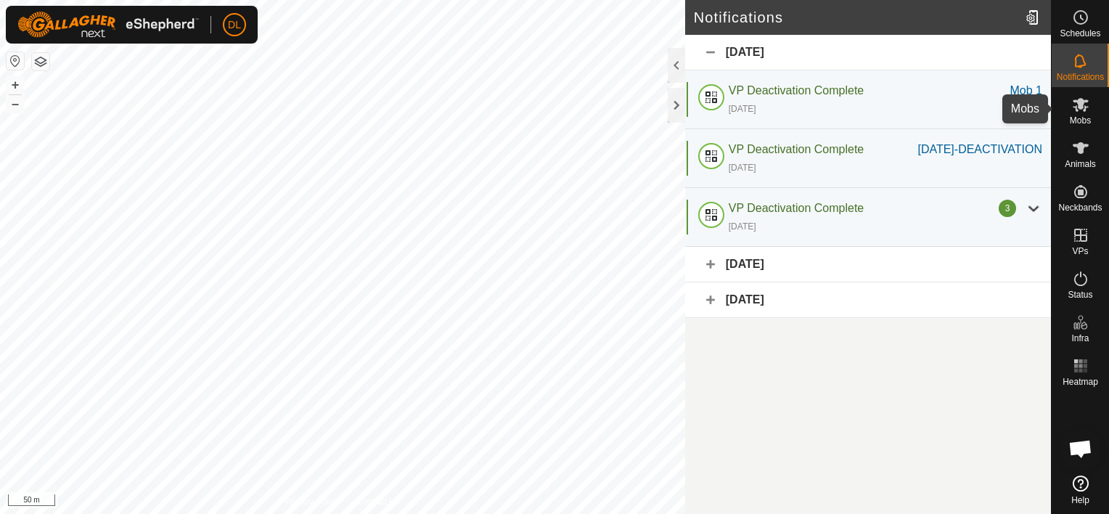
click at [1077, 110] on icon at bounding box center [1081, 105] width 16 height 14
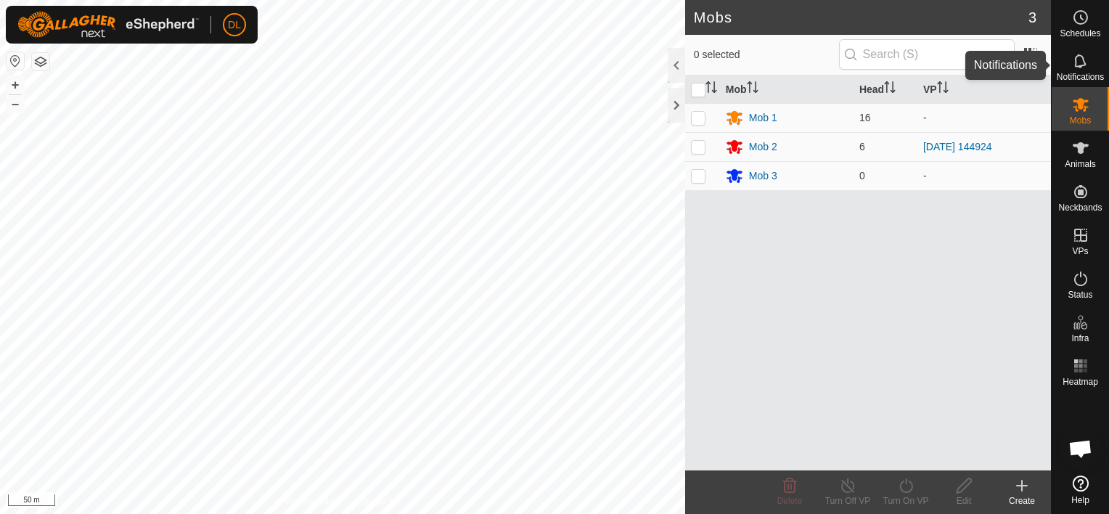
click at [1088, 65] on icon at bounding box center [1080, 60] width 17 height 17
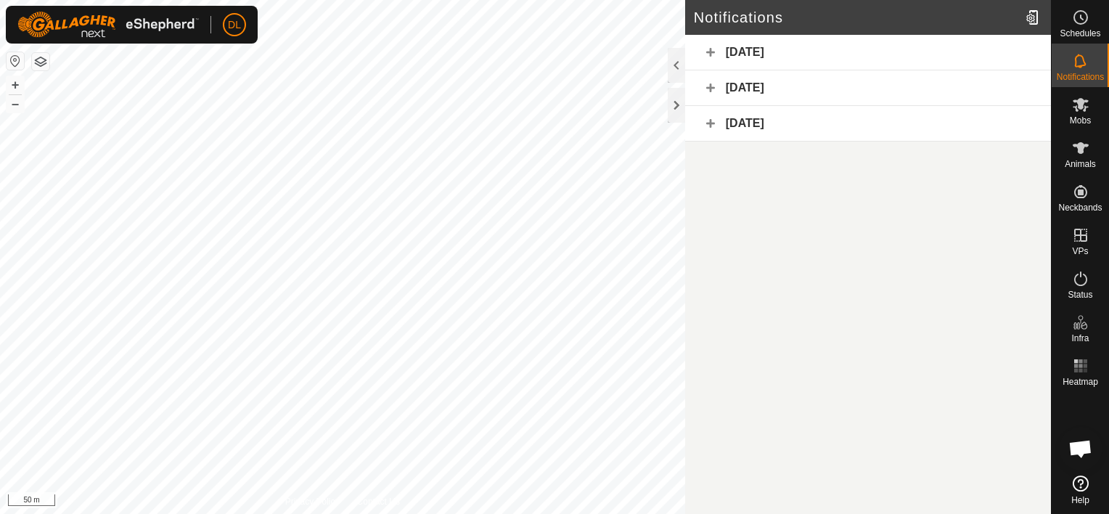
click at [761, 48] on div "[DATE]" at bounding box center [868, 53] width 366 height 36
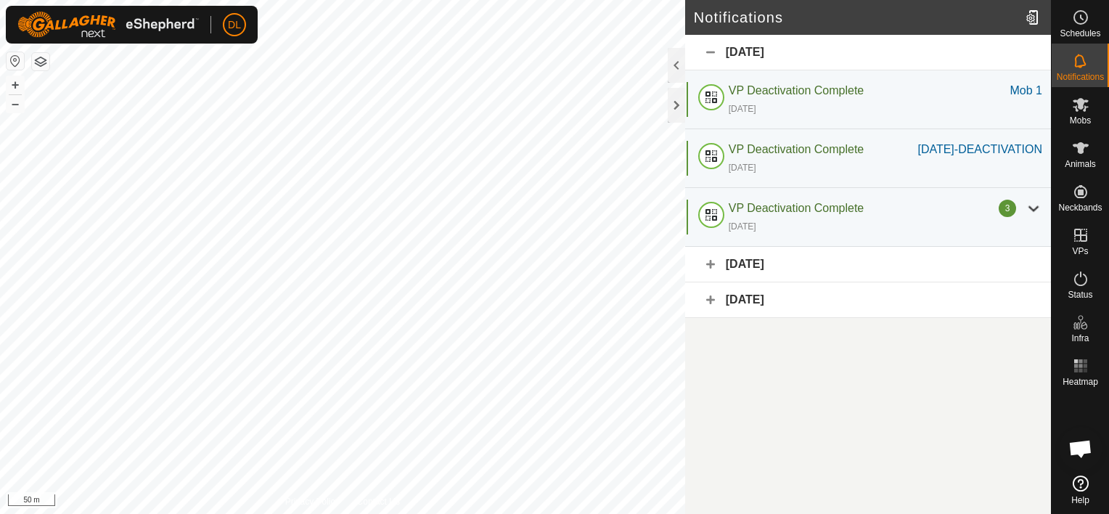
drag, startPoint x: 1035, startPoint y: 227, endPoint x: 1032, endPoint y: 401, distance: 174.3
click at [1032, 401] on article "Notifications [DATE] VP Deactivation Complete Mob 1 [DATE] Mob 1 VP Deactivatio…" at bounding box center [868, 257] width 366 height 514
click at [709, 280] on div "[DATE]" at bounding box center [868, 265] width 366 height 36
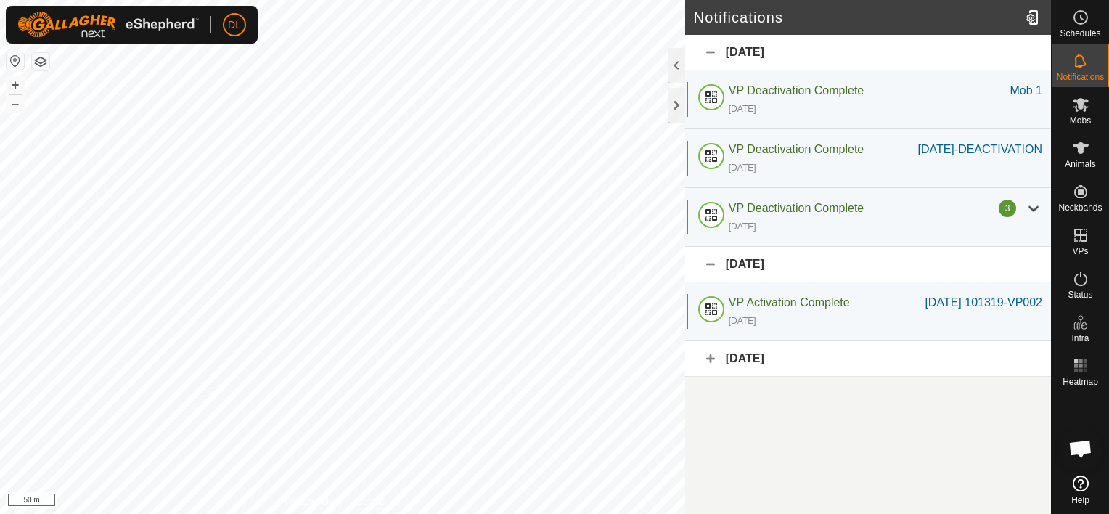
click at [711, 377] on div "[DATE]" at bounding box center [868, 359] width 366 height 36
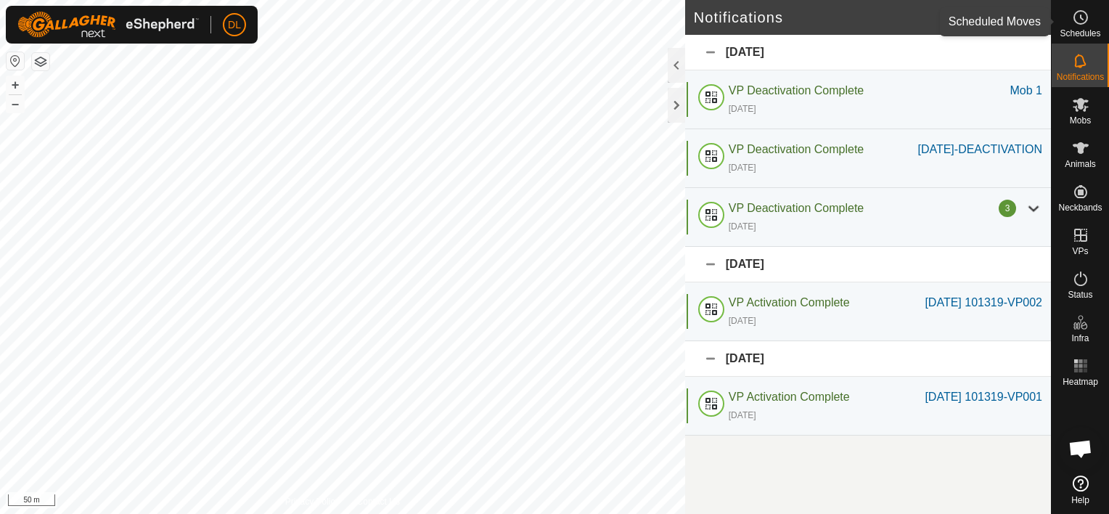
click at [1080, 21] on icon at bounding box center [1080, 17] width 17 height 17
